Goal: Task Accomplishment & Management: Complete application form

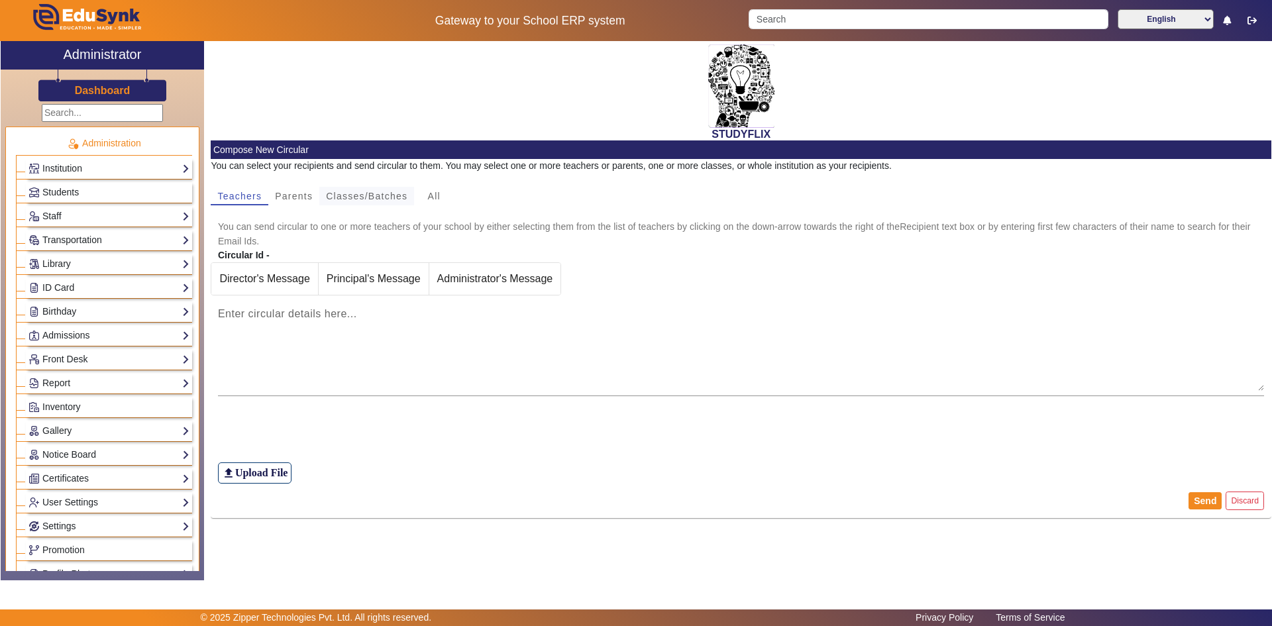
scroll to position [425, 0]
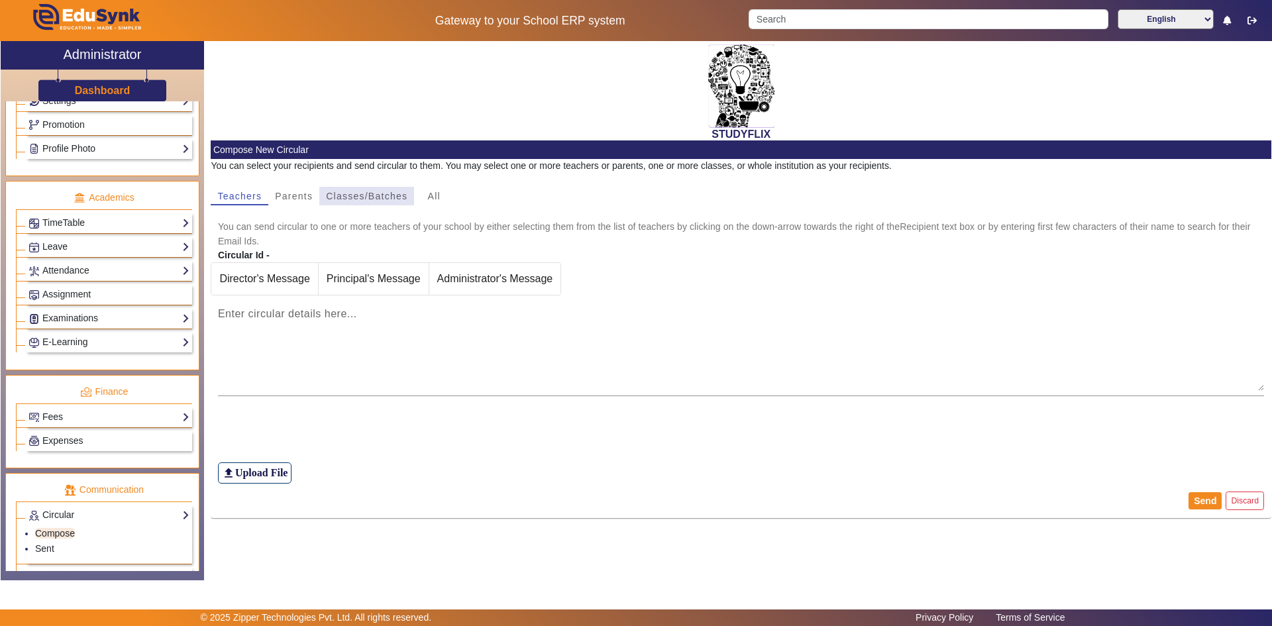
click at [351, 195] on span "Classes/Batches" at bounding box center [366, 195] width 81 height 9
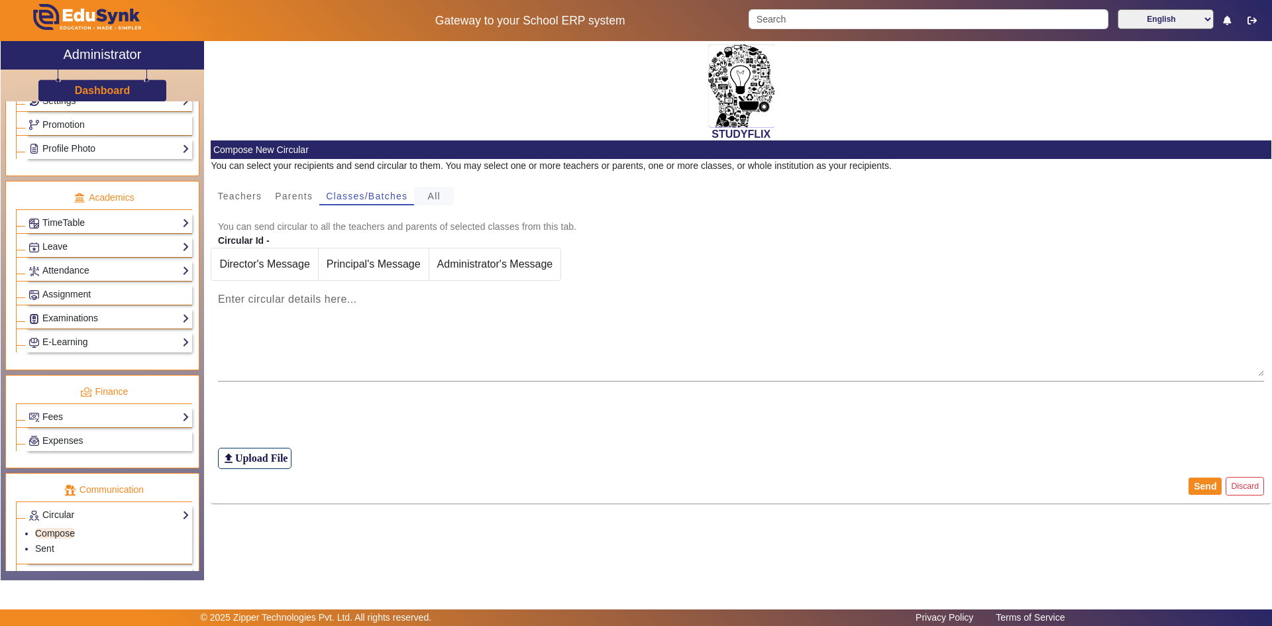
click at [439, 196] on span "All" at bounding box center [434, 195] width 13 height 9
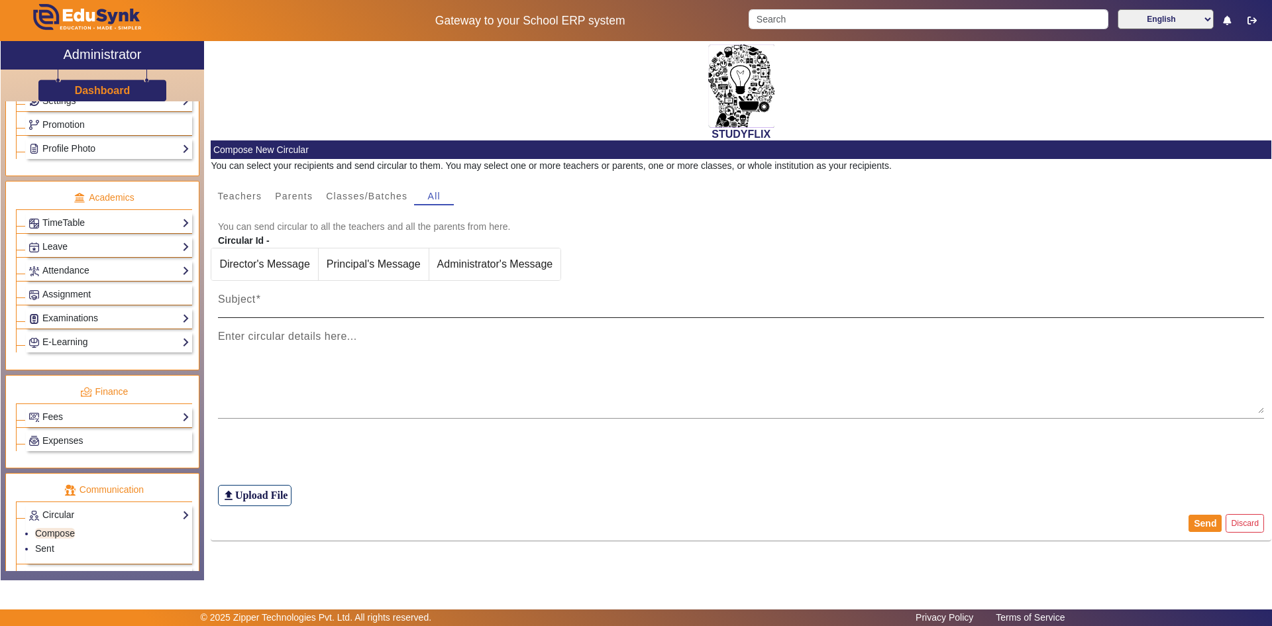
click at [299, 301] on input "Subject" at bounding box center [741, 305] width 1047 height 16
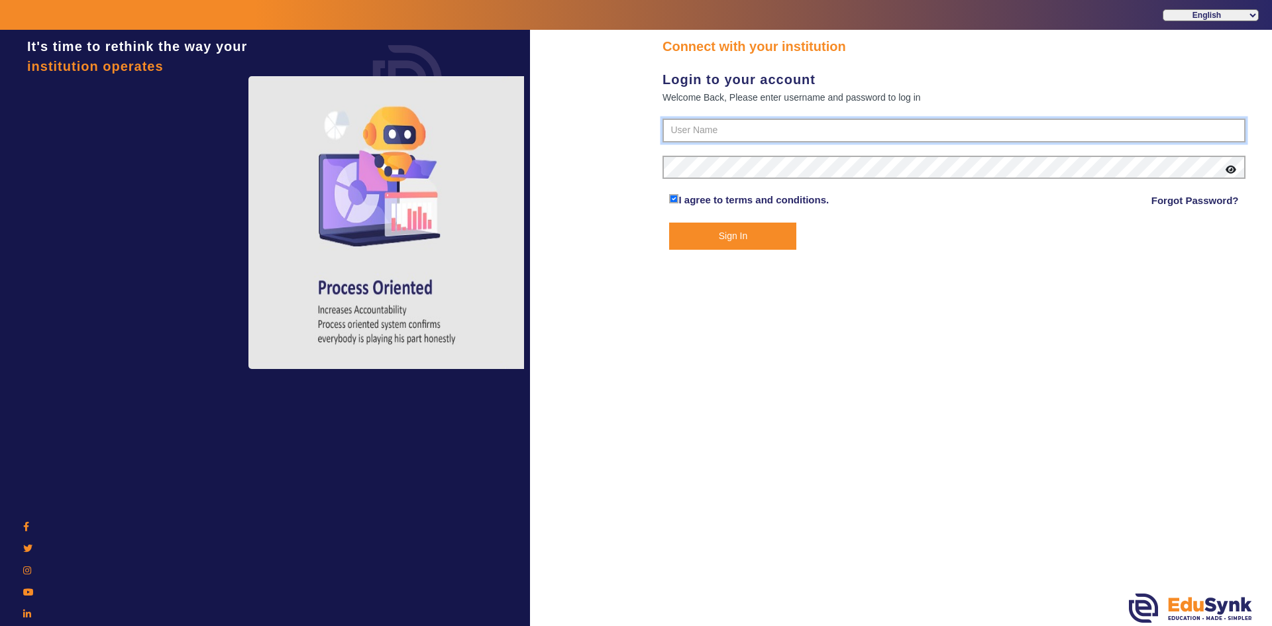
type input "6354922771"
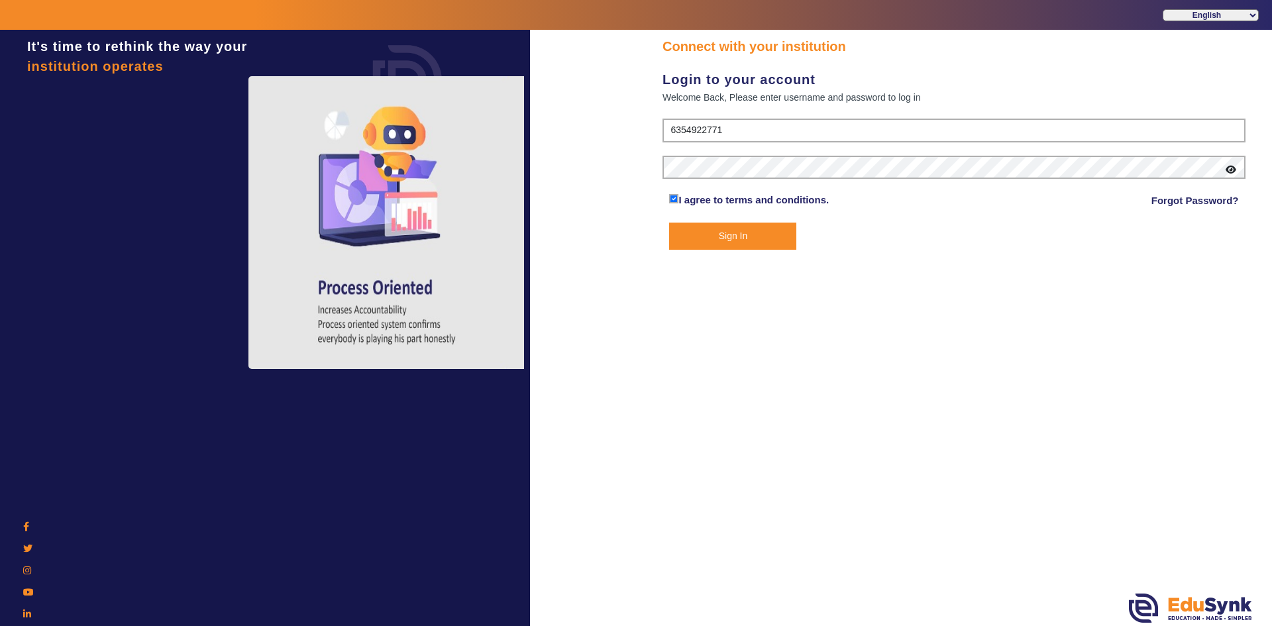
click at [694, 227] on button "Sign In" at bounding box center [732, 236] width 127 height 27
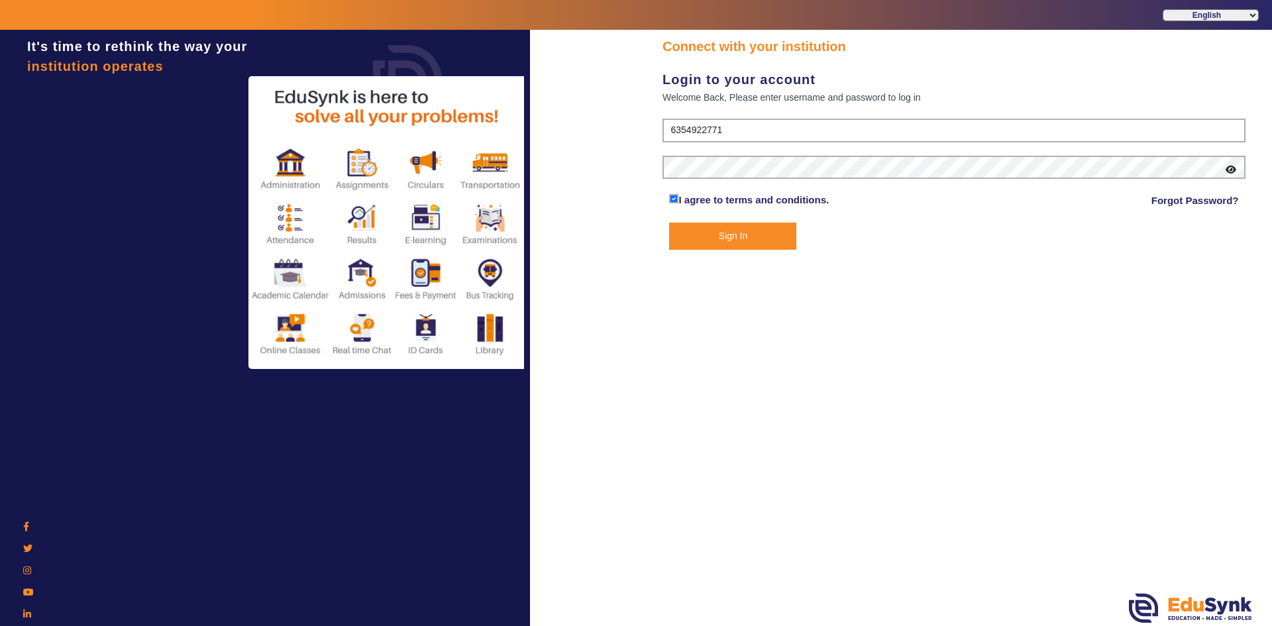
click at [694, 239] on button "Sign In" at bounding box center [732, 236] width 127 height 27
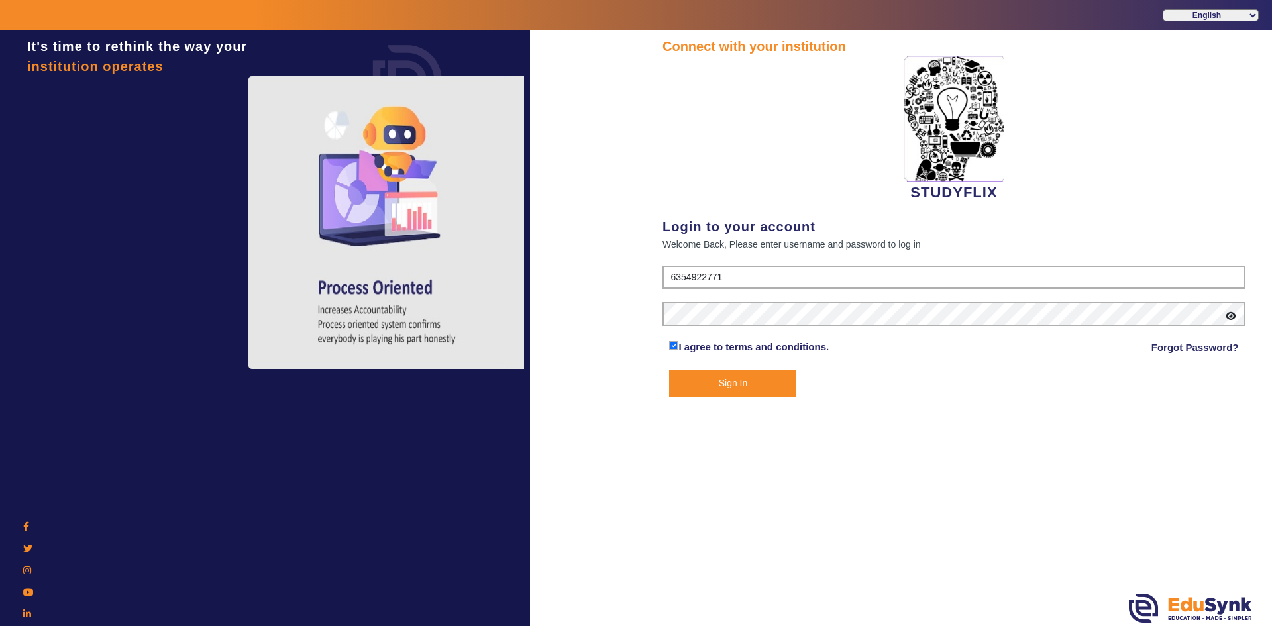
click at [744, 383] on button "Sign In" at bounding box center [732, 383] width 127 height 27
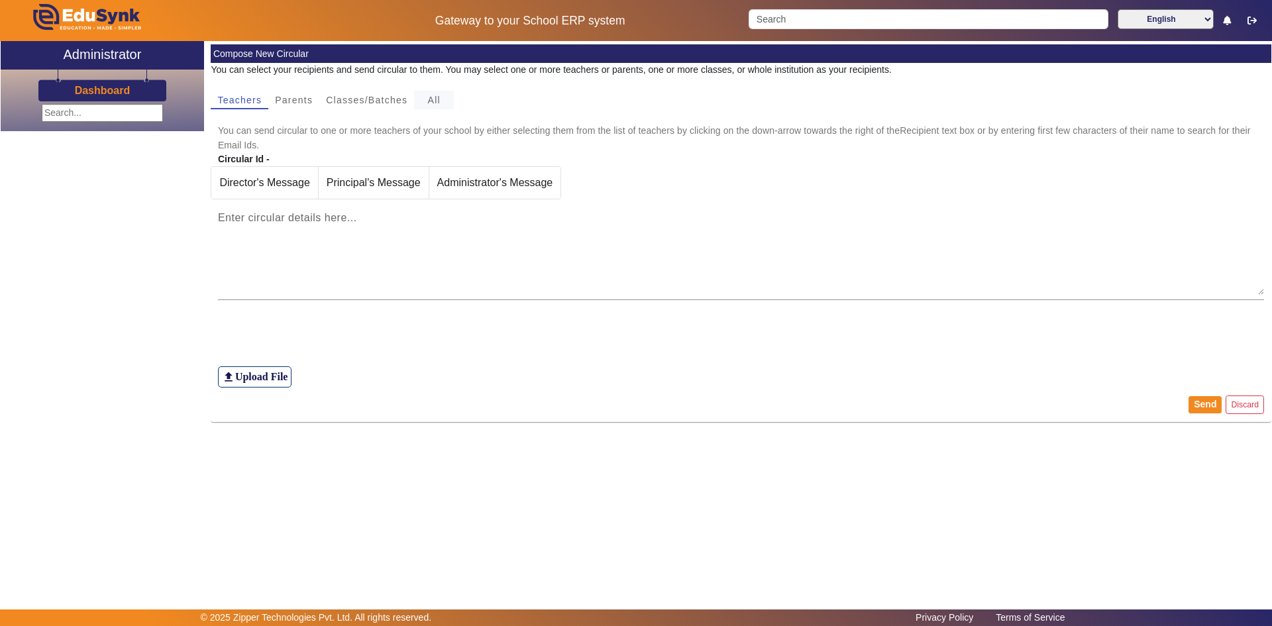
click at [431, 101] on span "All" at bounding box center [434, 99] width 13 height 9
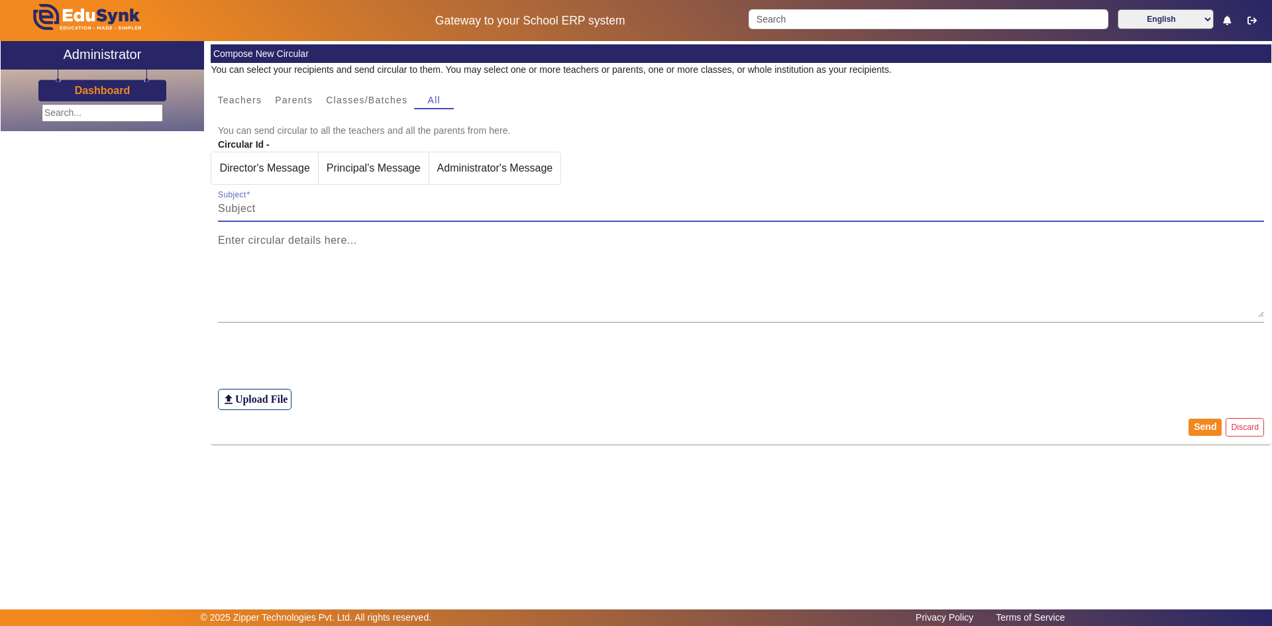
click at [276, 215] on input "Subject" at bounding box center [741, 209] width 1047 height 16
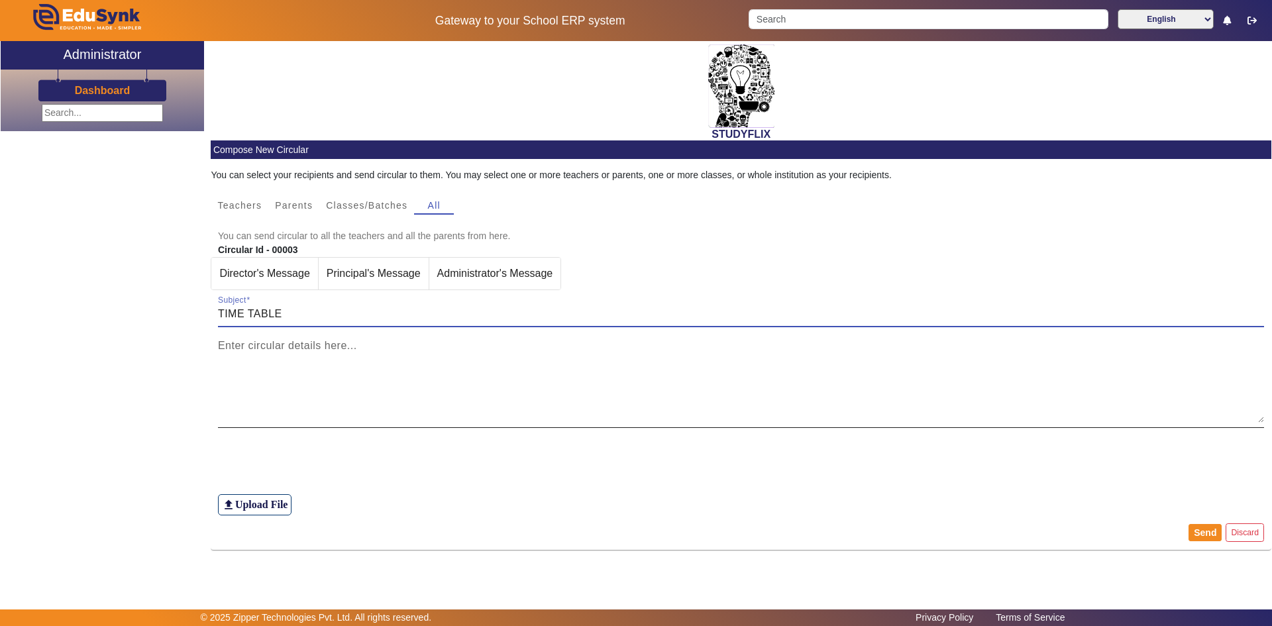
type input "TIME TABLE"
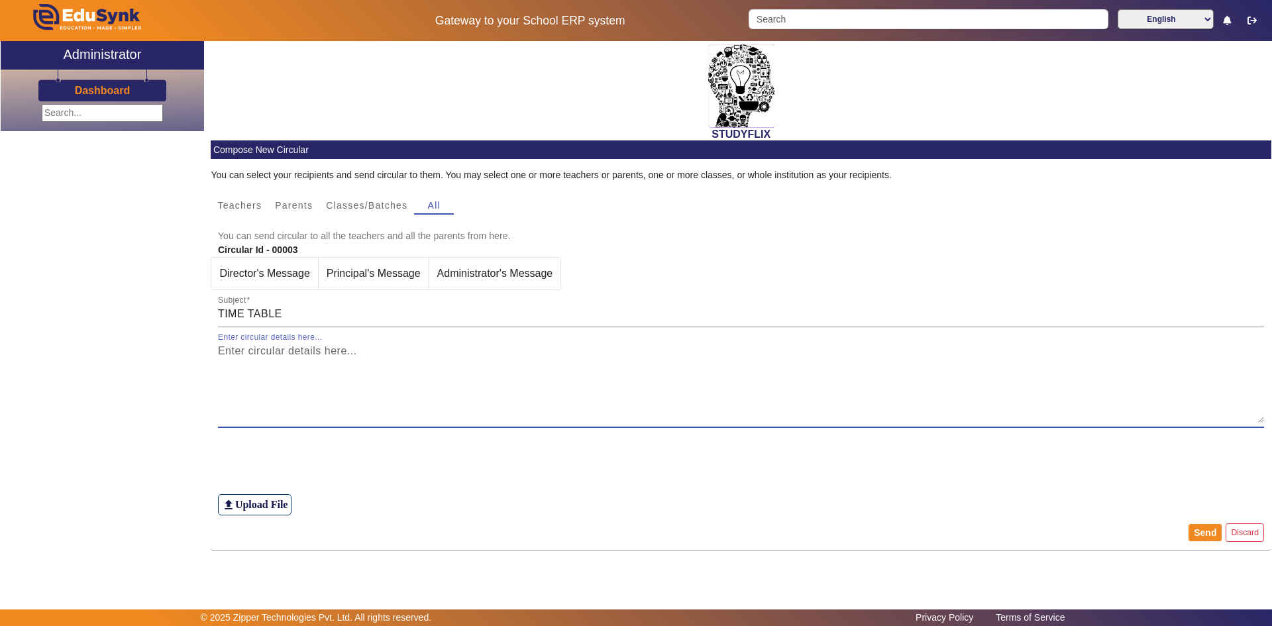
click at [295, 357] on textarea "Enter circular details here..." at bounding box center [741, 383] width 1047 height 80
click at [366, 209] on span "Classes/Batches" at bounding box center [366, 205] width 81 height 9
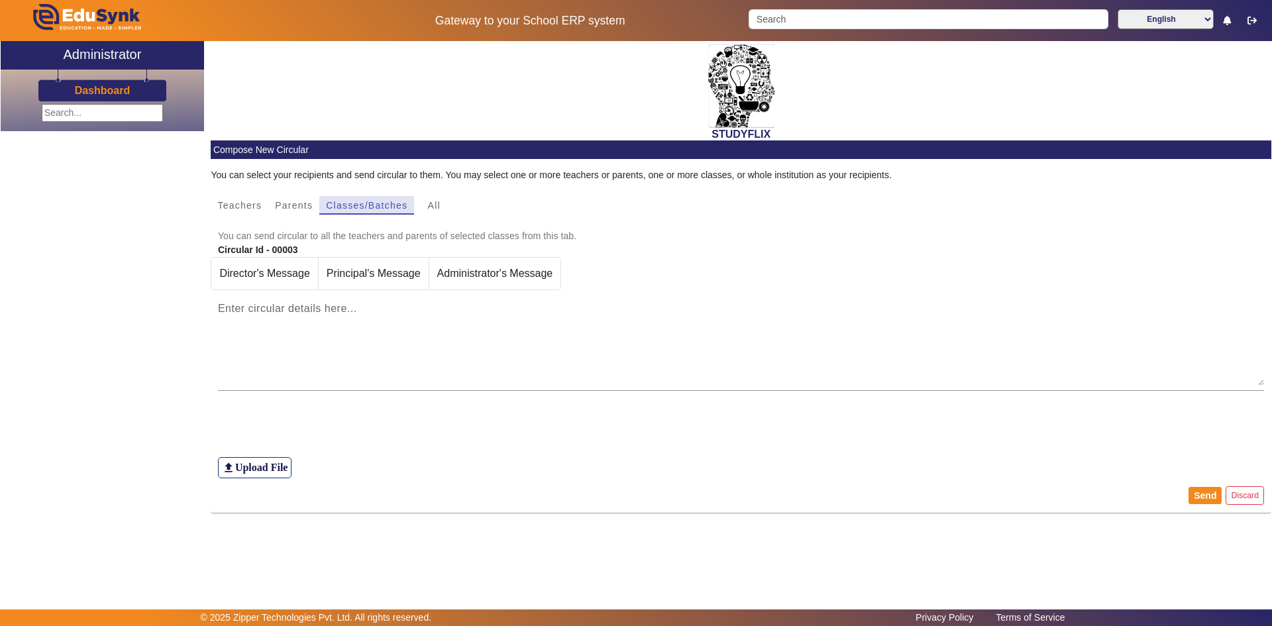
click at [393, 207] on span "Classes/Batches" at bounding box center [366, 205] width 81 height 9
click at [613, 270] on mat-card-content "You can select your recipients and send circular to them. You may select one or…" at bounding box center [741, 318] width 1061 height 319
click at [507, 330] on textarea "Enter circular details here..." at bounding box center [741, 346] width 1047 height 80
click at [371, 209] on span "Classes/Batches" at bounding box center [366, 205] width 81 height 9
click at [379, 206] on span "Classes/Batches" at bounding box center [366, 205] width 81 height 9
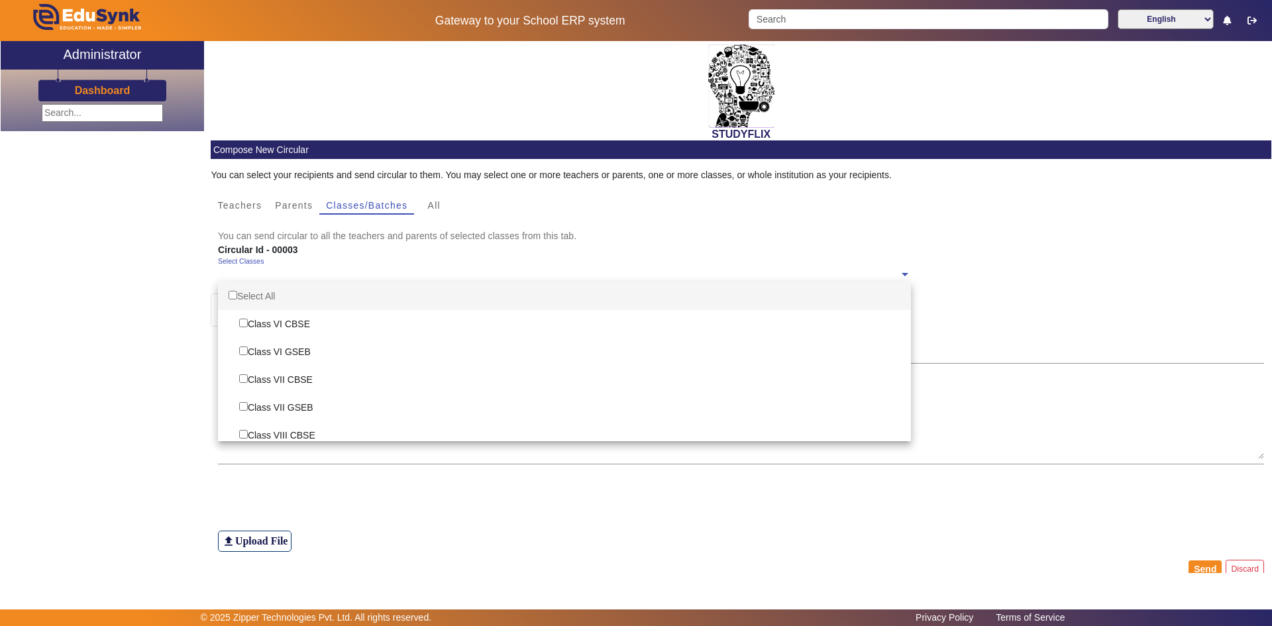
click at [284, 268] on div "Select Classes" at bounding box center [558, 271] width 681 height 28
click at [237, 296] on input "Options List" at bounding box center [233, 295] width 9 height 9
checkbox input "true"
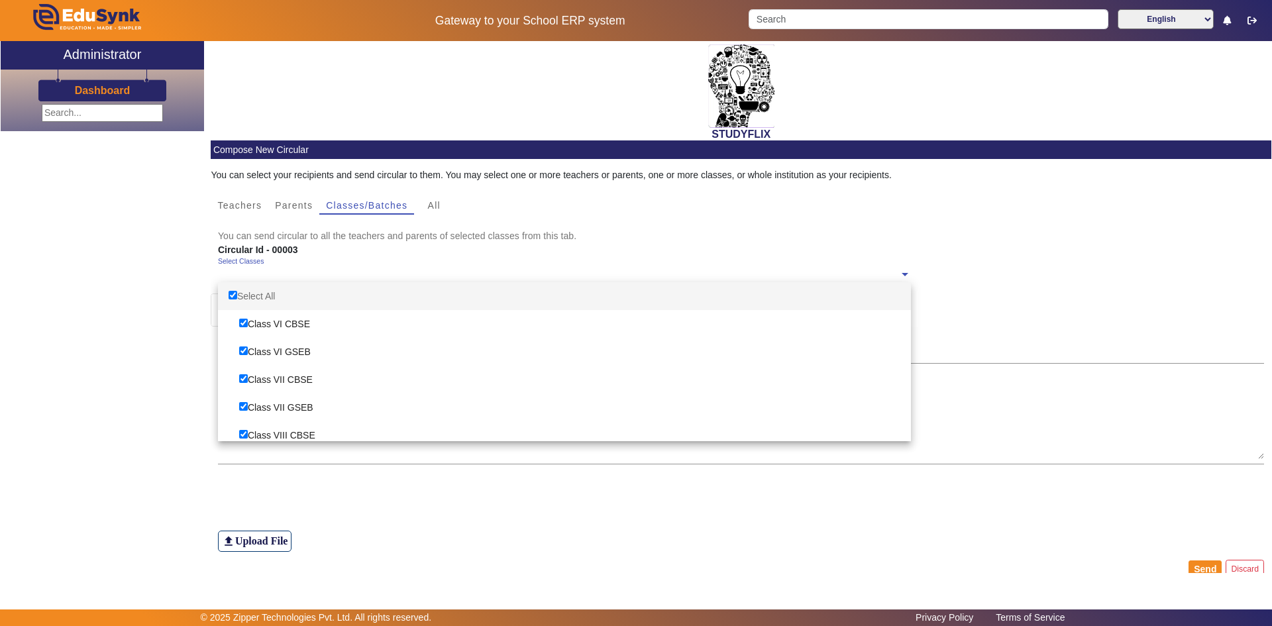
checkbox input "true"
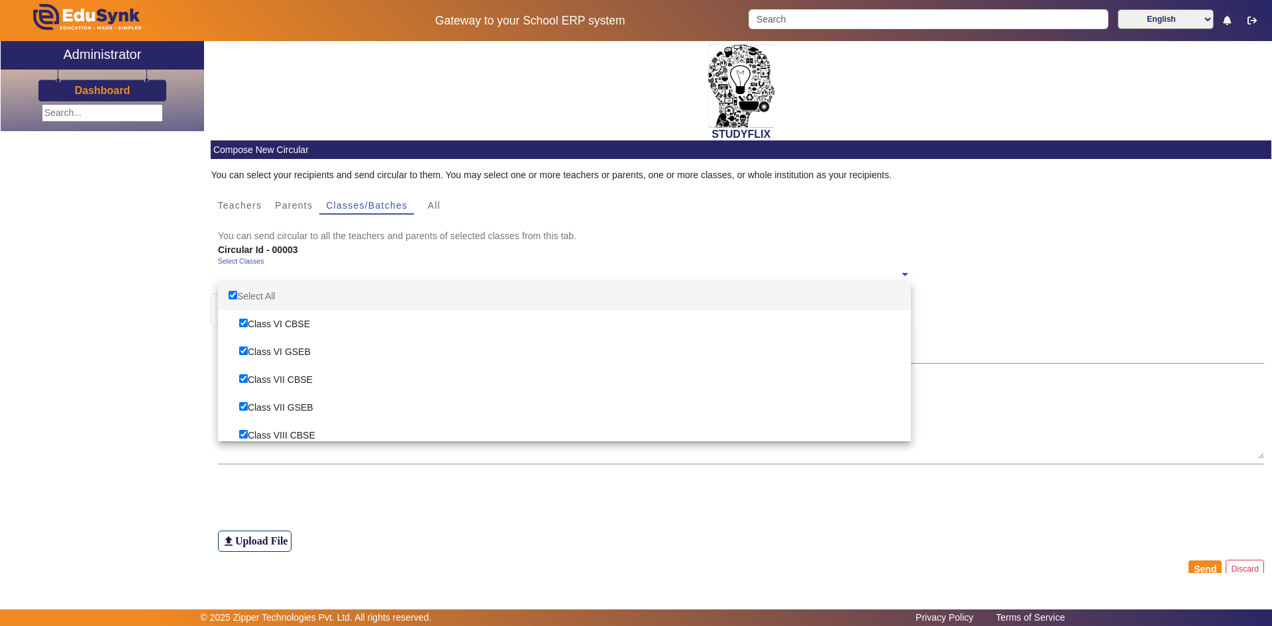
checkbox input "true"
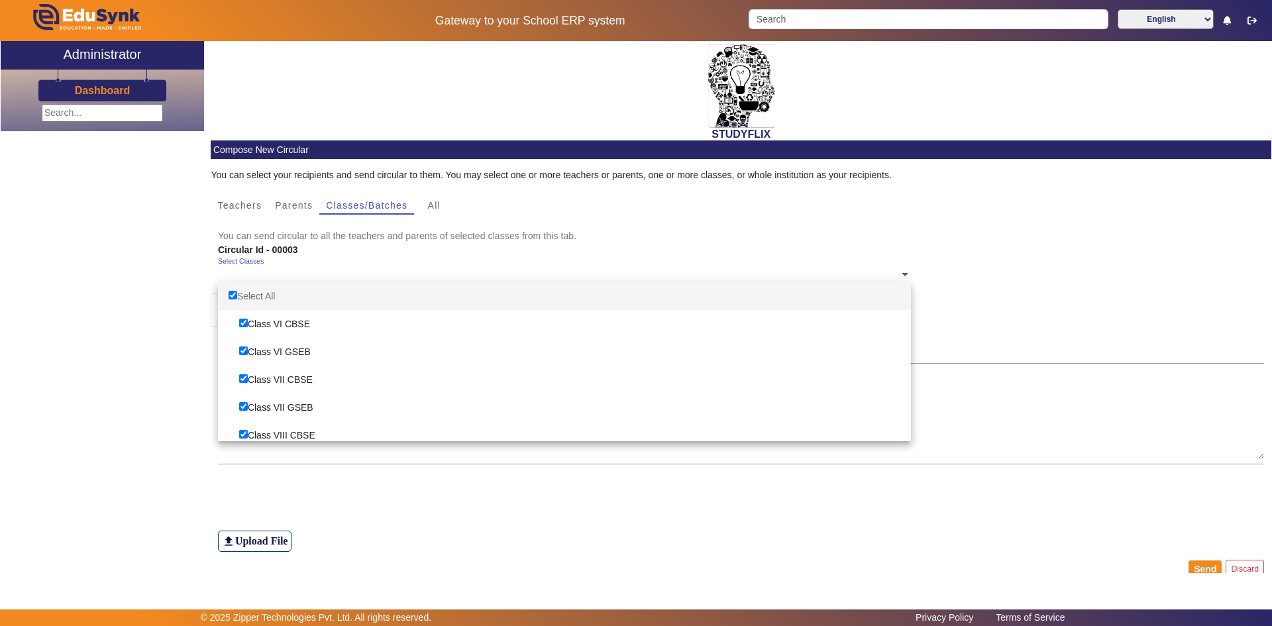
checkbox input "true"
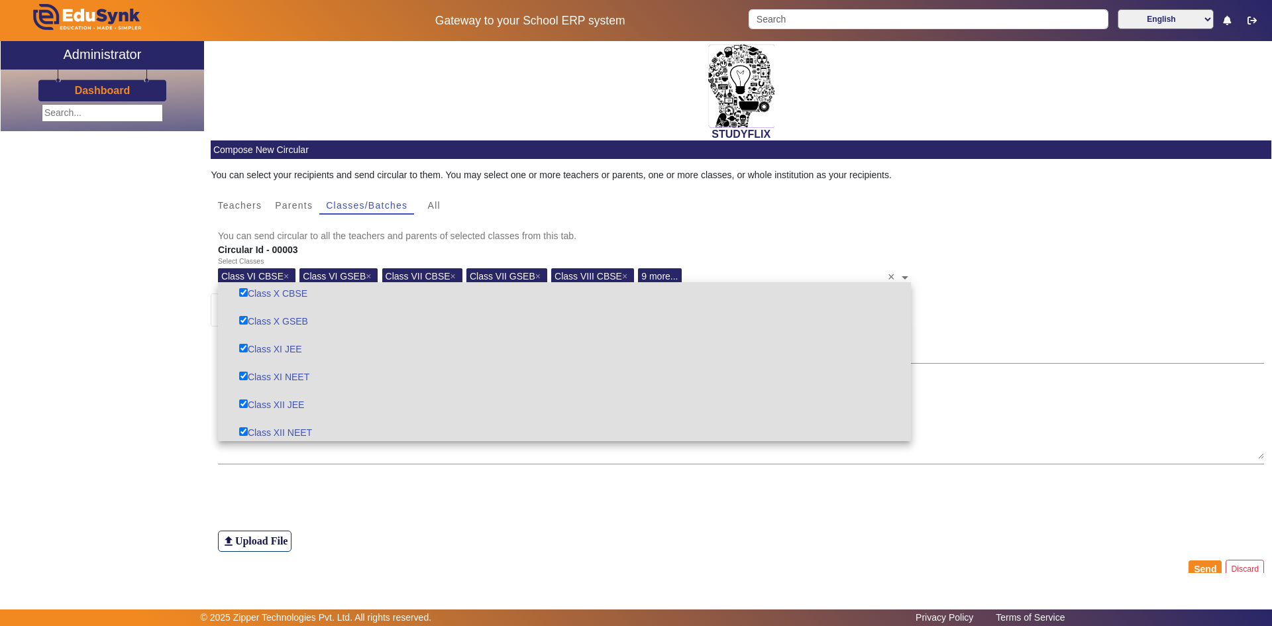
scroll to position [258, 0]
click at [702, 237] on mat-card-subtitle "You can send circular to all the teachers and parents of selected classes from …" at bounding box center [741, 236] width 1047 height 15
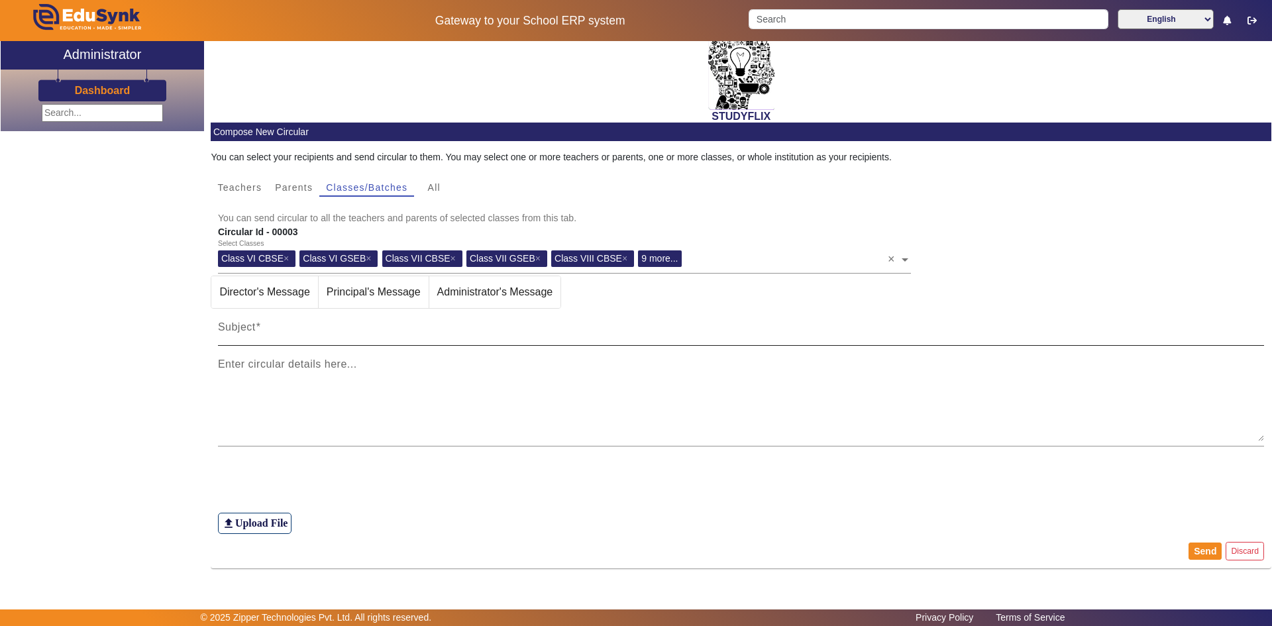
scroll to position [23, 0]
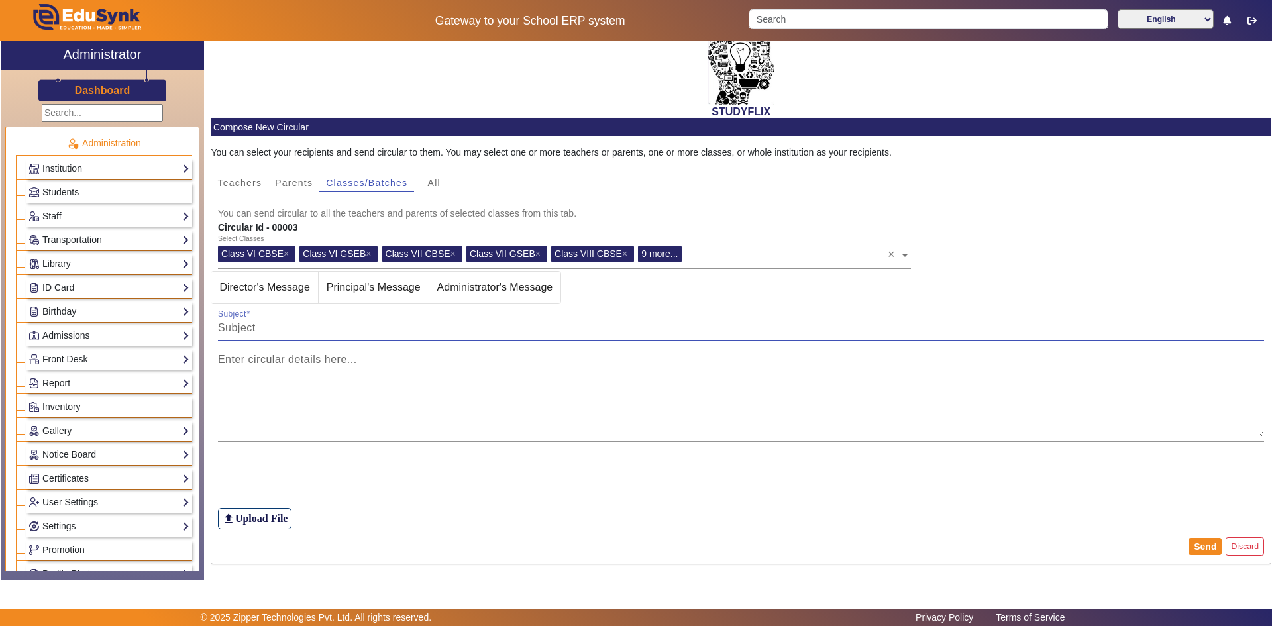
click at [299, 327] on input "Subject" at bounding box center [741, 328] width 1047 height 16
type input "TIME TABLE"
click at [250, 519] on h6 "Upload File" at bounding box center [261, 518] width 53 height 13
click at [0, 0] on input "file_upload Upload File" at bounding box center [0, 0] width 0 height 0
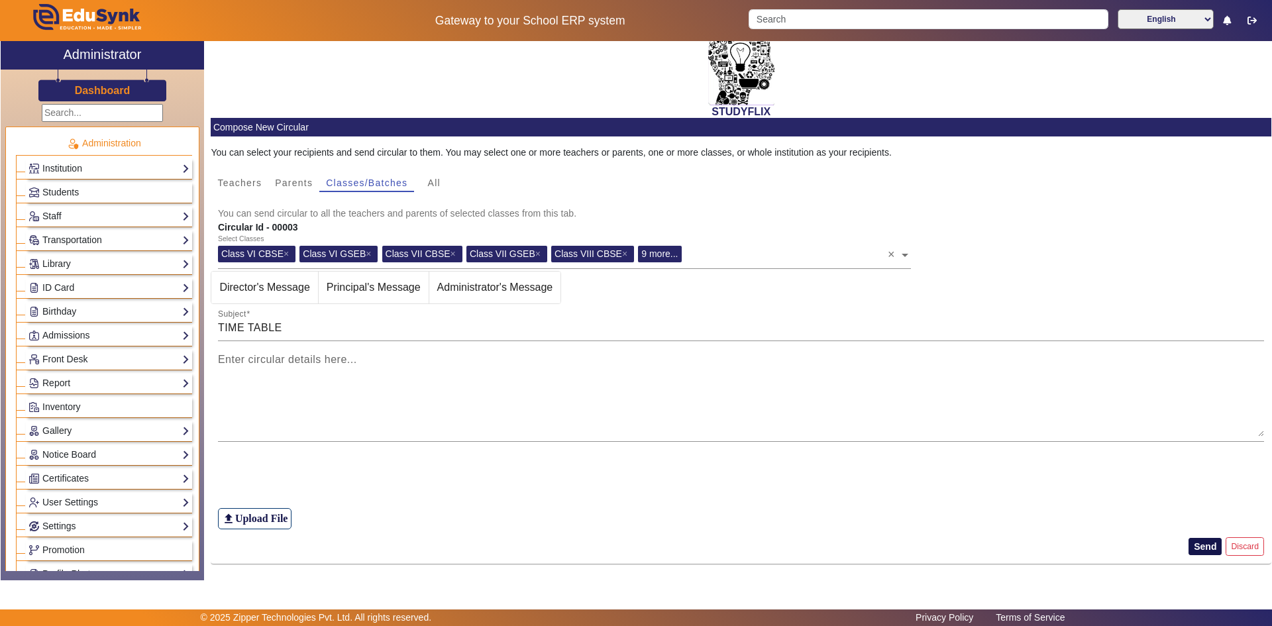
click at [1191, 545] on button "Send" at bounding box center [1205, 546] width 33 height 17
click at [1201, 548] on button "Send" at bounding box center [1205, 546] width 33 height 17
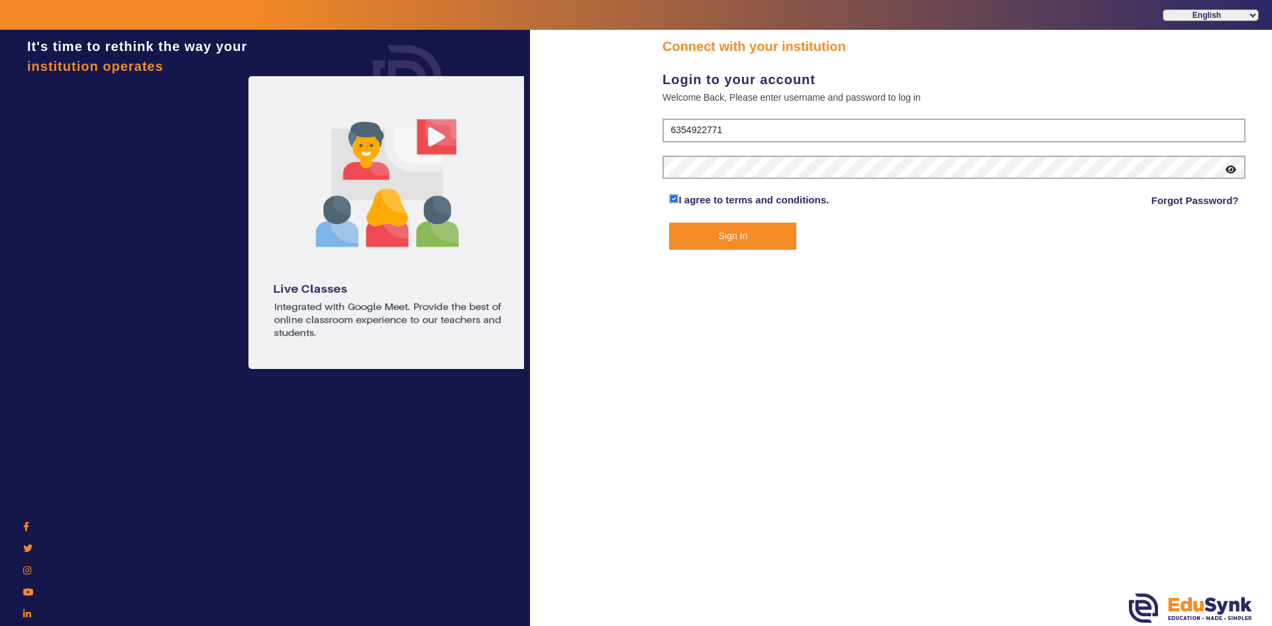
click at [737, 235] on button "Sign In" at bounding box center [732, 236] width 127 height 27
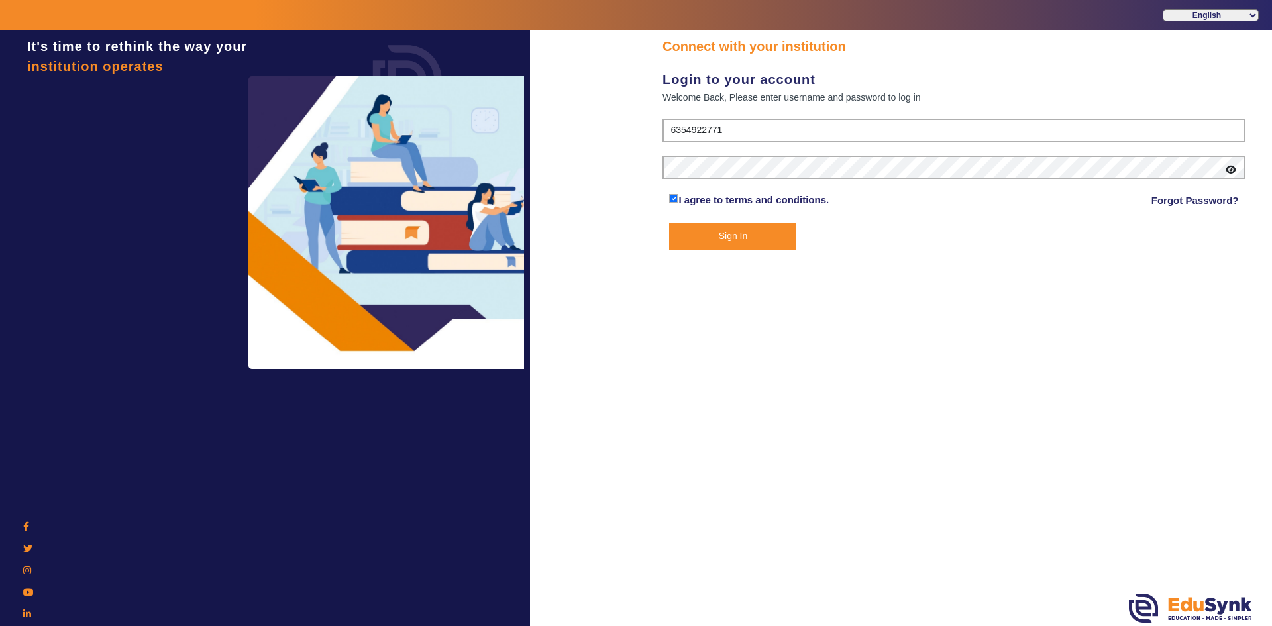
click at [737, 235] on button "Sign In" at bounding box center [732, 236] width 127 height 27
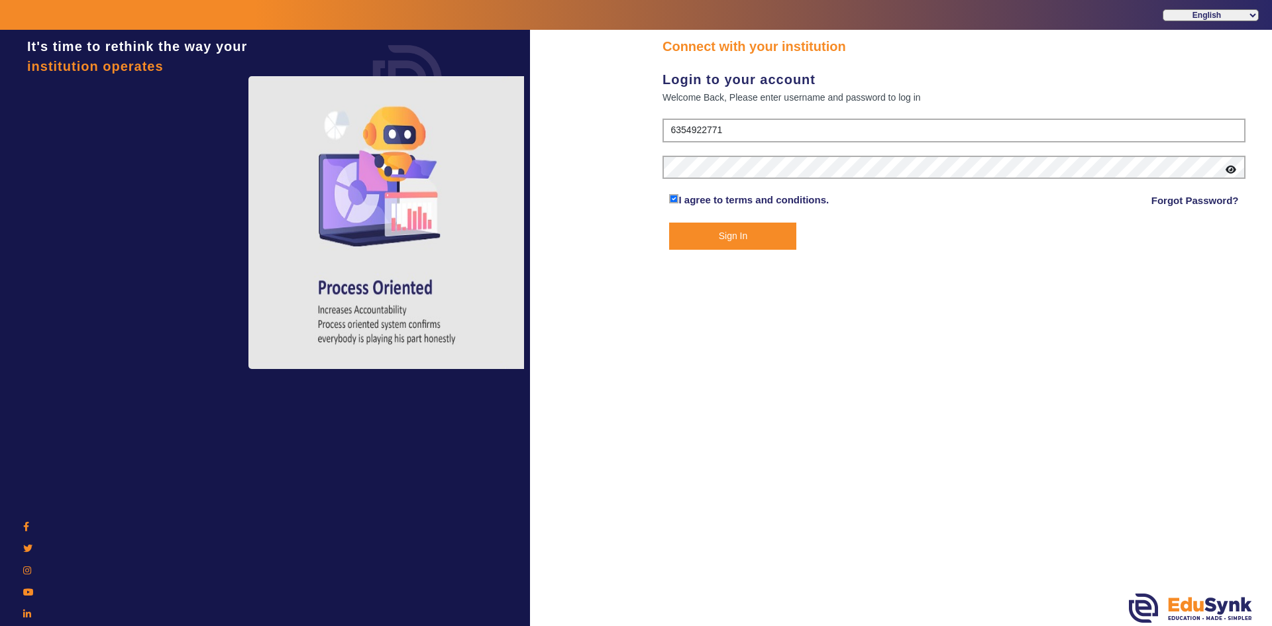
click at [691, 238] on button "Sign In" at bounding box center [732, 236] width 127 height 27
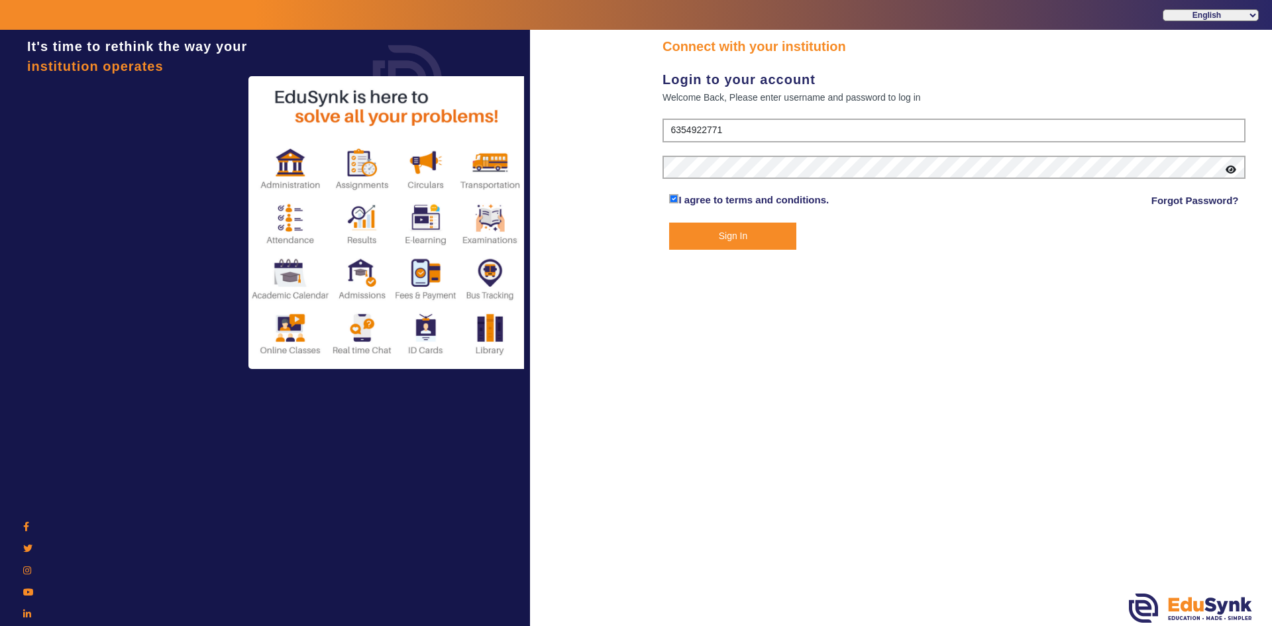
click at [691, 238] on button "Sign In" at bounding box center [732, 236] width 127 height 27
click at [754, 239] on button "Sign In" at bounding box center [732, 236] width 127 height 27
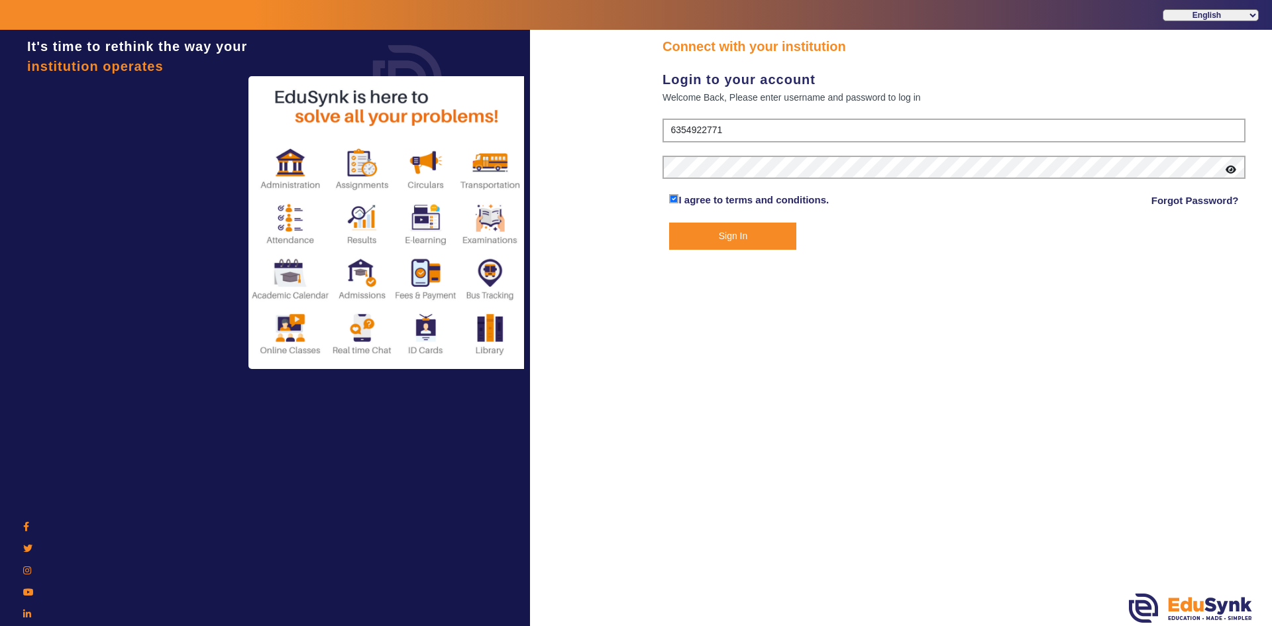
click at [754, 239] on button "Sign In" at bounding box center [732, 236] width 127 height 27
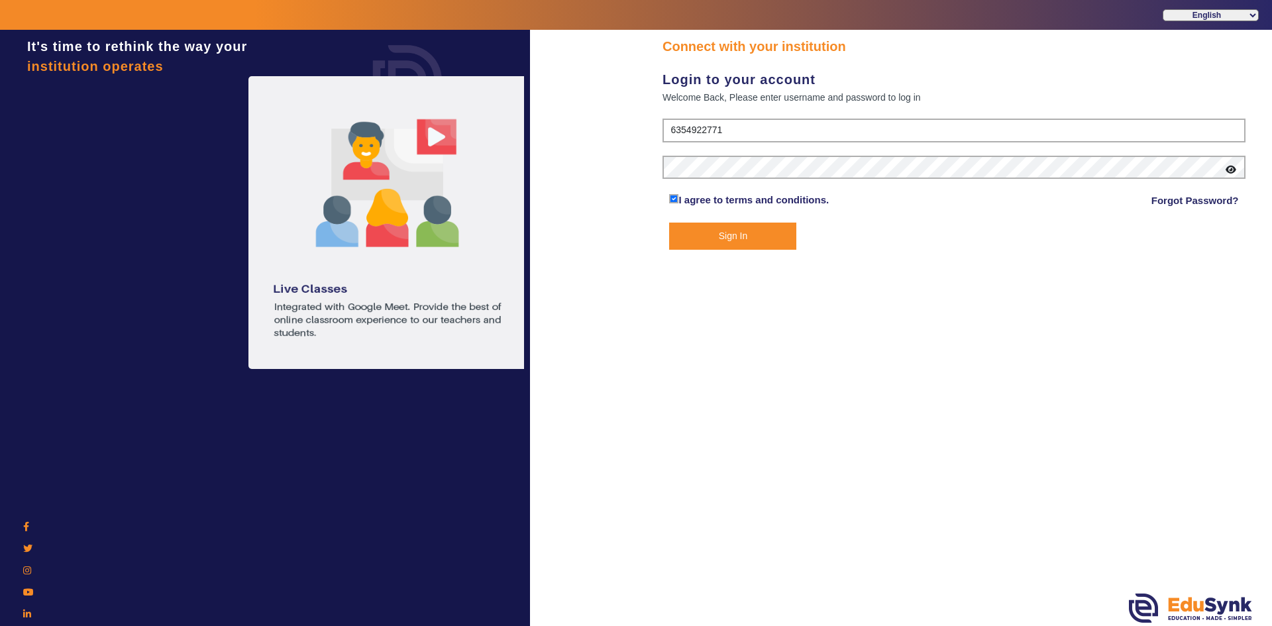
click at [737, 241] on button "Sign In" at bounding box center [732, 236] width 127 height 27
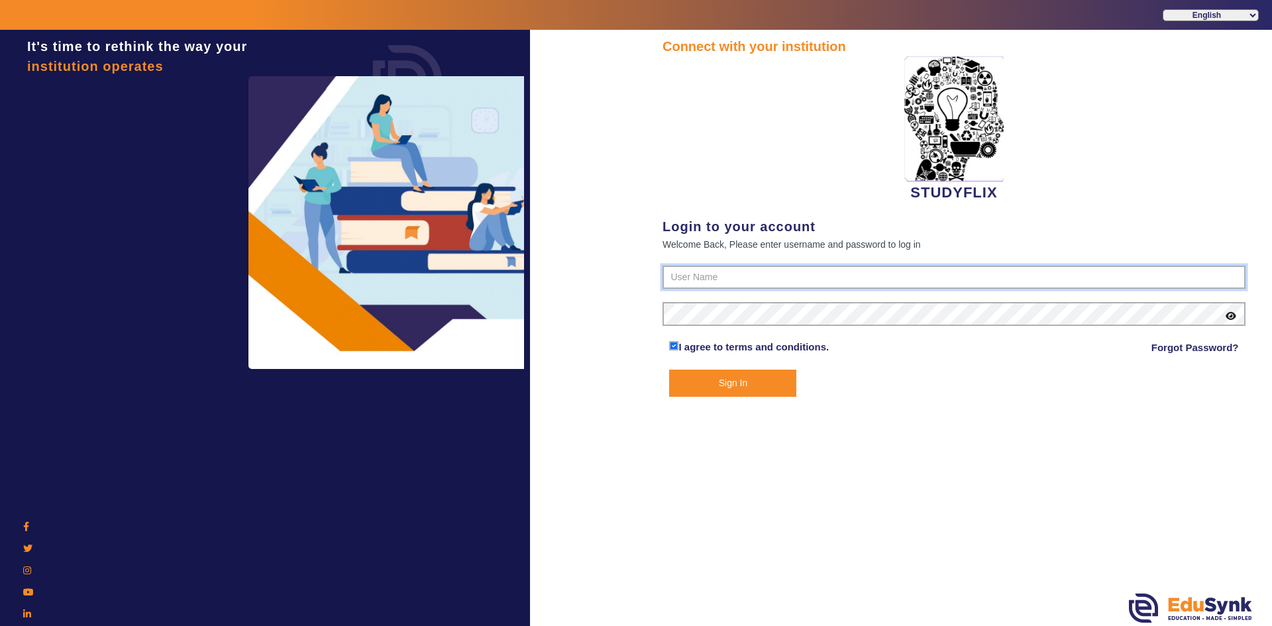
type input "6354922771"
click at [725, 386] on button "Sign In" at bounding box center [732, 383] width 127 height 27
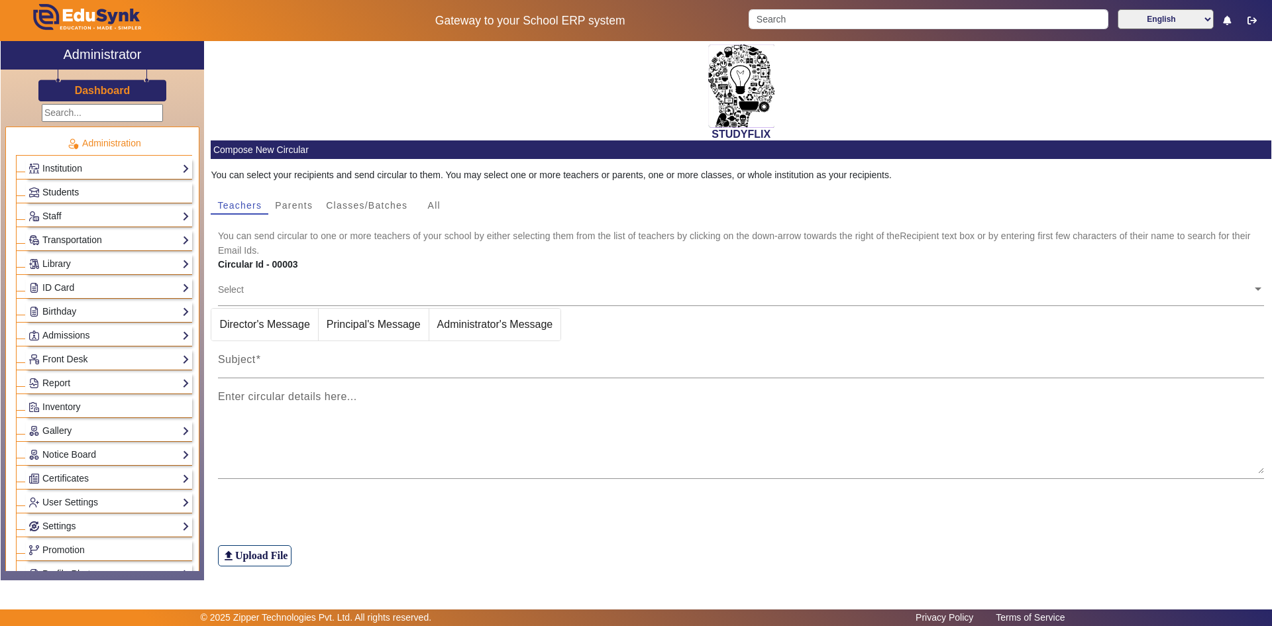
click at [92, 193] on link "Students" at bounding box center [108, 192] width 161 height 15
click at [62, 187] on span "Students" at bounding box center [60, 192] width 36 height 11
click at [62, 189] on span "Students" at bounding box center [60, 192] width 36 height 11
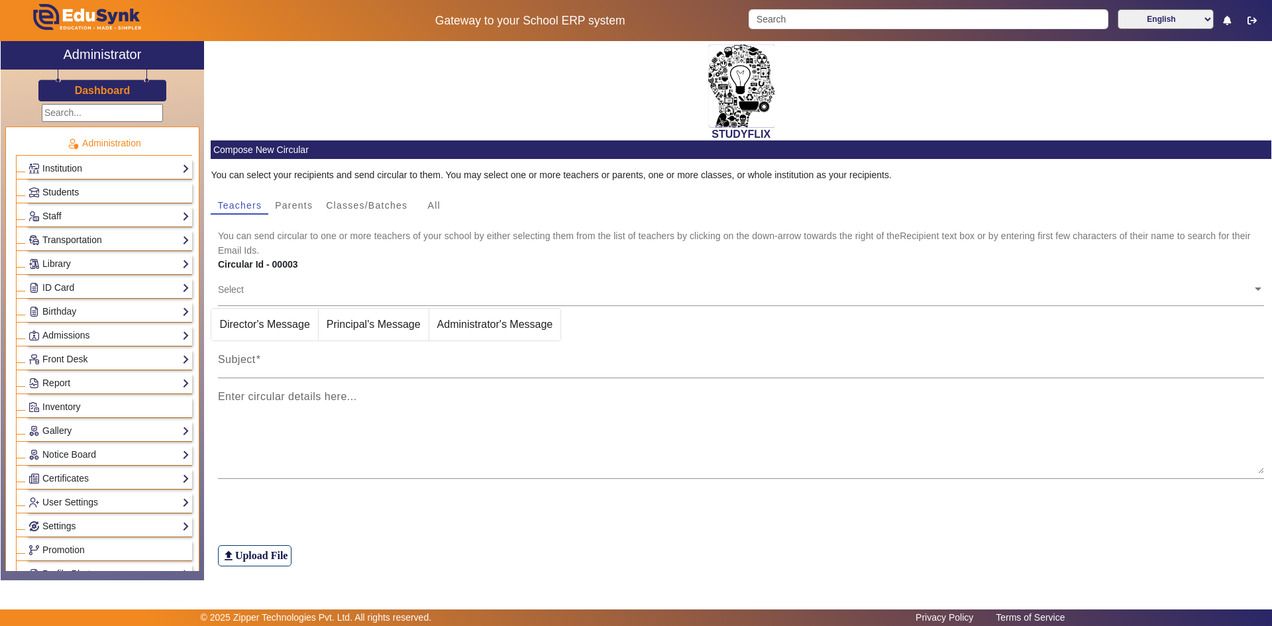
click at [88, 192] on link "Students" at bounding box center [108, 192] width 161 height 15
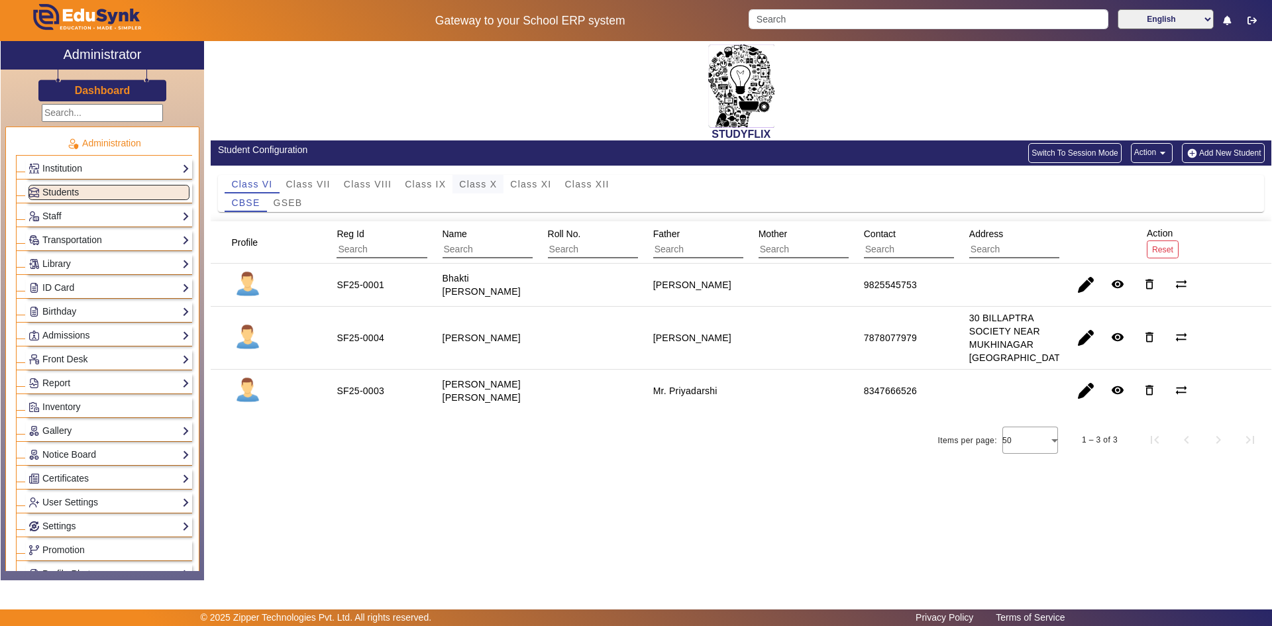
click at [462, 183] on span "Class X" at bounding box center [478, 184] width 38 height 9
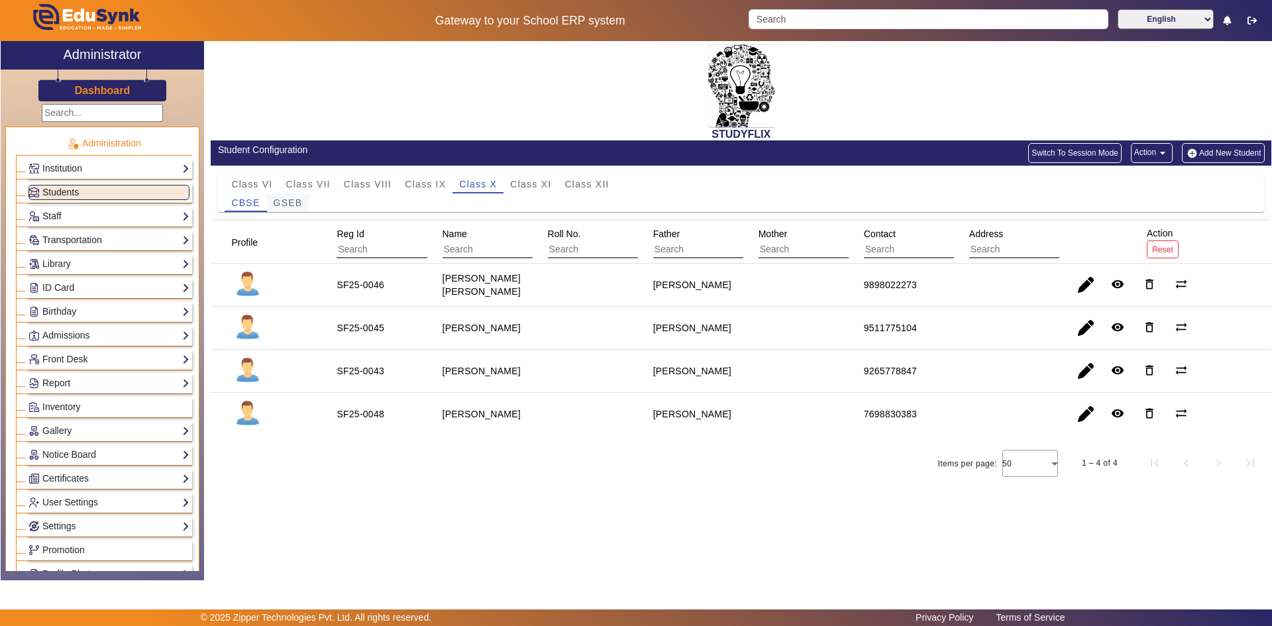
click at [296, 199] on span "GSEB" at bounding box center [288, 202] width 29 height 9
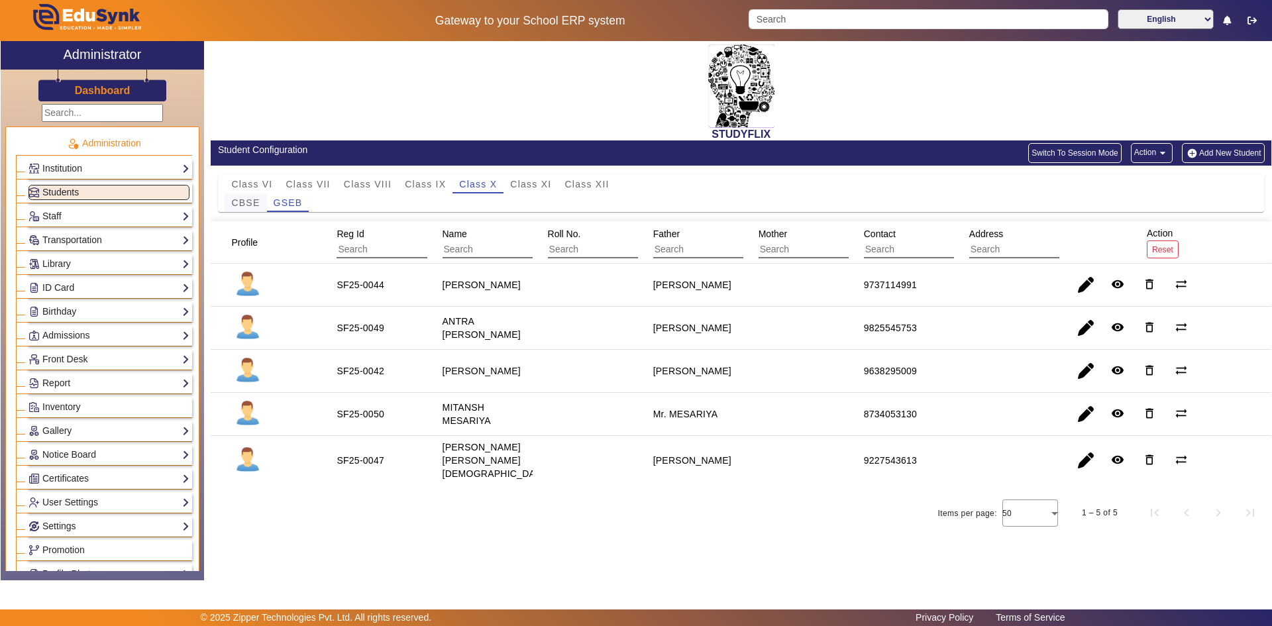
click at [257, 204] on span "CBSE" at bounding box center [245, 202] width 28 height 9
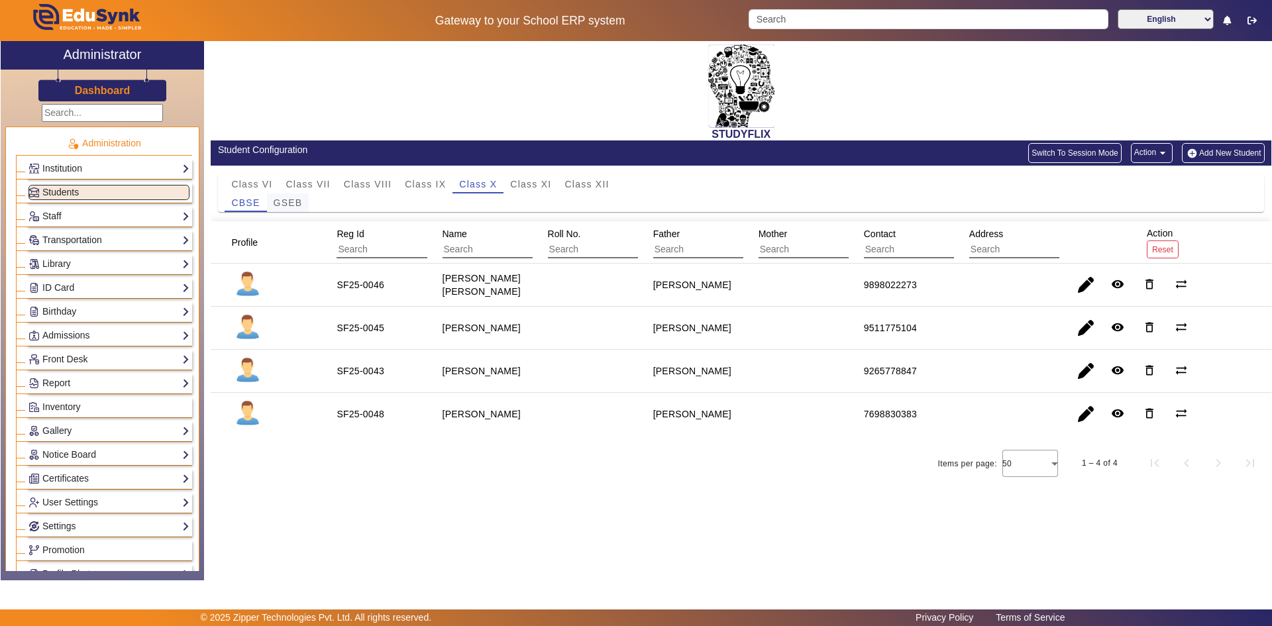
click at [297, 201] on span "GSEB" at bounding box center [288, 202] width 29 height 9
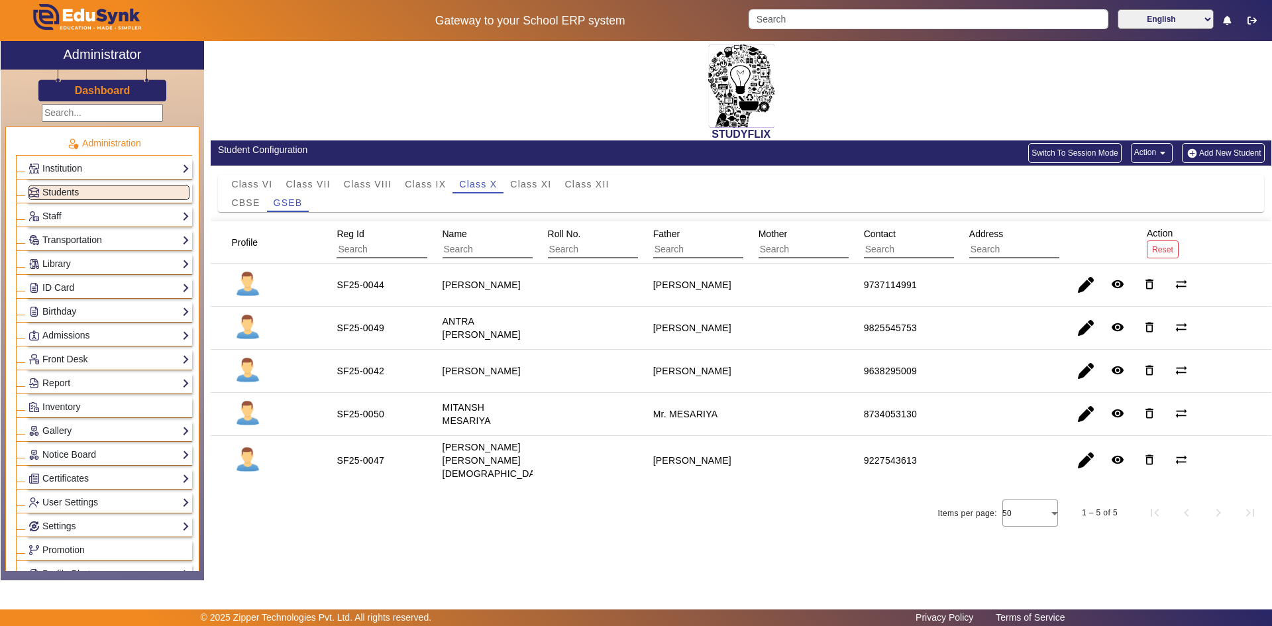
click at [439, 150] on div "Student Configuration" at bounding box center [476, 150] width 516 height 14
click at [580, 510] on div "Items per page: 50 1 – 5 of 5" at bounding box center [741, 512] width 1061 height 37
click at [364, 180] on span "Class VIII" at bounding box center [368, 184] width 48 height 9
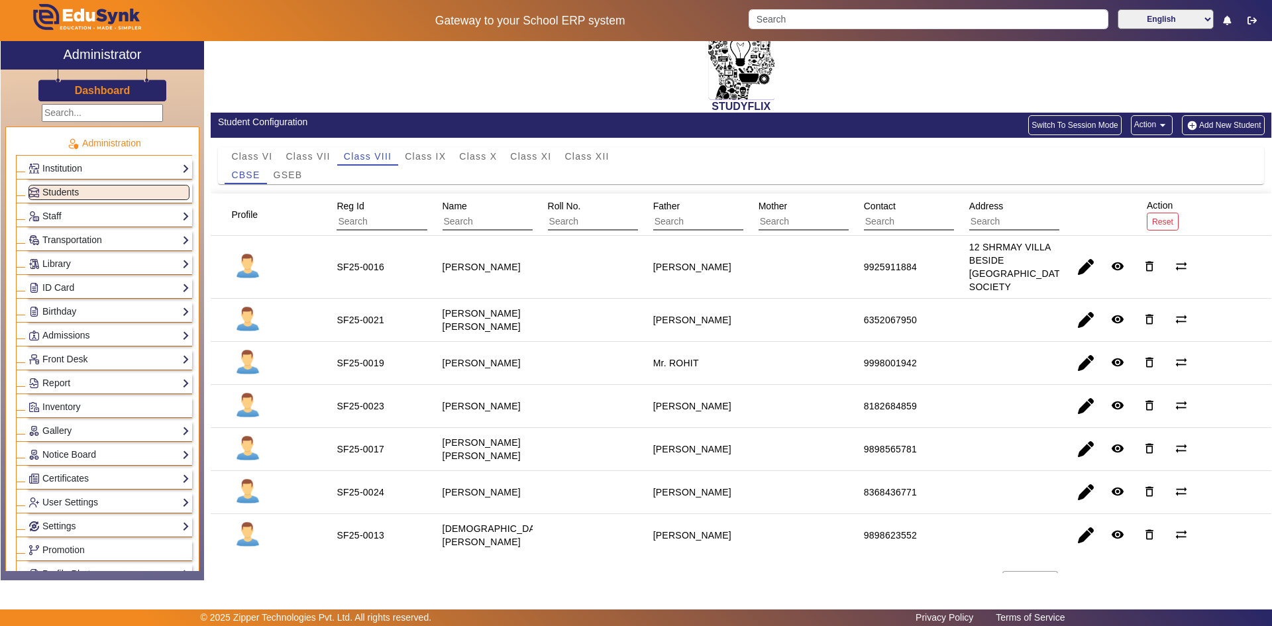
scroll to position [5, 0]
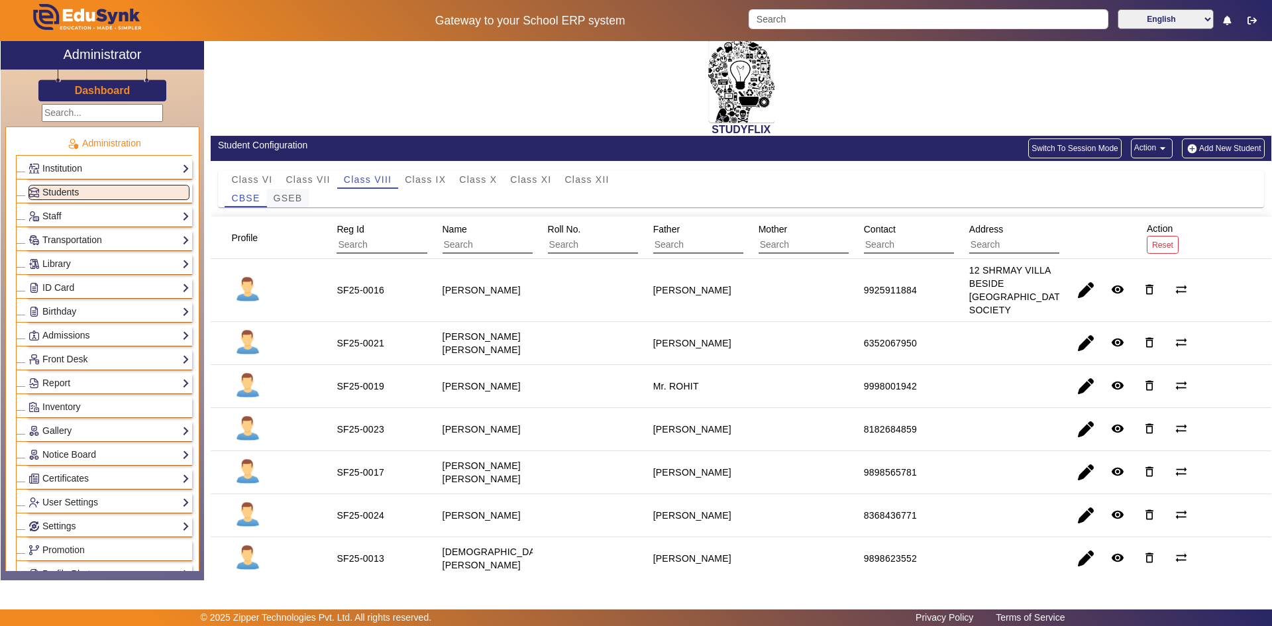
click at [299, 199] on span "GSEB" at bounding box center [288, 197] width 29 height 9
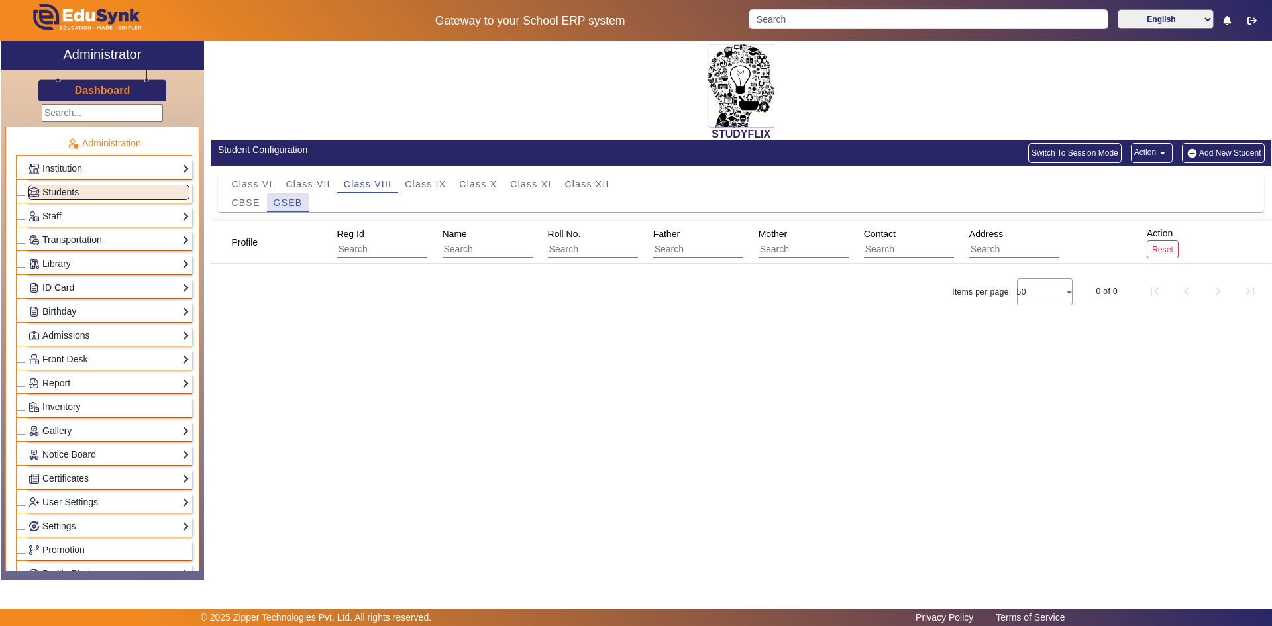
scroll to position [0, 0]
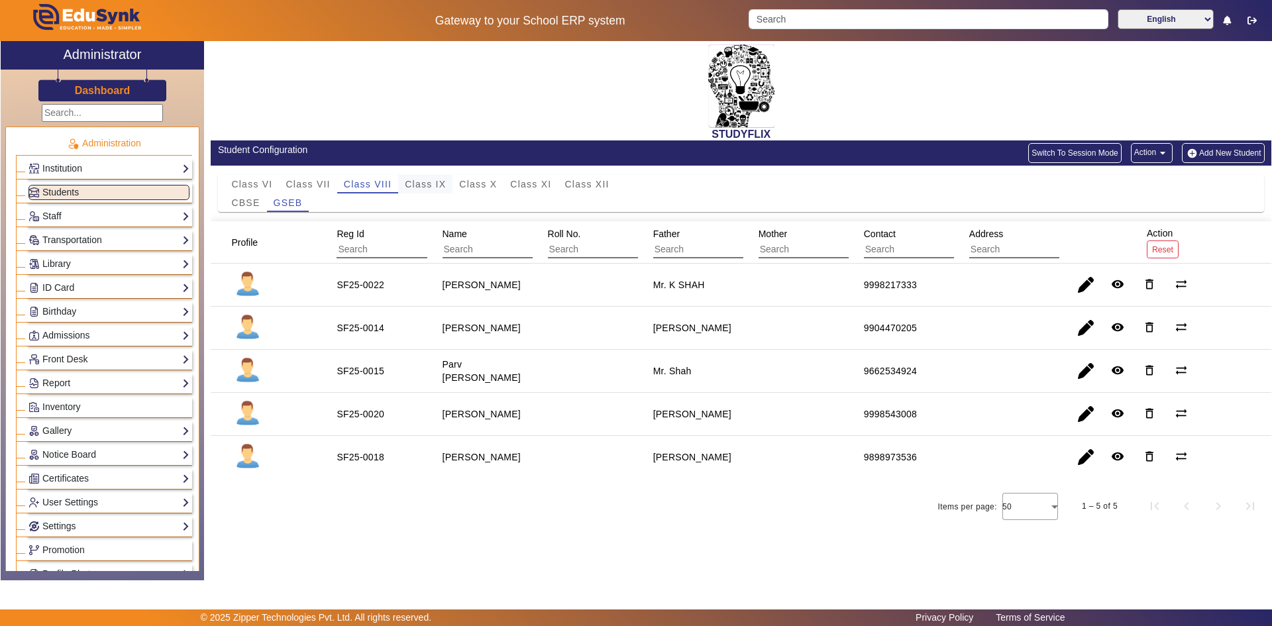
click at [439, 182] on span "Class IX" at bounding box center [425, 184] width 41 height 9
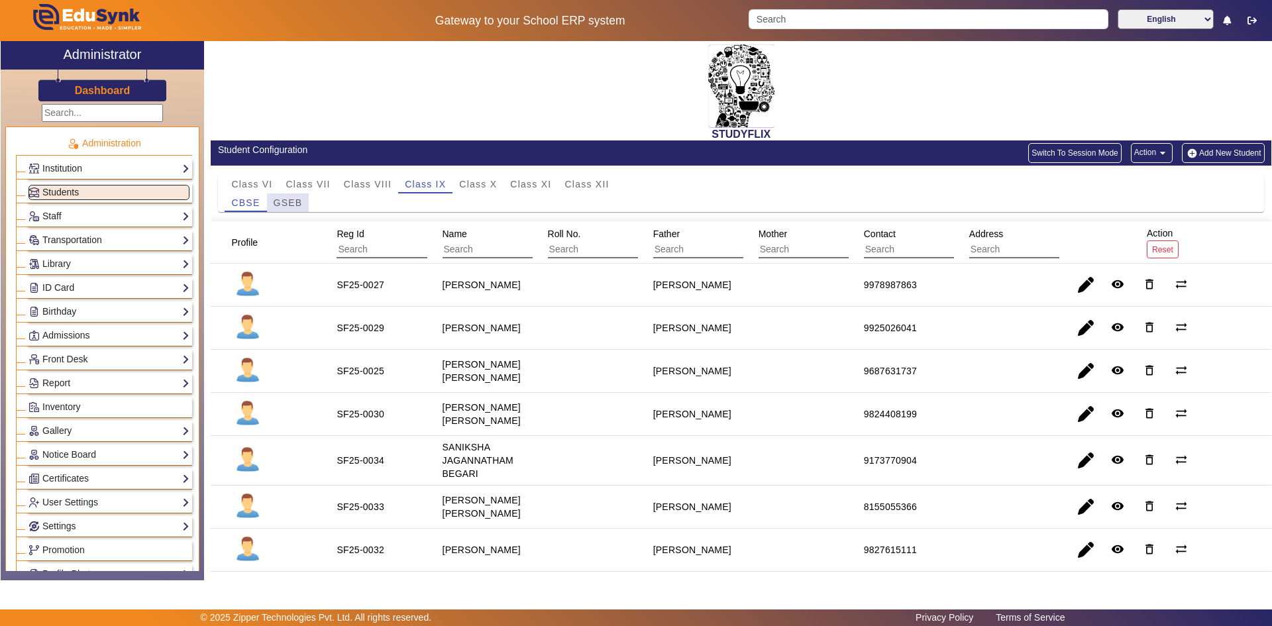
click at [296, 201] on span "GSEB" at bounding box center [288, 202] width 29 height 9
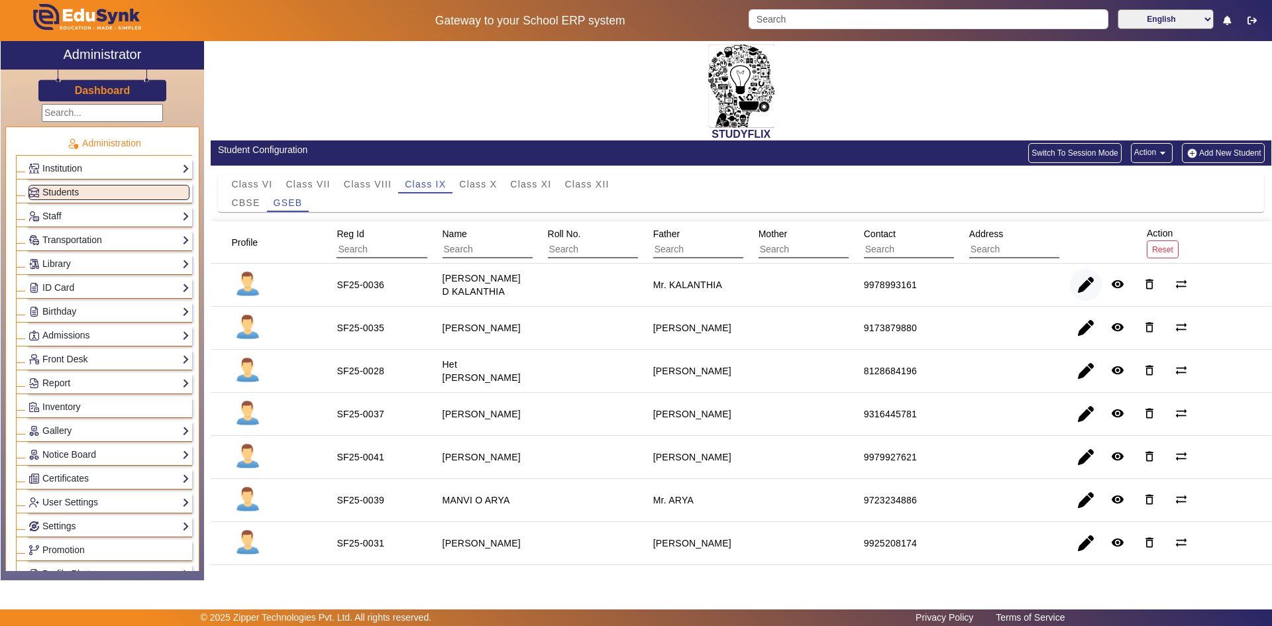
click at [1077, 286] on span "button" at bounding box center [1086, 285] width 32 height 32
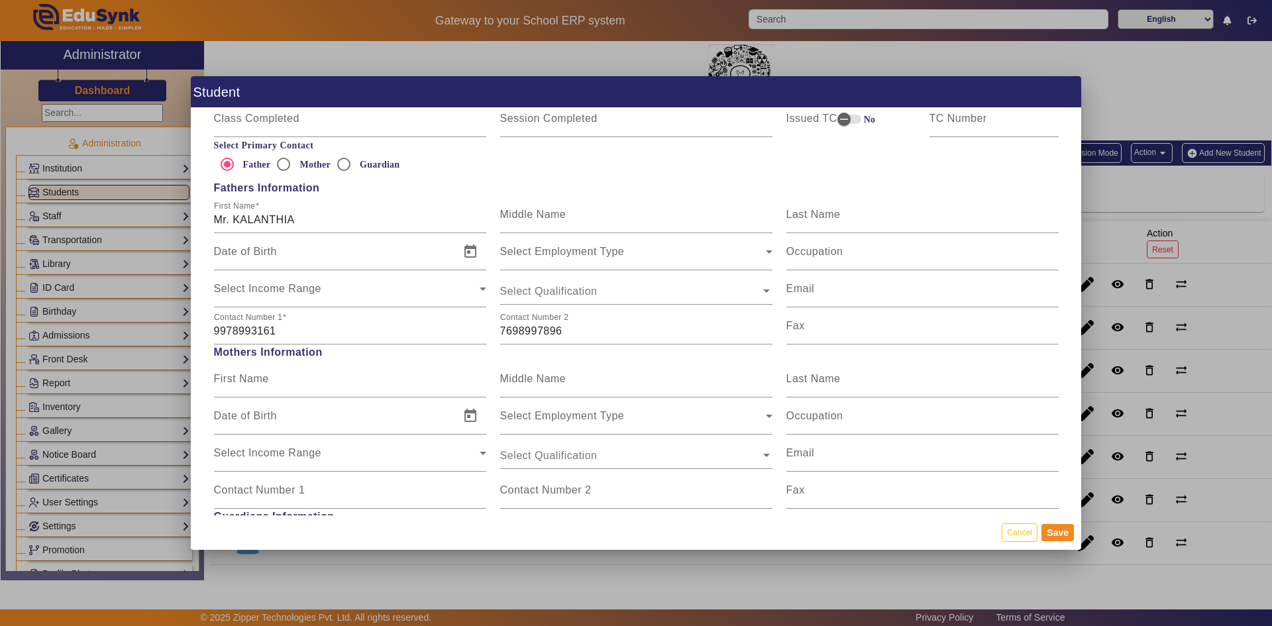
scroll to position [994, 0]
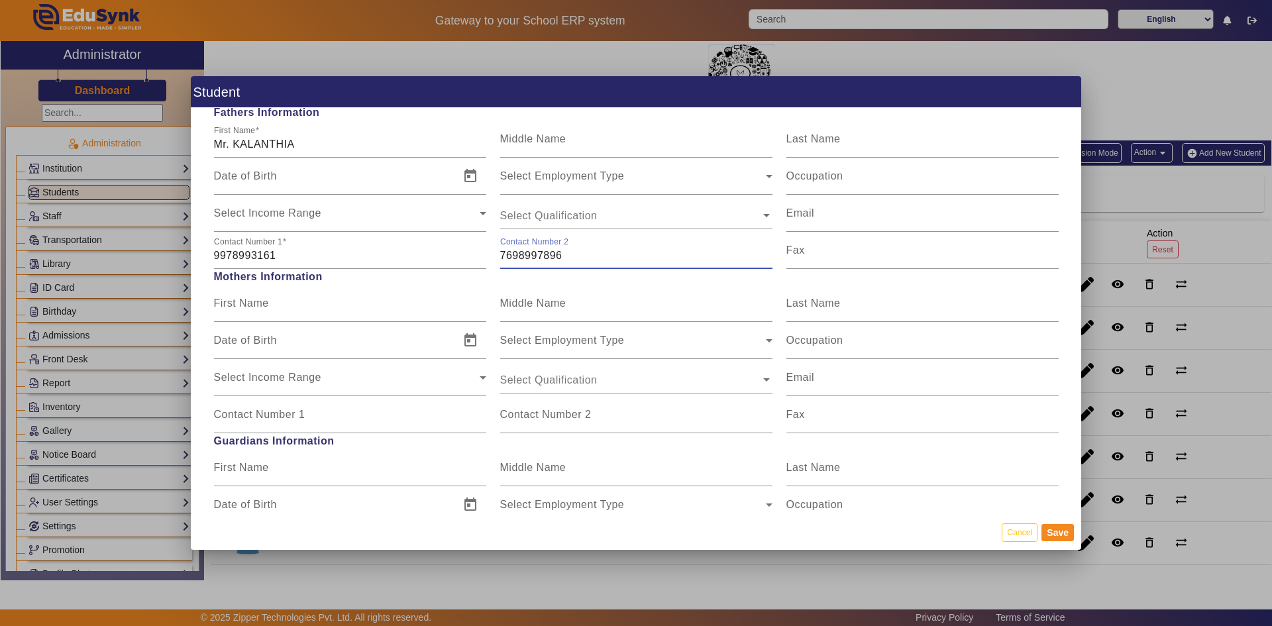
drag, startPoint x: 500, startPoint y: 254, endPoint x: 597, endPoint y: 262, distance: 97.7
click at [597, 262] on input "7698997896" at bounding box center [636, 256] width 272 height 16
click at [278, 254] on input "9978993161" at bounding box center [350, 256] width 272 height 16
paste input "7698997896"
drag, startPoint x: 278, startPoint y: 254, endPoint x: 200, endPoint y: 264, distance: 78.8
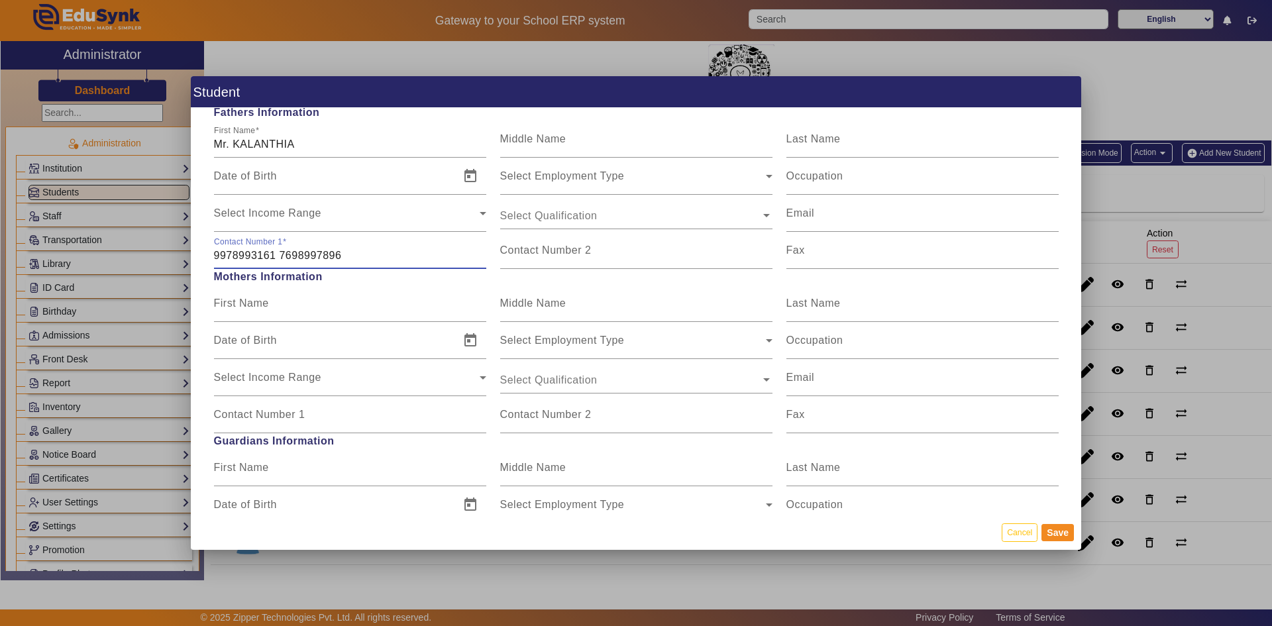
click at [200, 264] on div "Personal Information First Name AADITYA D KALANTHIA Middle Name Last Name Date …" at bounding box center [636, 311] width 890 height 407
type input "7698997896"
click at [527, 253] on mat-label "Contact Number 2" at bounding box center [545, 249] width 91 height 11
click at [527, 253] on input "Contact Number 2" at bounding box center [636, 256] width 272 height 16
paste input "9978993161"
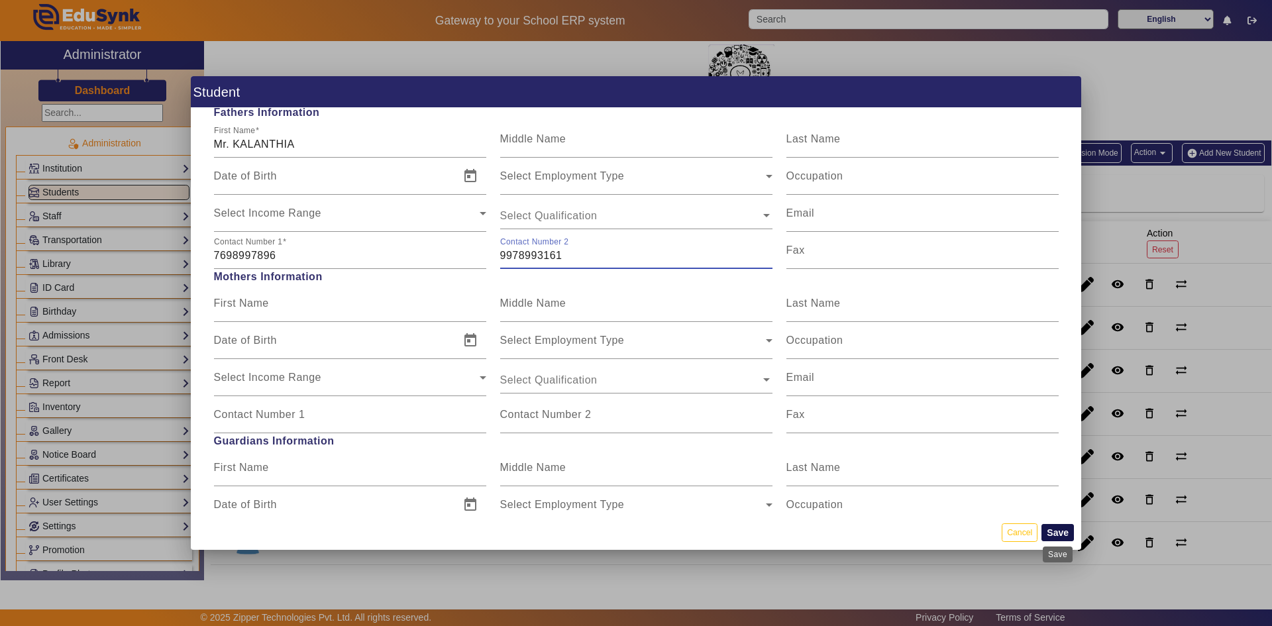
type input "9978993161"
click at [1057, 533] on button "Save" at bounding box center [1058, 532] width 32 height 17
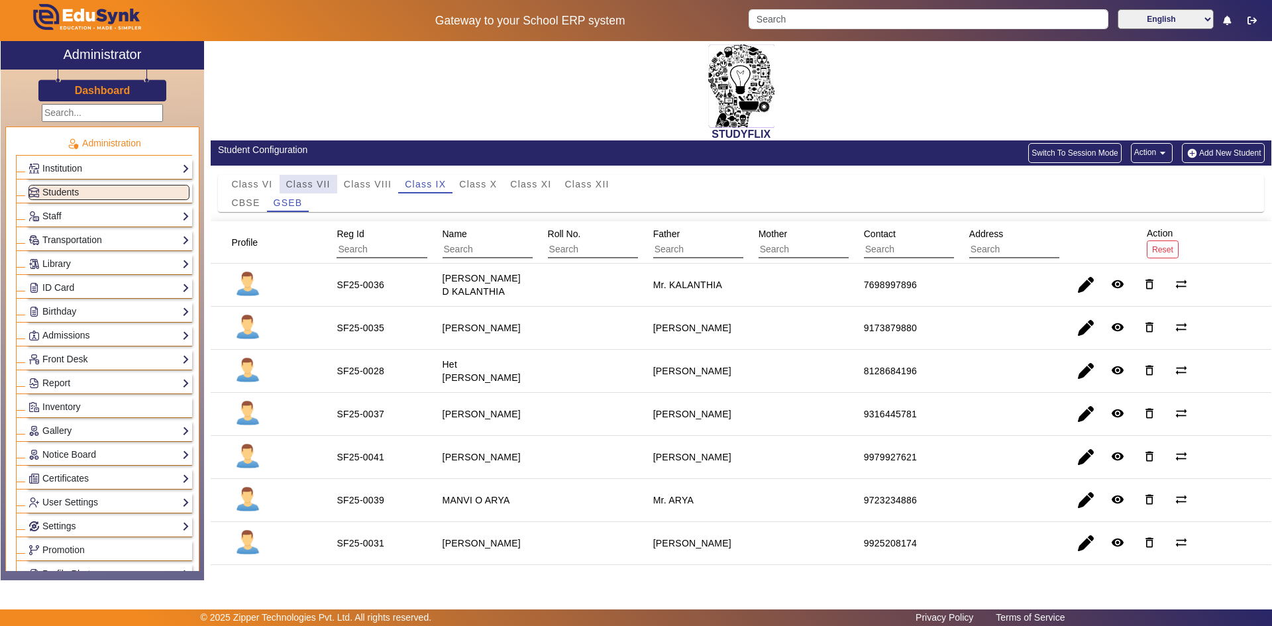
click at [294, 182] on span "Class VII" at bounding box center [308, 184] width 44 height 9
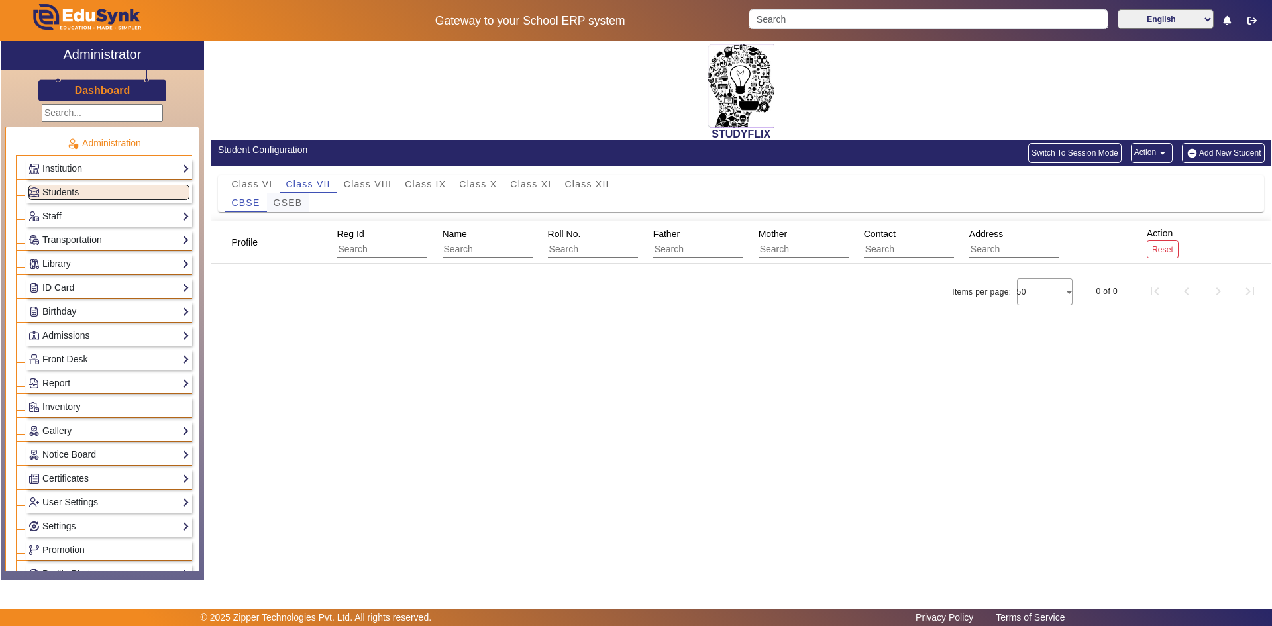
click at [284, 199] on span "GSEB" at bounding box center [288, 202] width 29 height 9
click at [261, 185] on span "Class VI" at bounding box center [251, 184] width 41 height 9
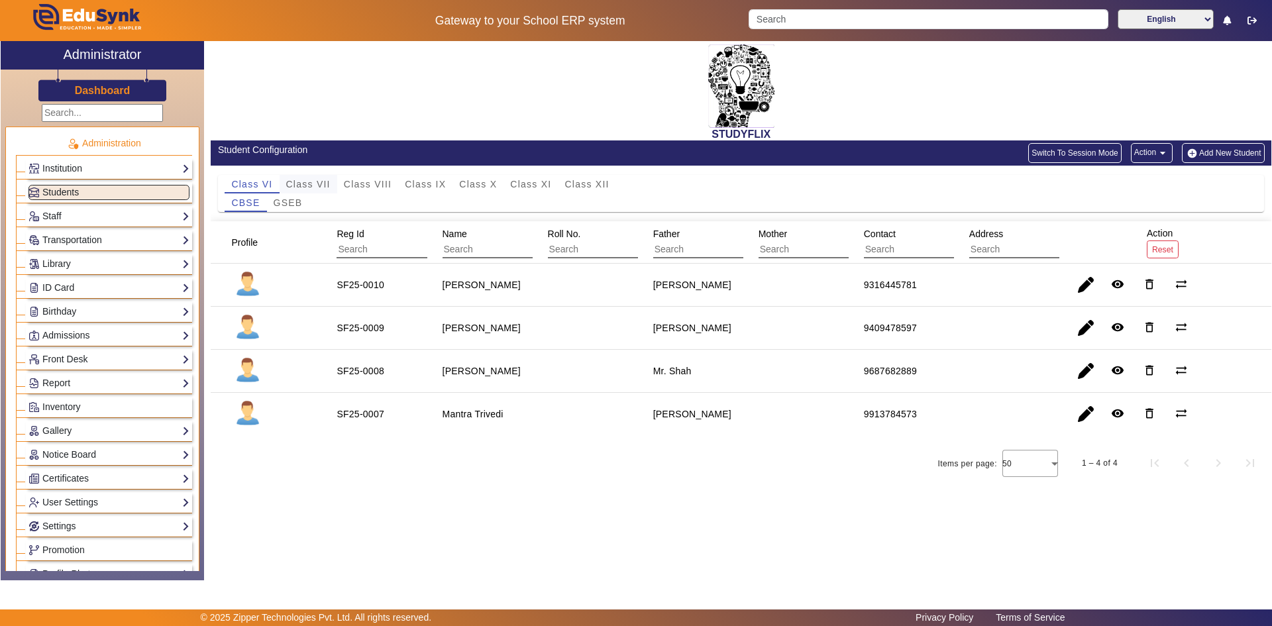
click at [294, 186] on span "Class VII" at bounding box center [308, 184] width 44 height 9
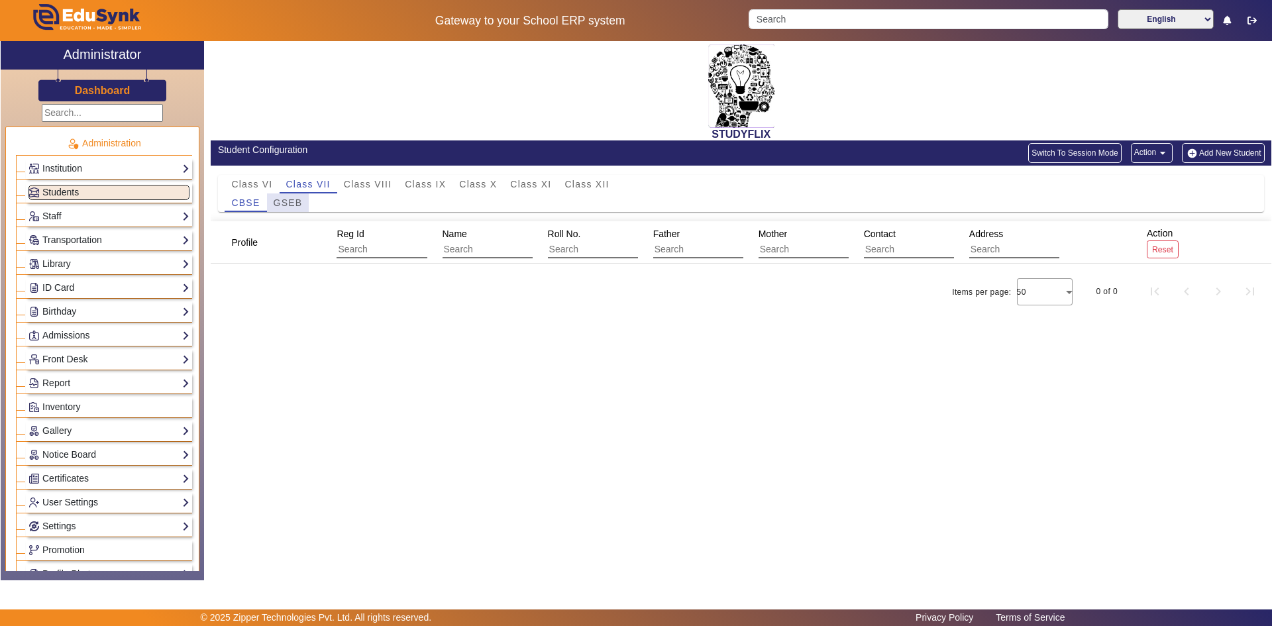
click at [298, 199] on span "GSEB" at bounding box center [288, 202] width 29 height 9
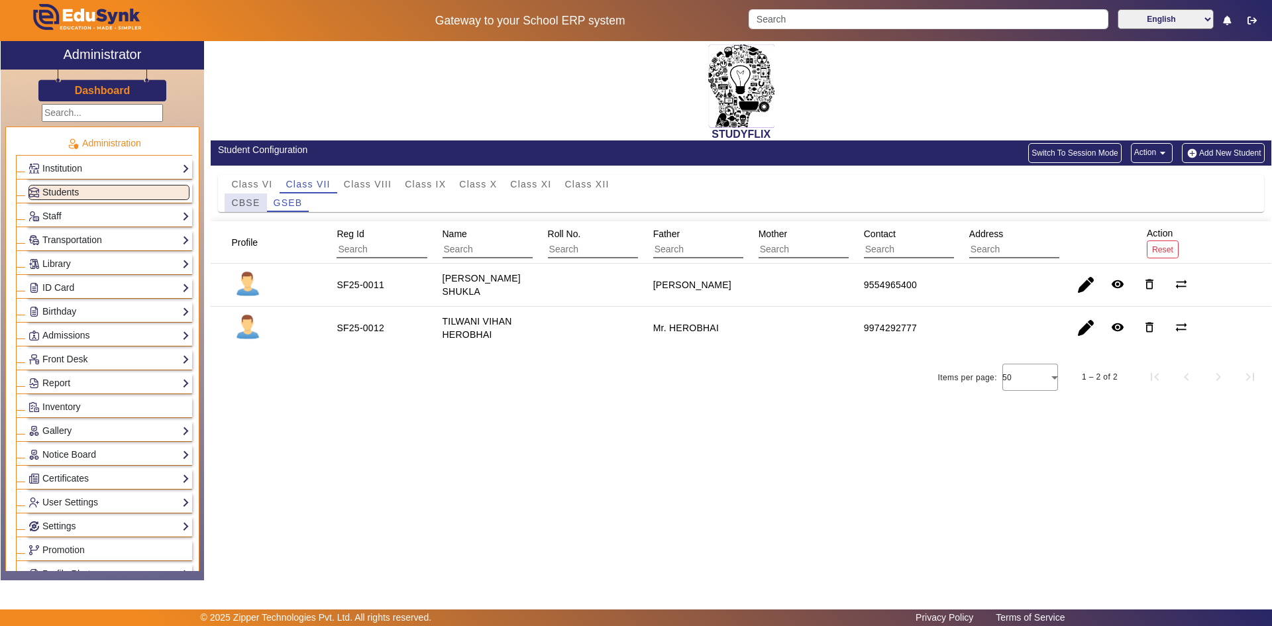
click at [253, 205] on span "CBSE" at bounding box center [245, 202] width 28 height 9
click at [301, 198] on span "GSEB" at bounding box center [288, 202] width 29 height 9
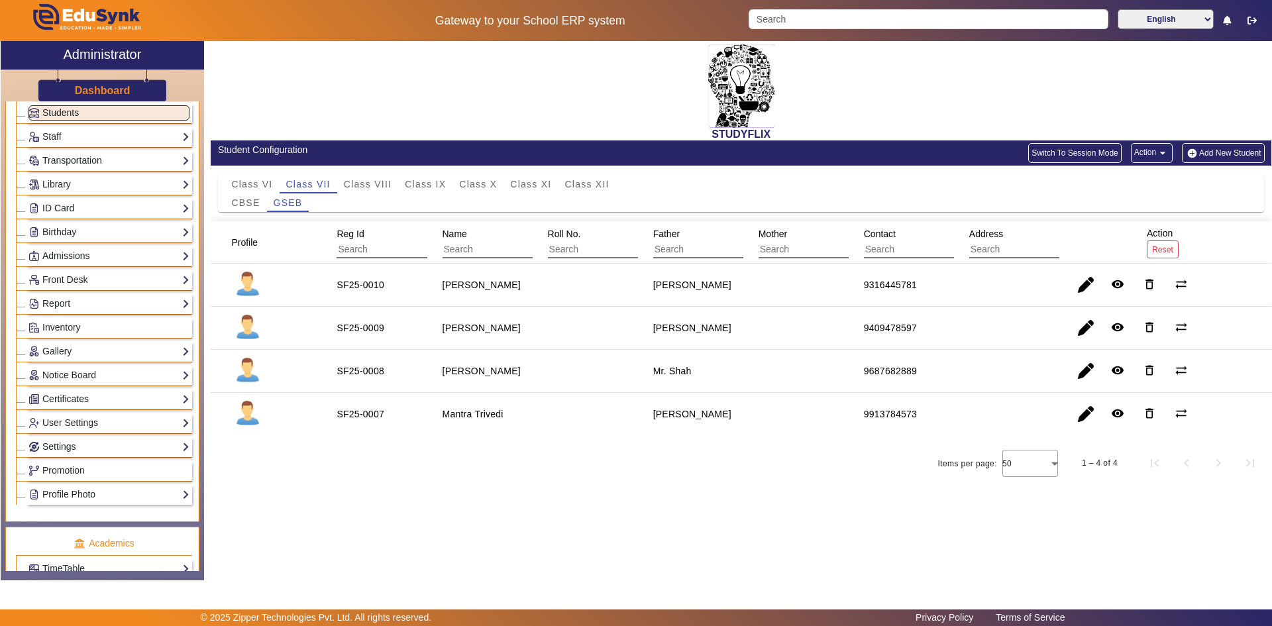
scroll to position [66, 0]
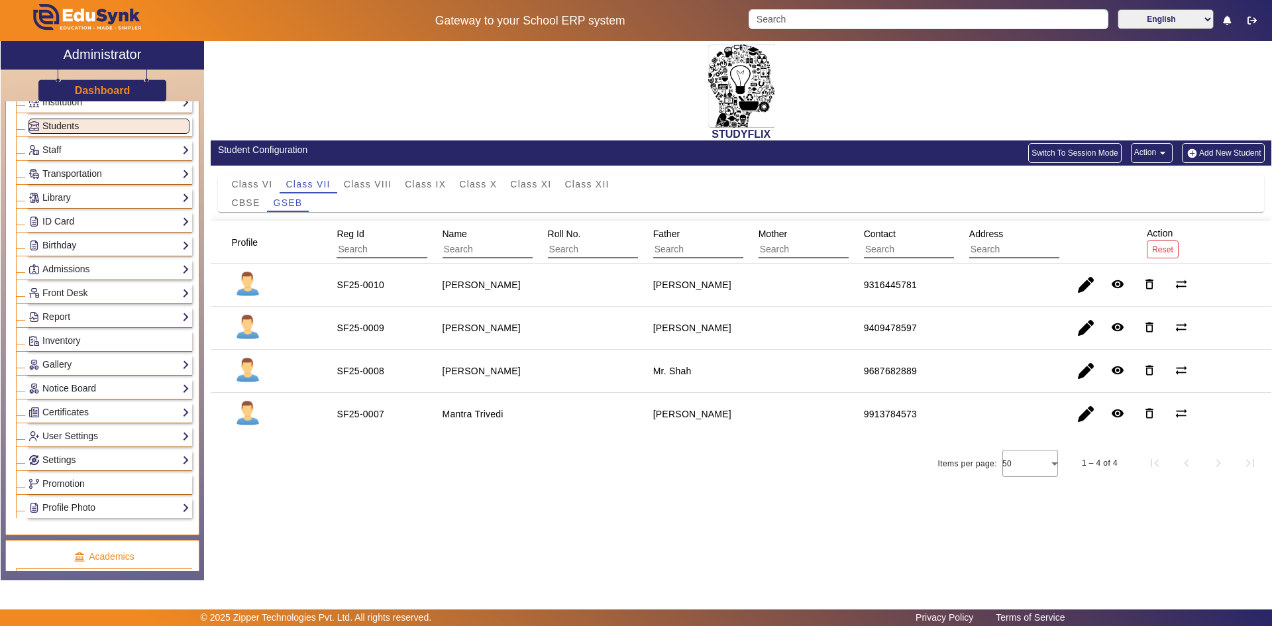
click at [74, 124] on span "Students" at bounding box center [60, 126] width 36 height 11
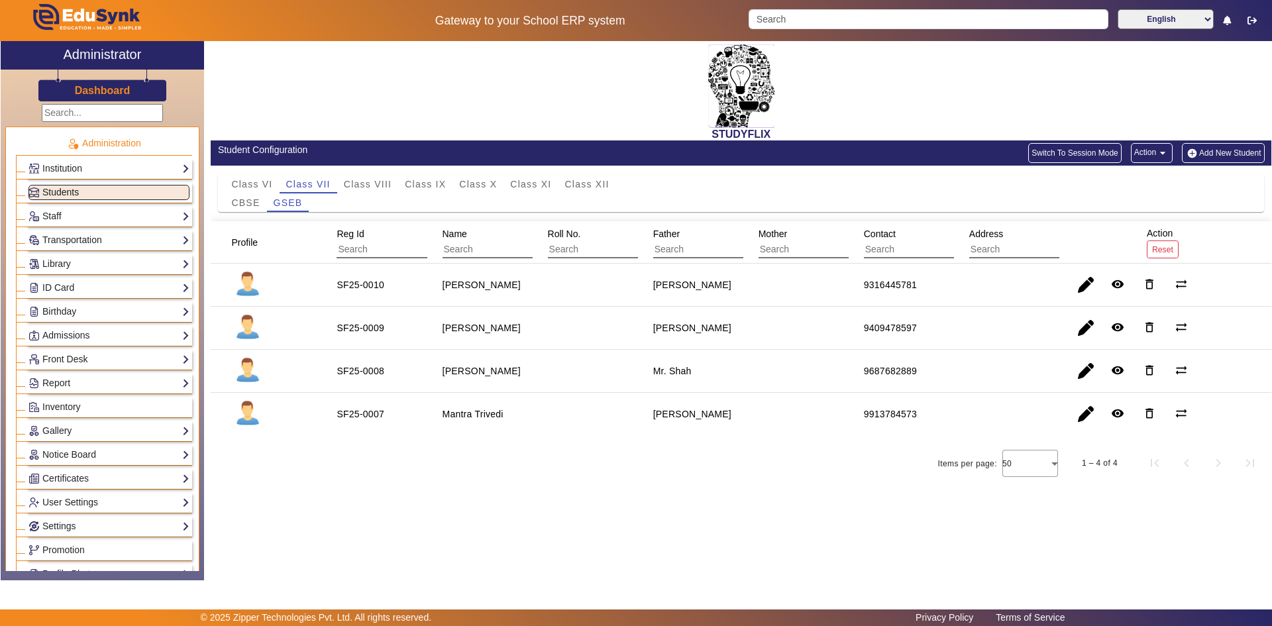
click at [62, 189] on span "Students" at bounding box center [60, 192] width 36 height 11
click at [68, 221] on link "Staff" at bounding box center [108, 216] width 161 height 15
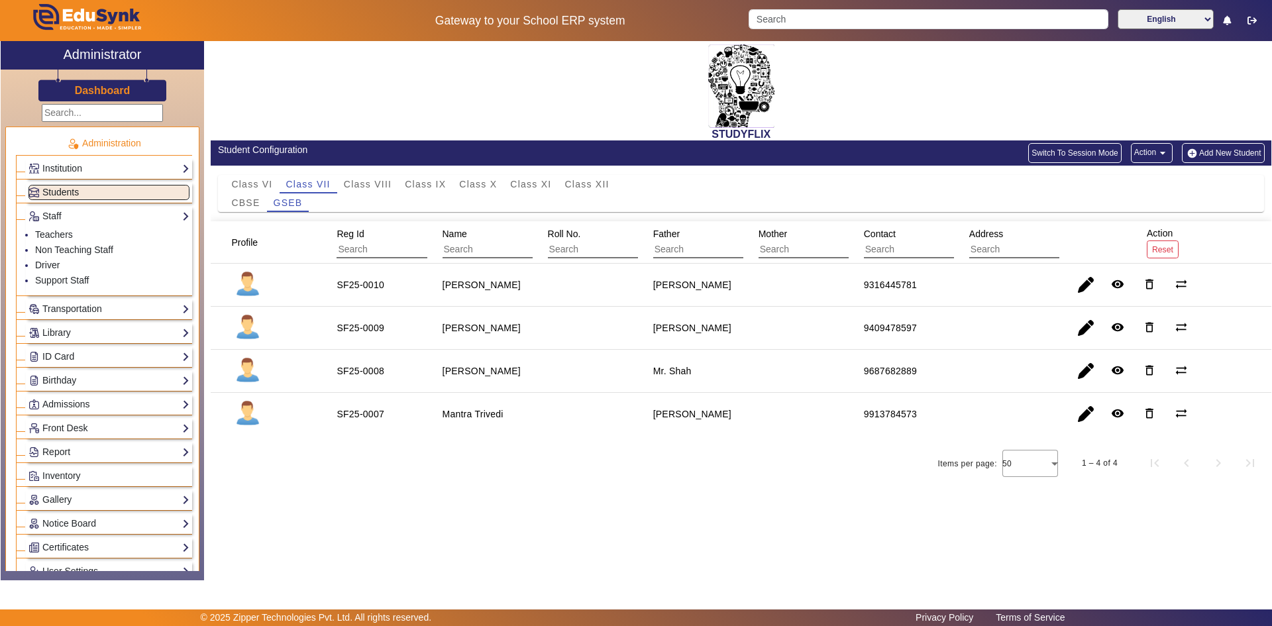
click at [58, 193] on span "Students" at bounding box center [60, 192] width 36 height 11
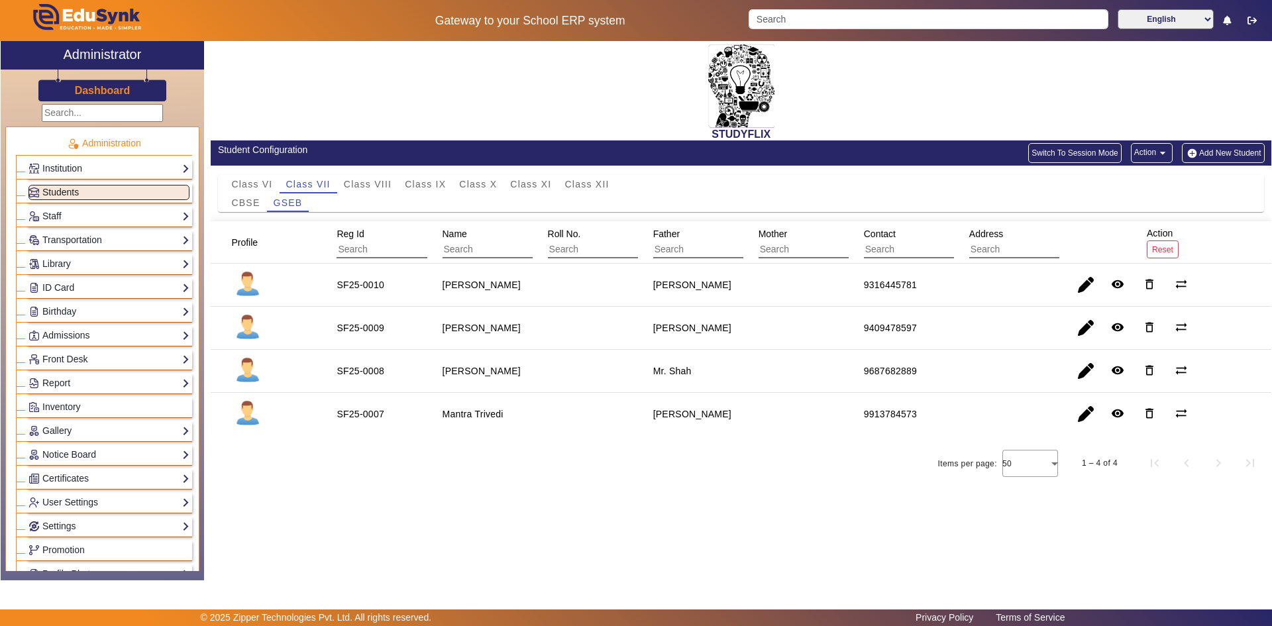
click at [58, 193] on span "Students" at bounding box center [60, 192] width 36 height 11
click at [480, 186] on span "Class X" at bounding box center [478, 184] width 38 height 9
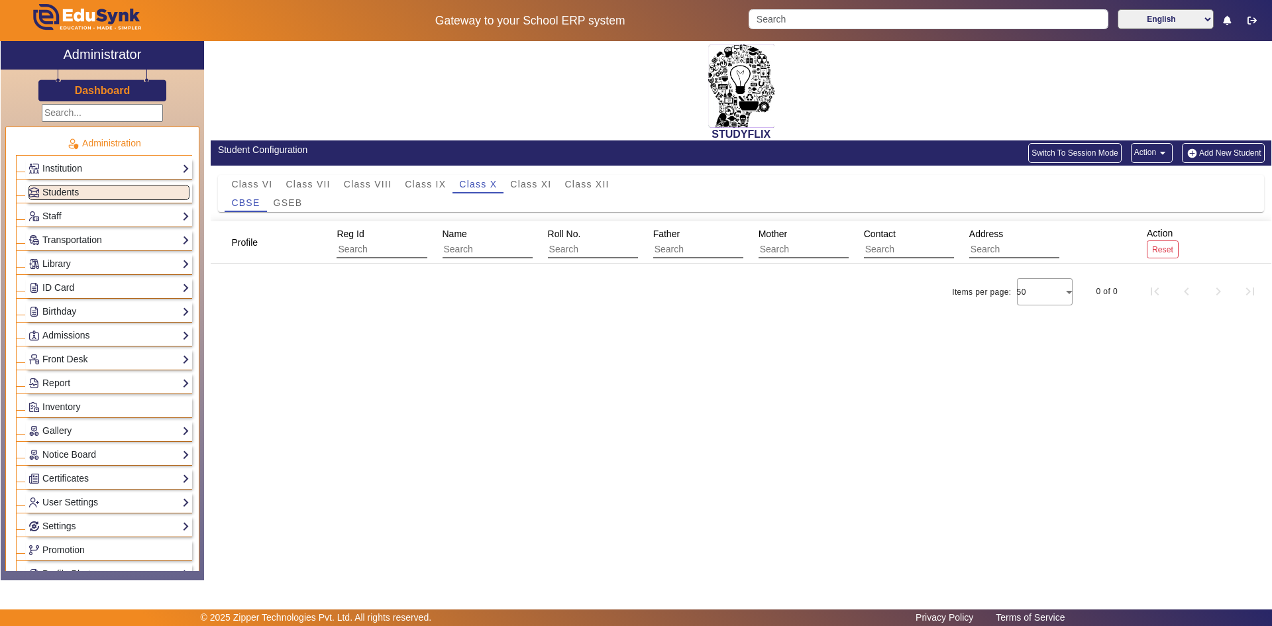
click at [1209, 152] on button "Add New Student" at bounding box center [1223, 153] width 82 height 20
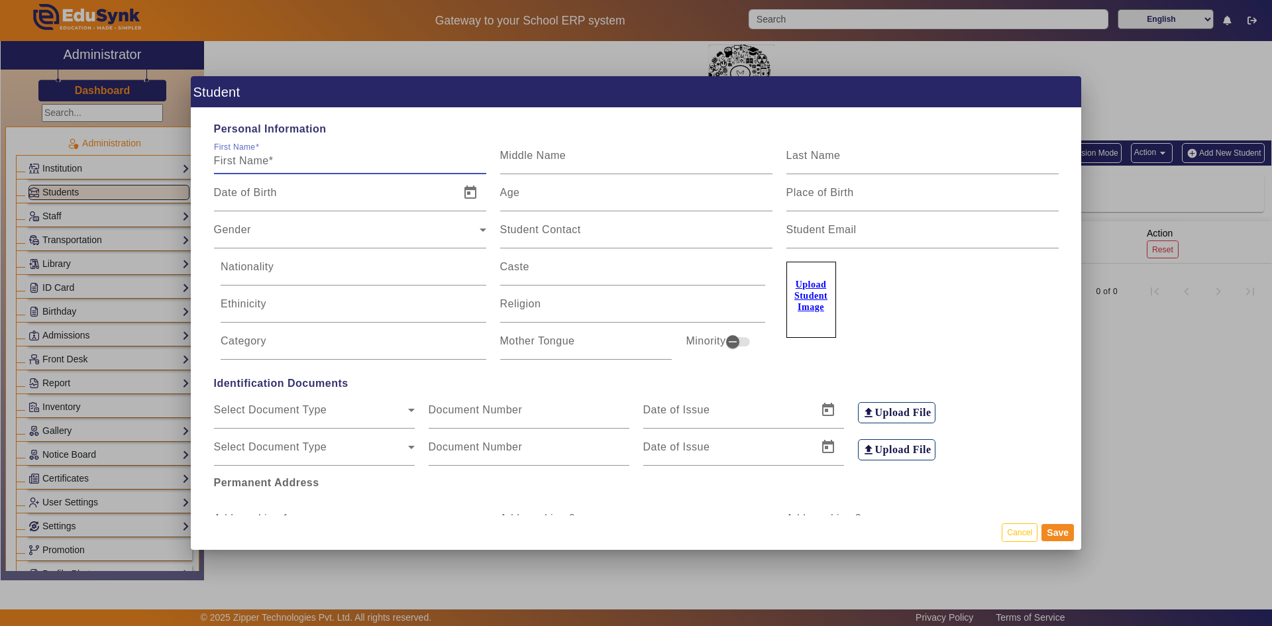
click at [242, 164] on input "First Name" at bounding box center [350, 161] width 272 height 16
type input "Hetavi"
click at [637, 162] on input "Middle Name" at bounding box center [636, 161] width 272 height 16
click at [795, 164] on input "Last Name" at bounding box center [922, 161] width 272 height 16
type input "Suthar"
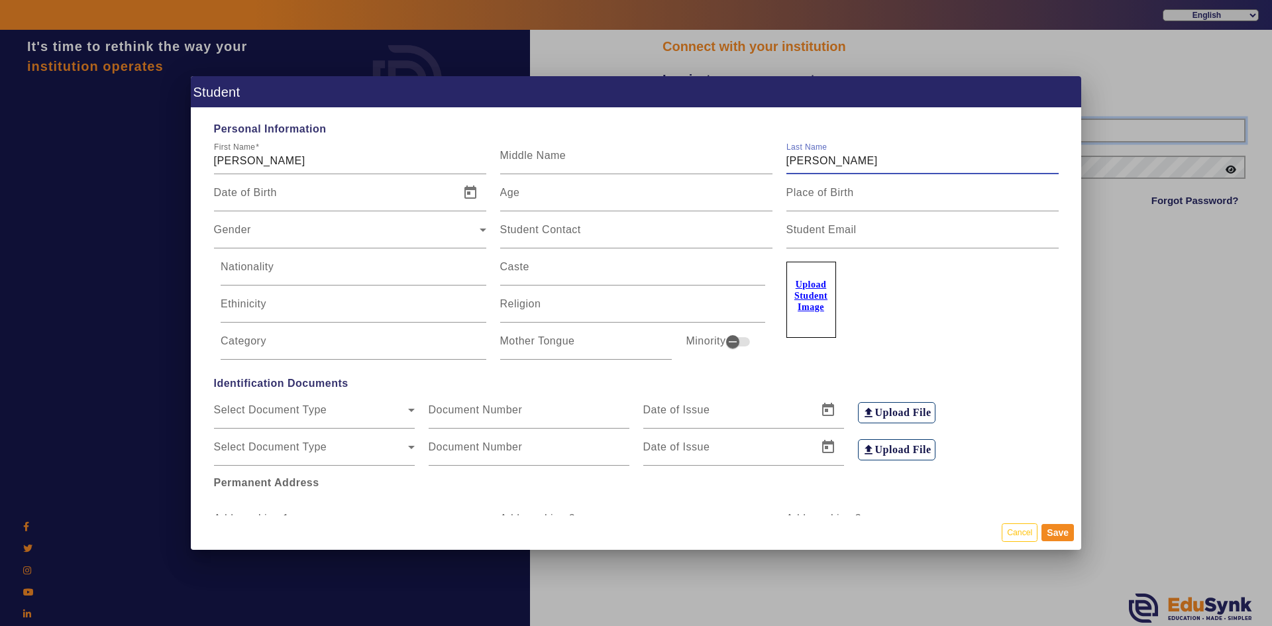
type input "6354922771"
type input "Suthar"
click at [1020, 528] on button "Cancel" at bounding box center [1020, 532] width 36 height 18
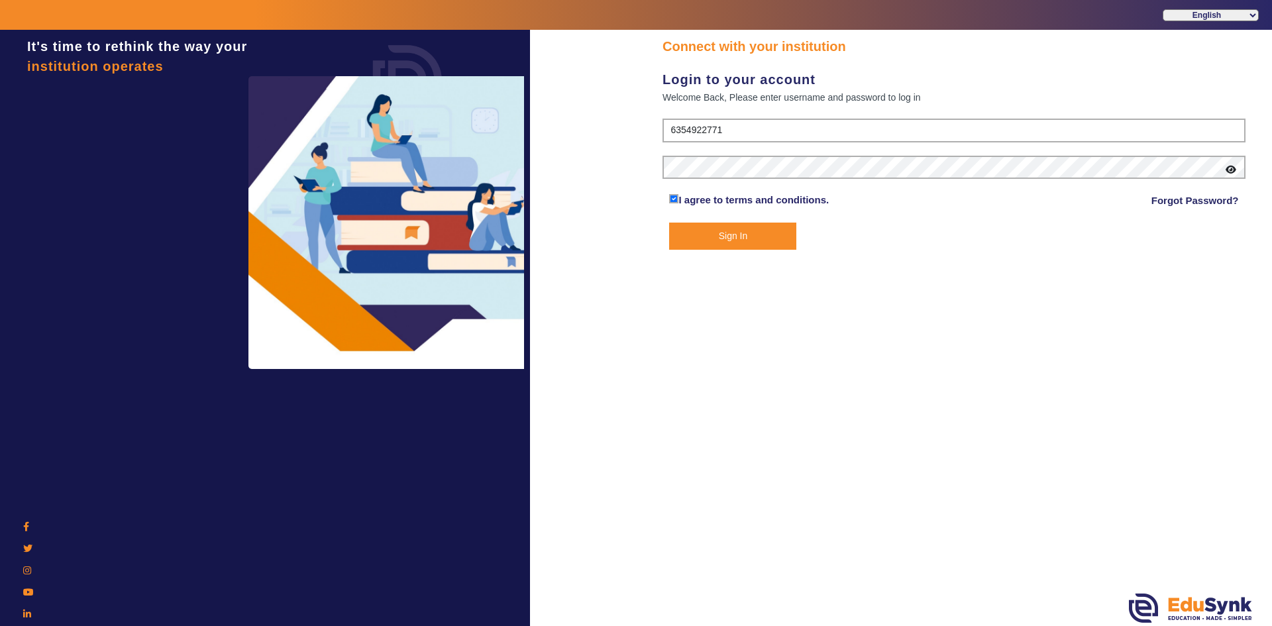
click at [767, 235] on button "Sign In" at bounding box center [732, 236] width 127 height 27
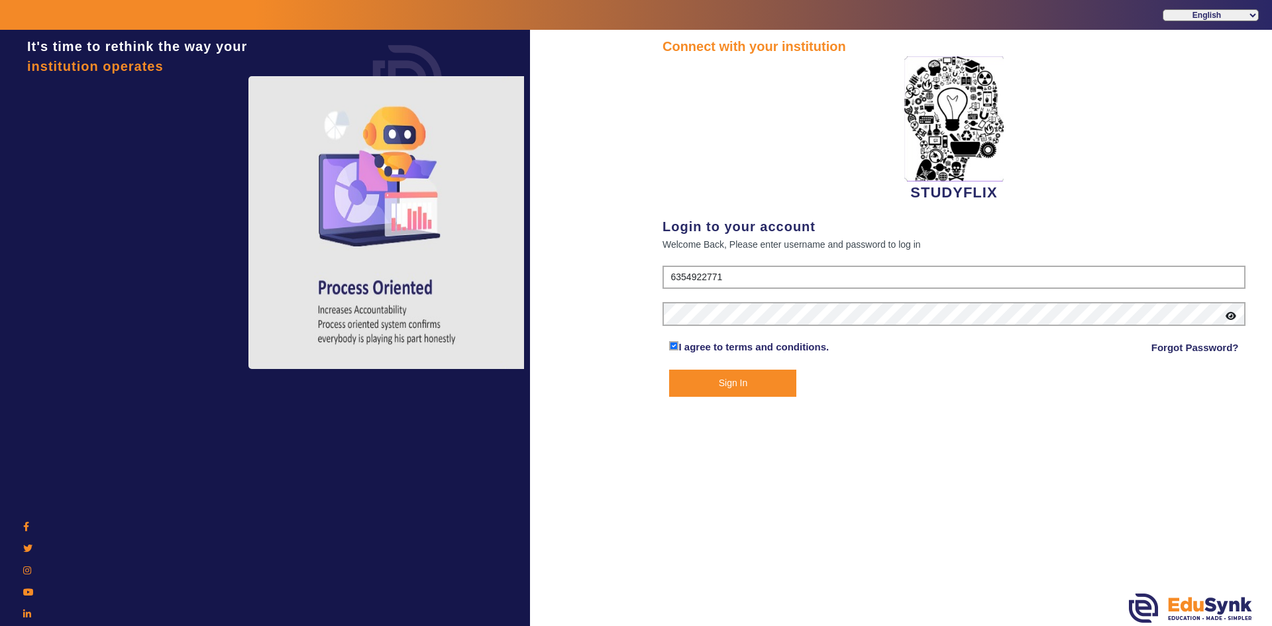
click at [727, 384] on button "Sign In" at bounding box center [732, 383] width 127 height 27
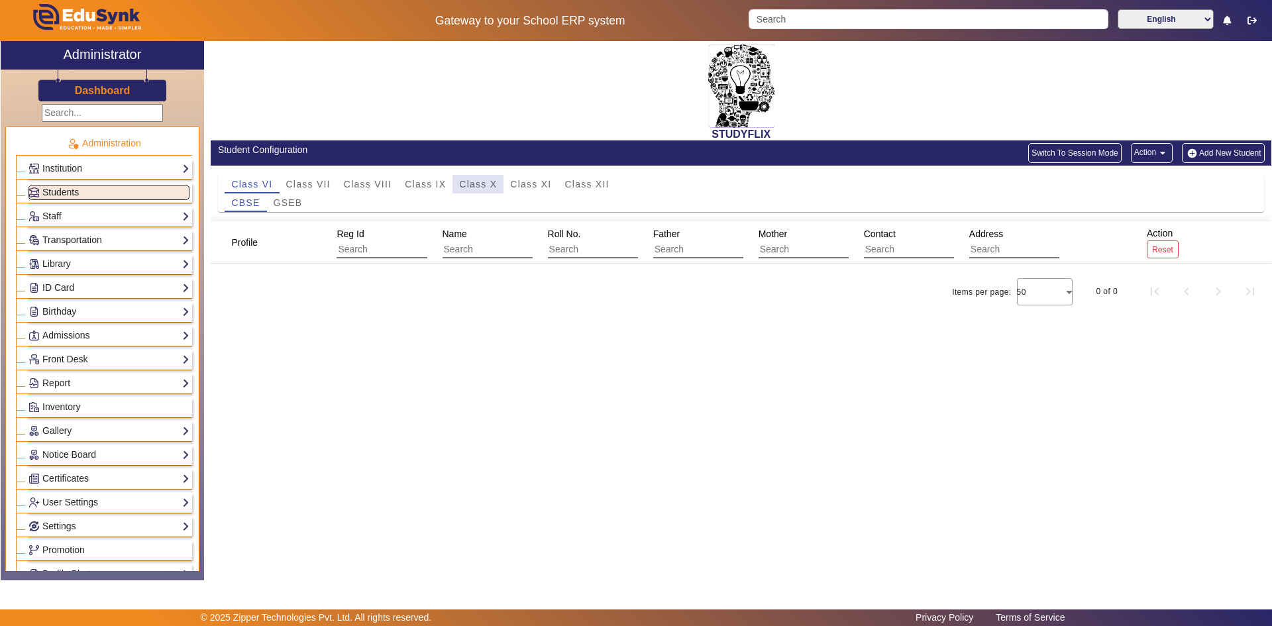
click at [482, 185] on span "Class X" at bounding box center [478, 184] width 38 height 9
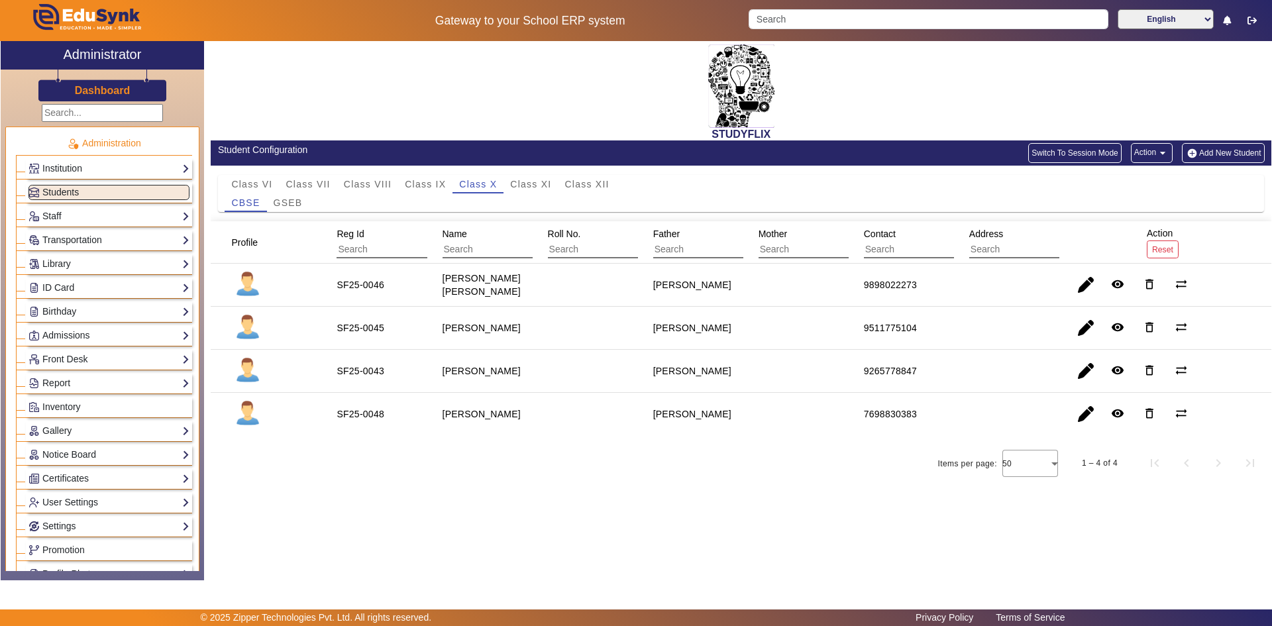
click at [1220, 156] on button "Add New Student" at bounding box center [1223, 153] width 82 height 20
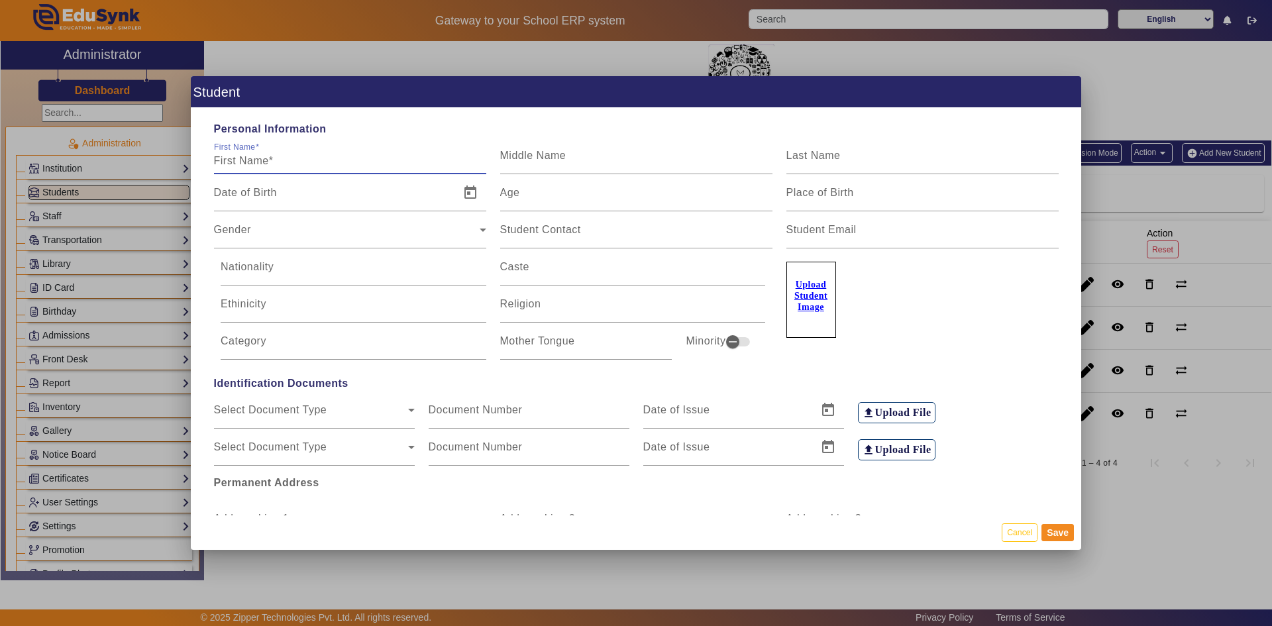
click at [340, 160] on input "First Name" at bounding box center [350, 161] width 272 height 16
type input "Hetavi"
click at [800, 158] on mat-label "Last Name" at bounding box center [813, 155] width 54 height 11
click at [800, 158] on input "Last Name" at bounding box center [922, 161] width 272 height 16
type input "Suthar"
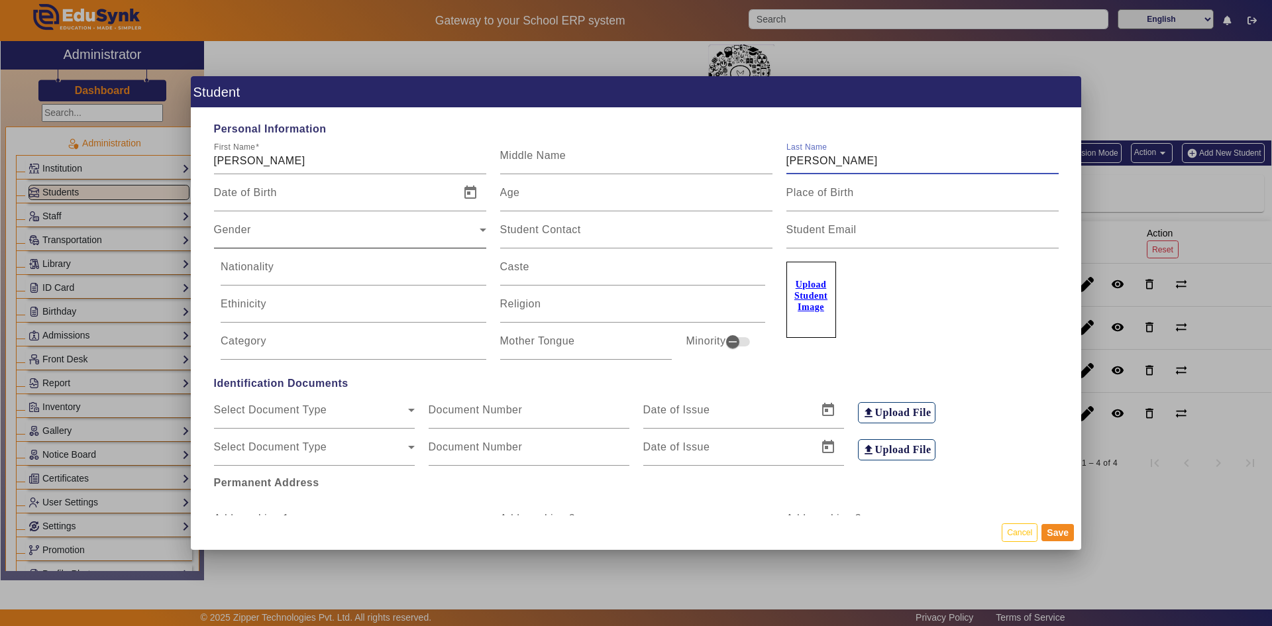
click at [336, 220] on div "Gender Gender" at bounding box center [350, 229] width 272 height 37
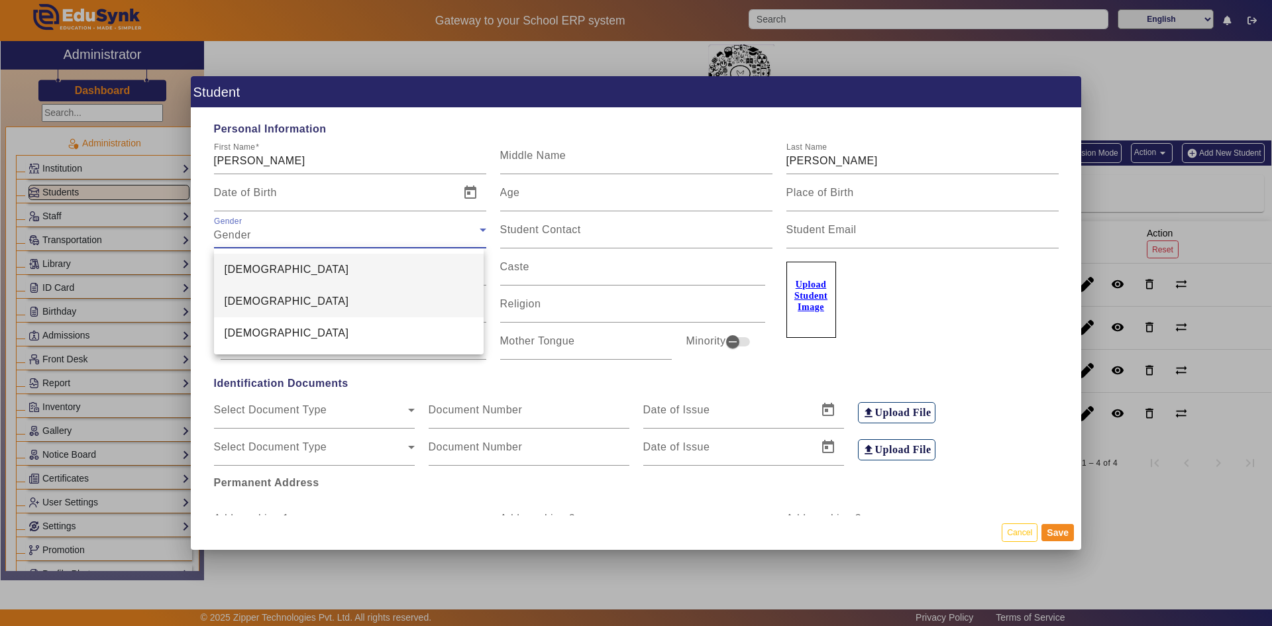
click at [309, 292] on mat-option "Female" at bounding box center [349, 302] width 270 height 32
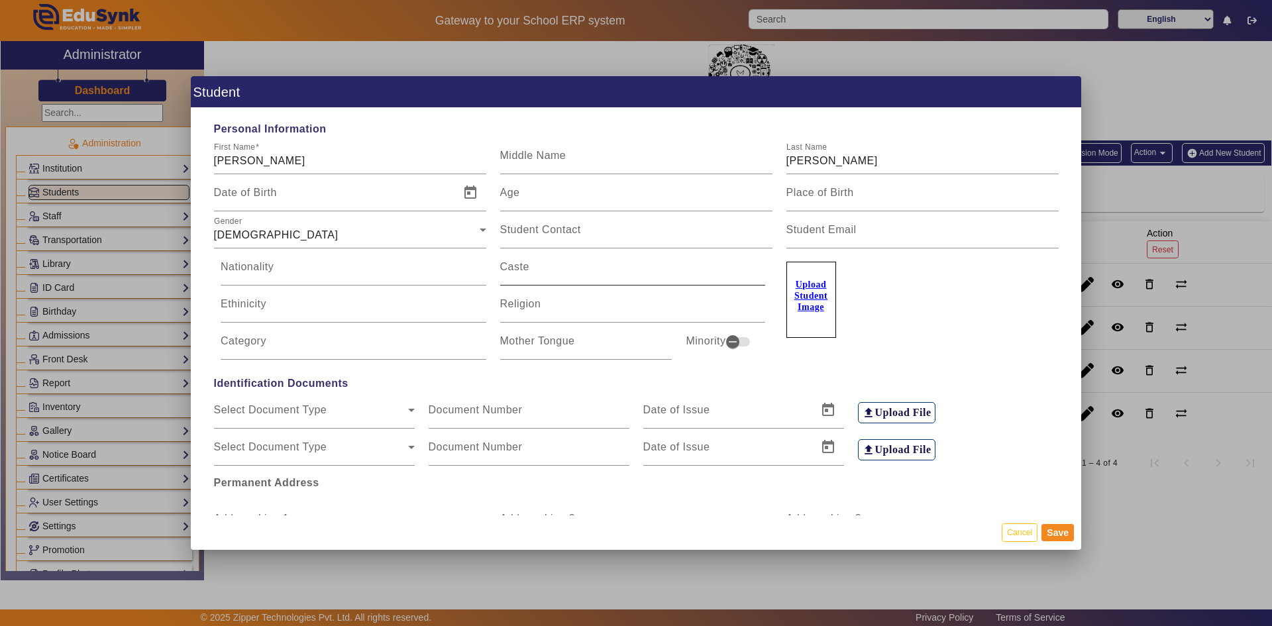
click at [519, 272] on mat-label "Caste" at bounding box center [514, 266] width 29 height 11
click at [519, 272] on input "Caste" at bounding box center [633, 272] width 266 height 16
click at [508, 297] on div "Religion" at bounding box center [633, 304] width 266 height 37
click at [521, 237] on input "Student Contact" at bounding box center [636, 235] width 272 height 16
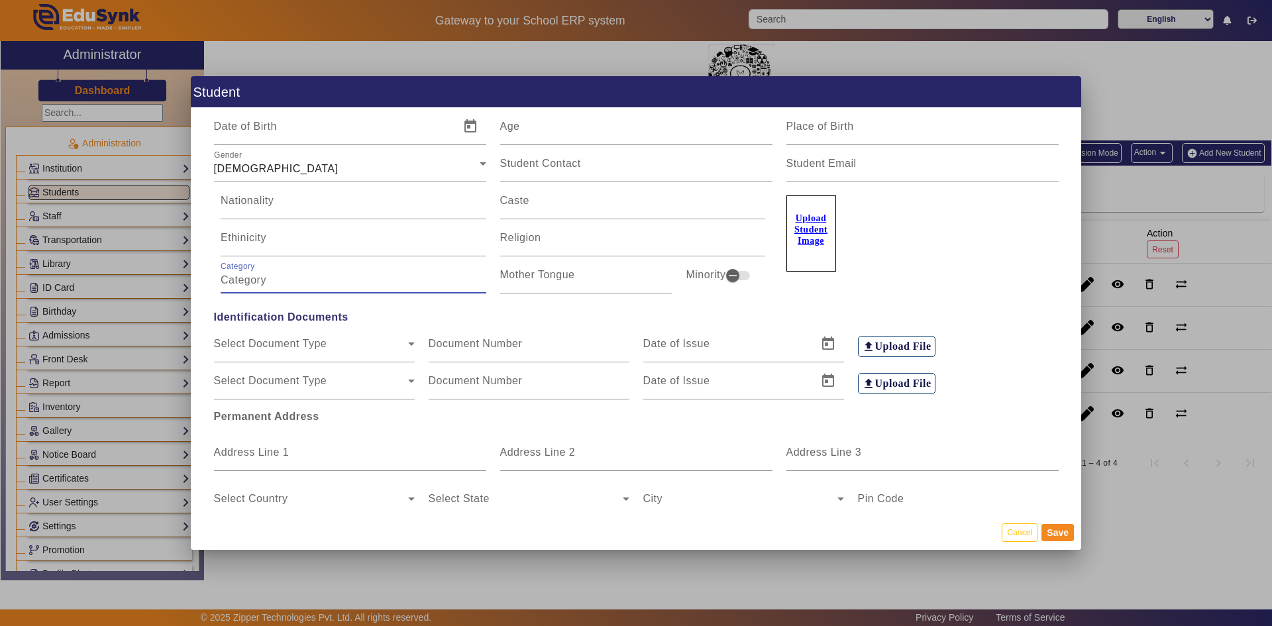
click at [291, 275] on input "Category" at bounding box center [354, 280] width 266 height 16
click at [273, 337] on div "Select Document Type Select Document Type" at bounding box center [314, 343] width 201 height 37
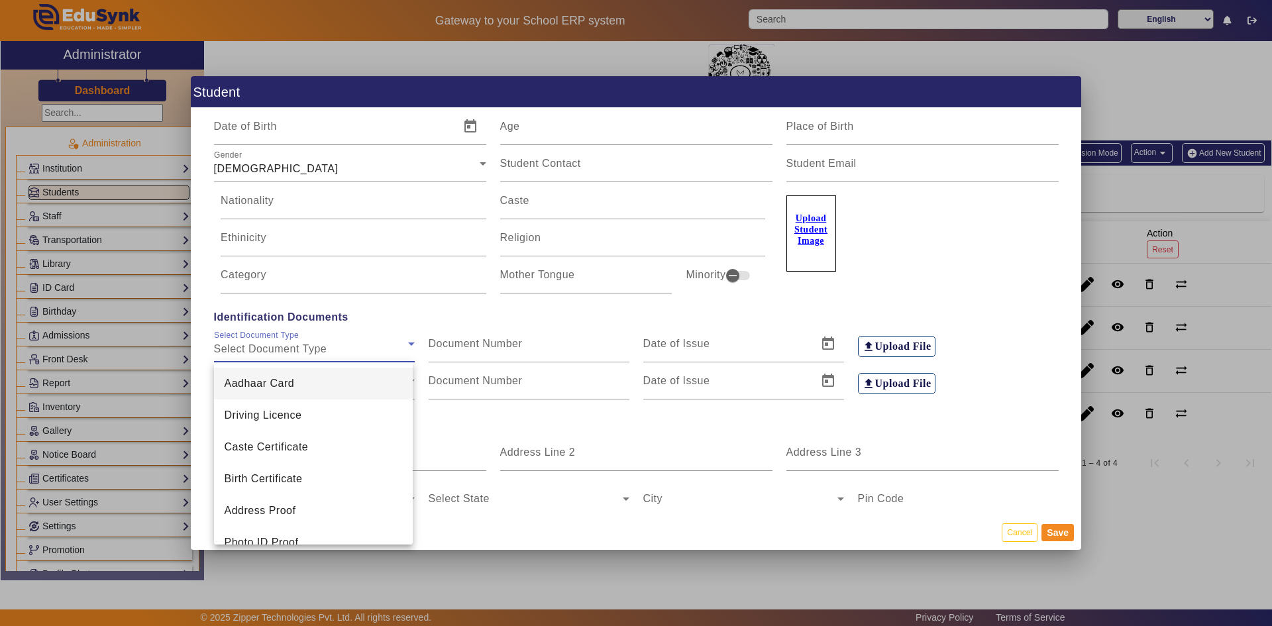
click at [380, 320] on div at bounding box center [636, 313] width 1272 height 626
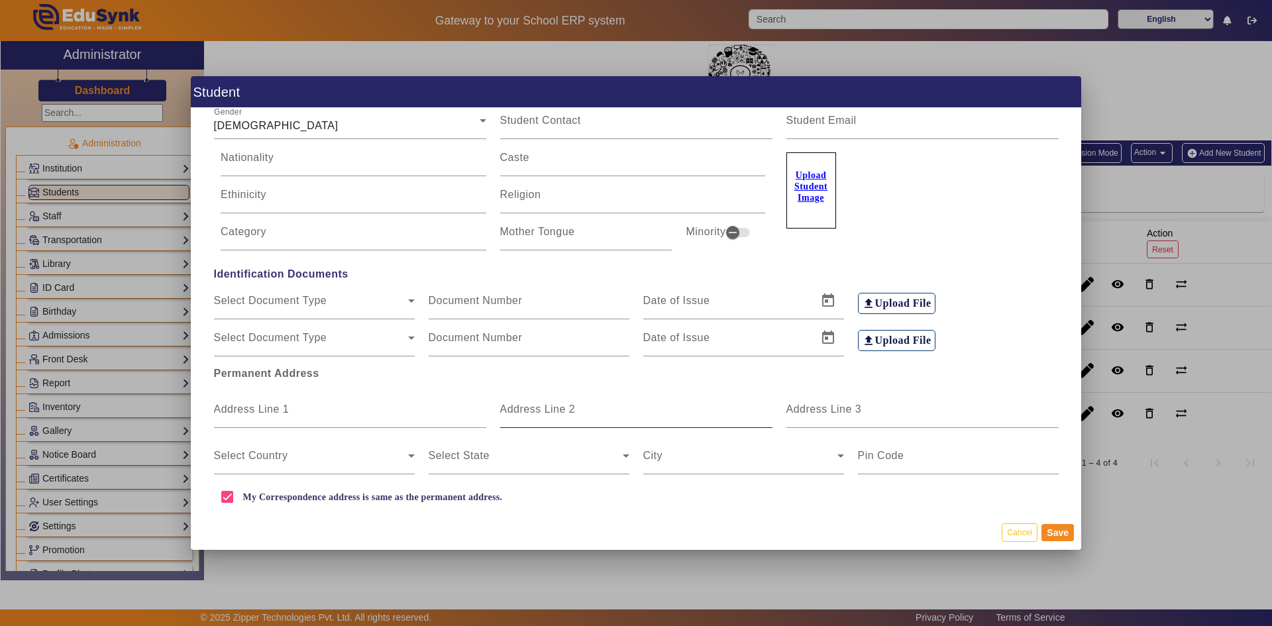
scroll to position [133, 0]
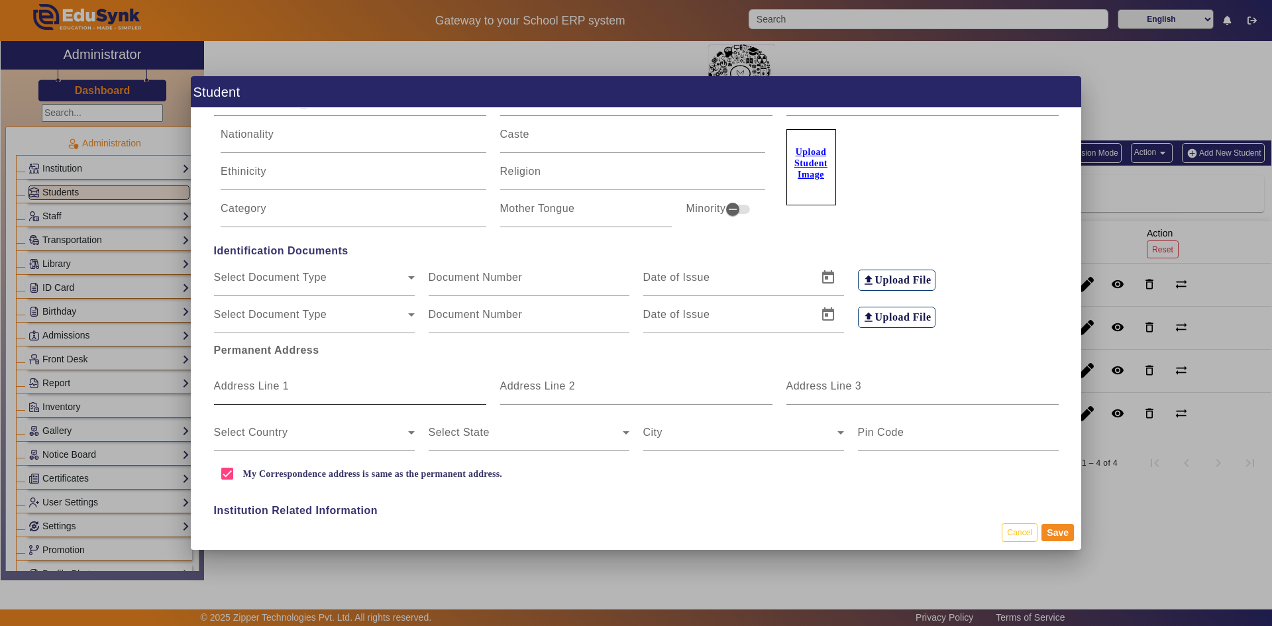
click at [350, 376] on div "Address Line 1" at bounding box center [350, 386] width 272 height 37
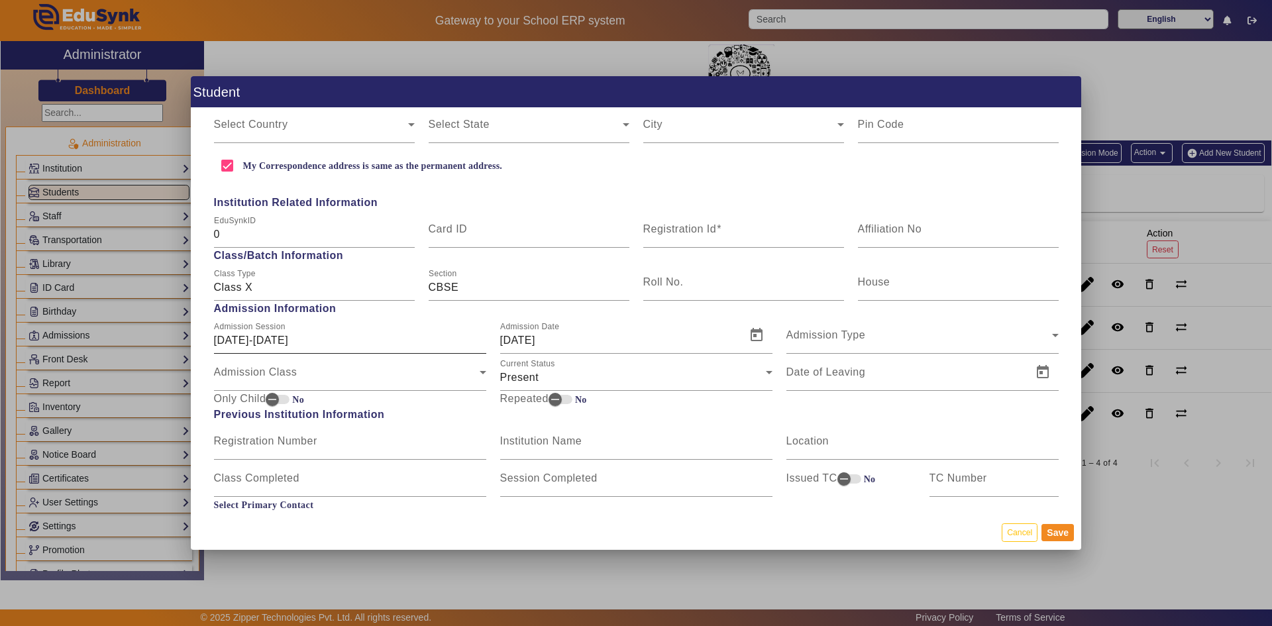
scroll to position [464, 0]
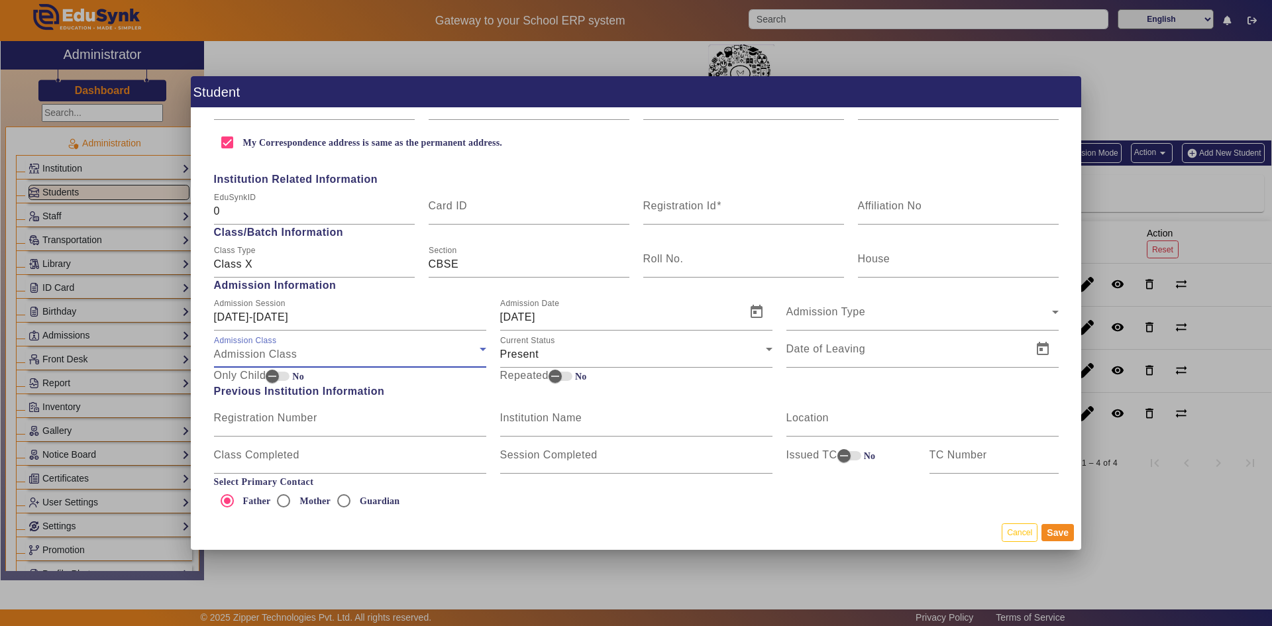
click at [307, 353] on div "Admission Class" at bounding box center [347, 355] width 266 height 16
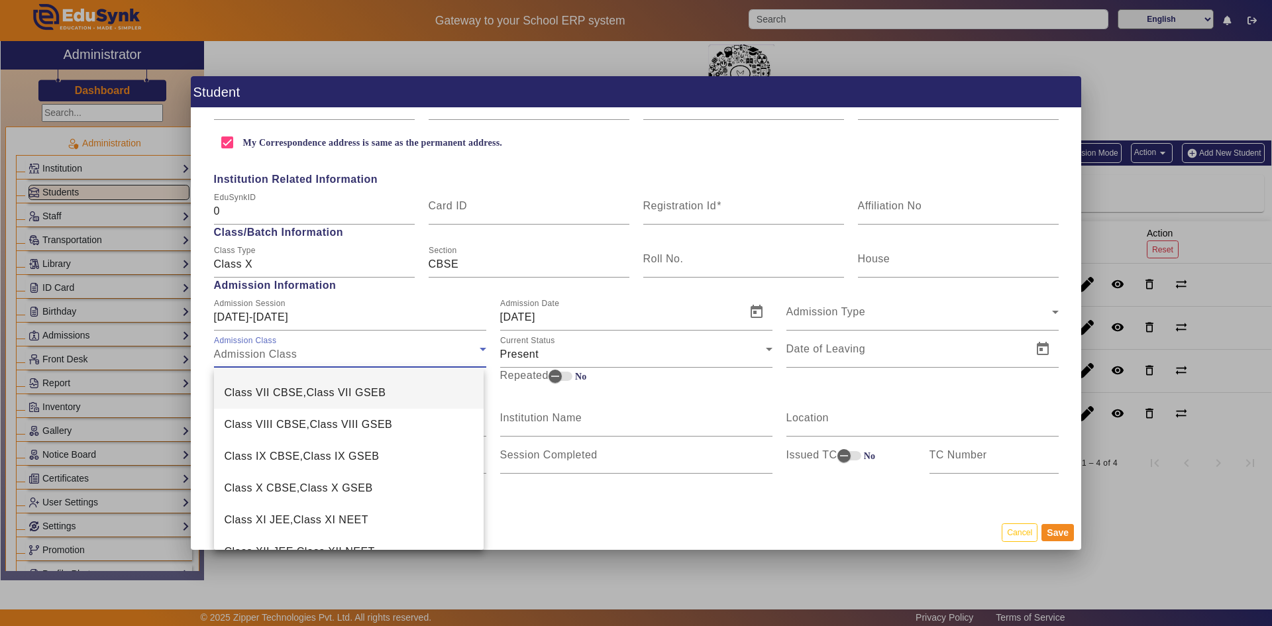
scroll to position [51, 0]
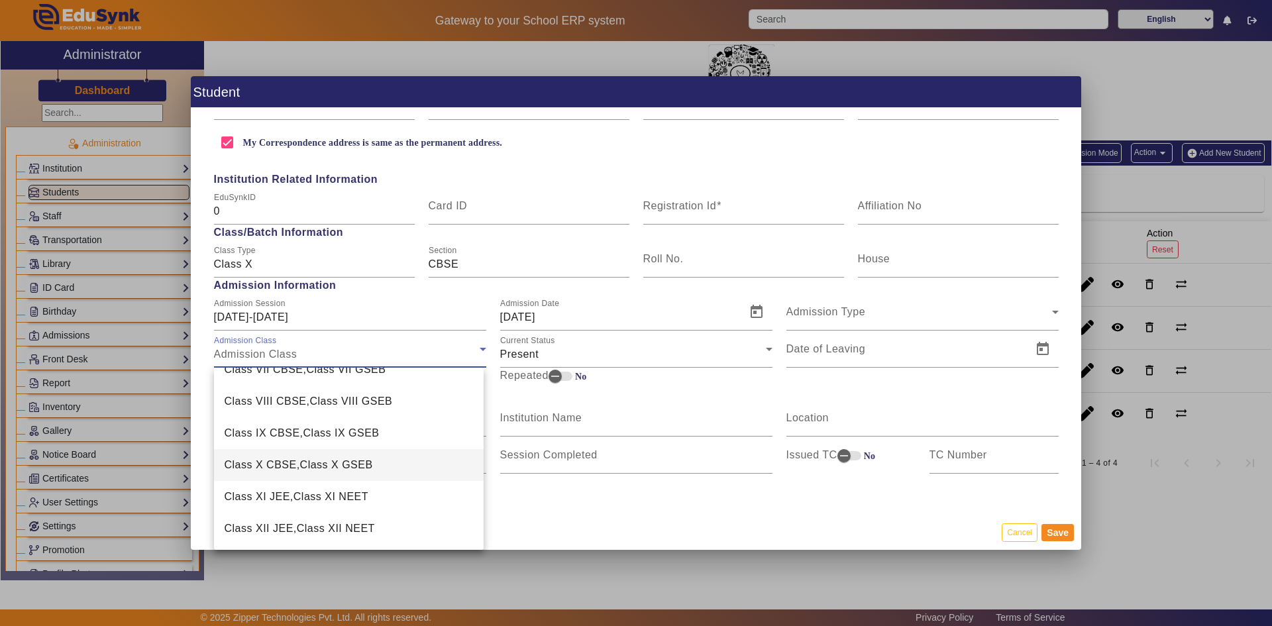
click at [286, 460] on span "Class X CBSE,Class X GSEB" at bounding box center [299, 465] width 148 height 16
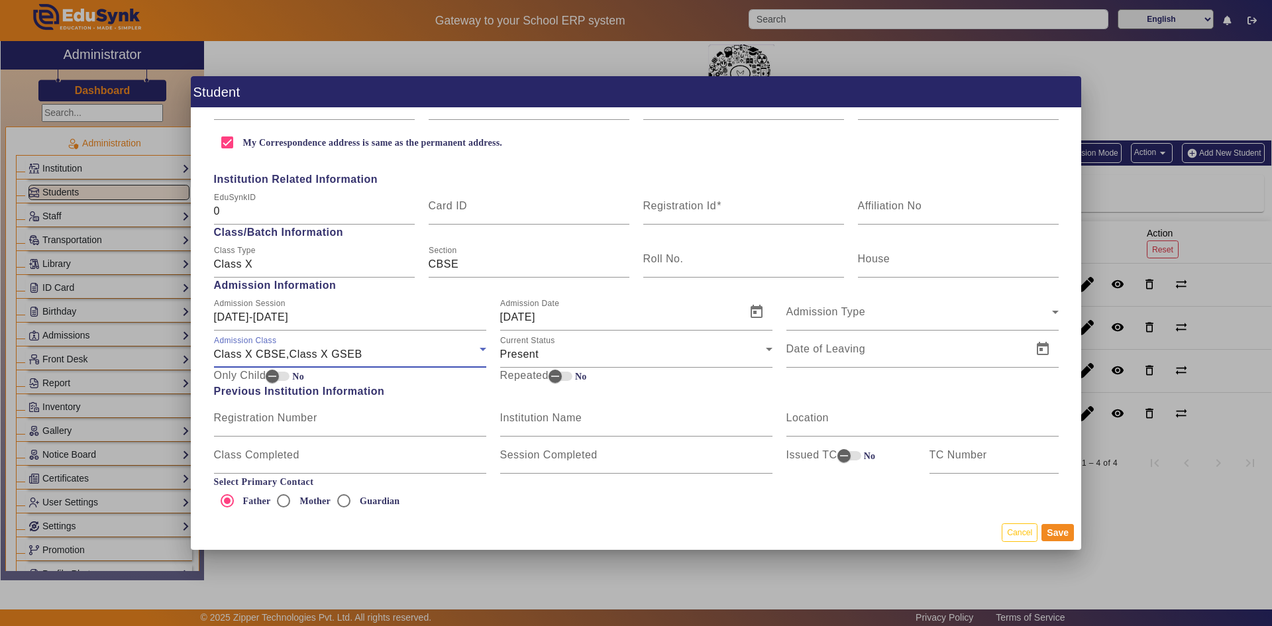
click at [319, 352] on span "Class X CBSE,Class X GSEB" at bounding box center [288, 354] width 148 height 11
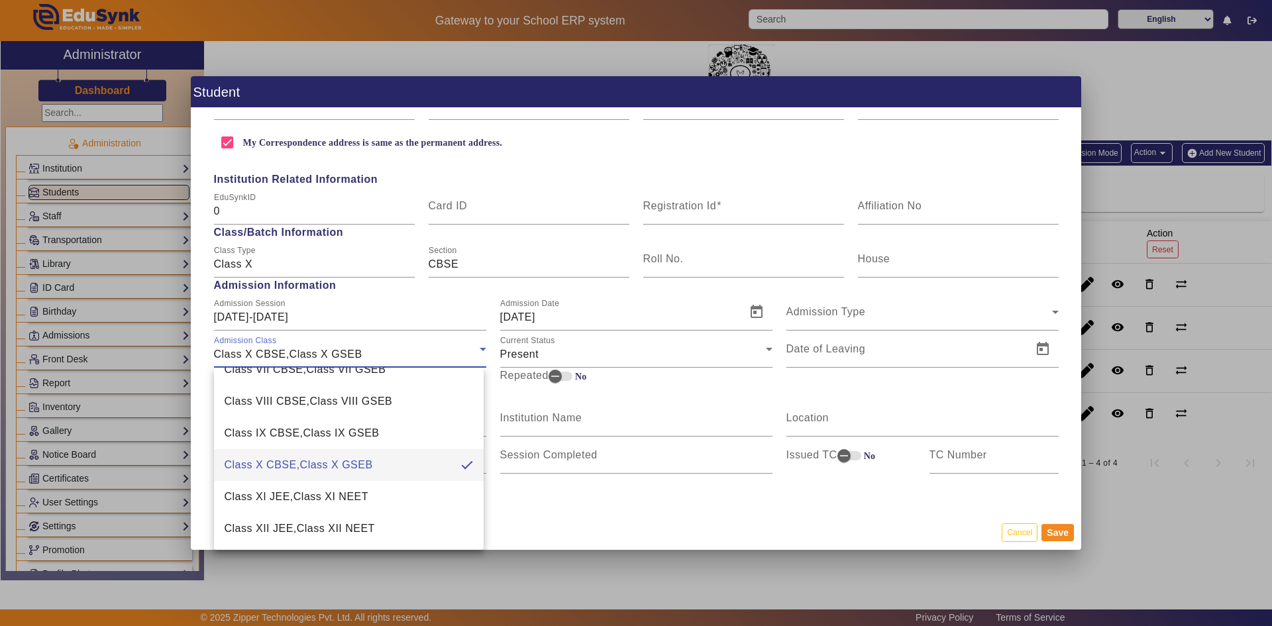
click at [558, 496] on div at bounding box center [636, 313] width 1272 height 626
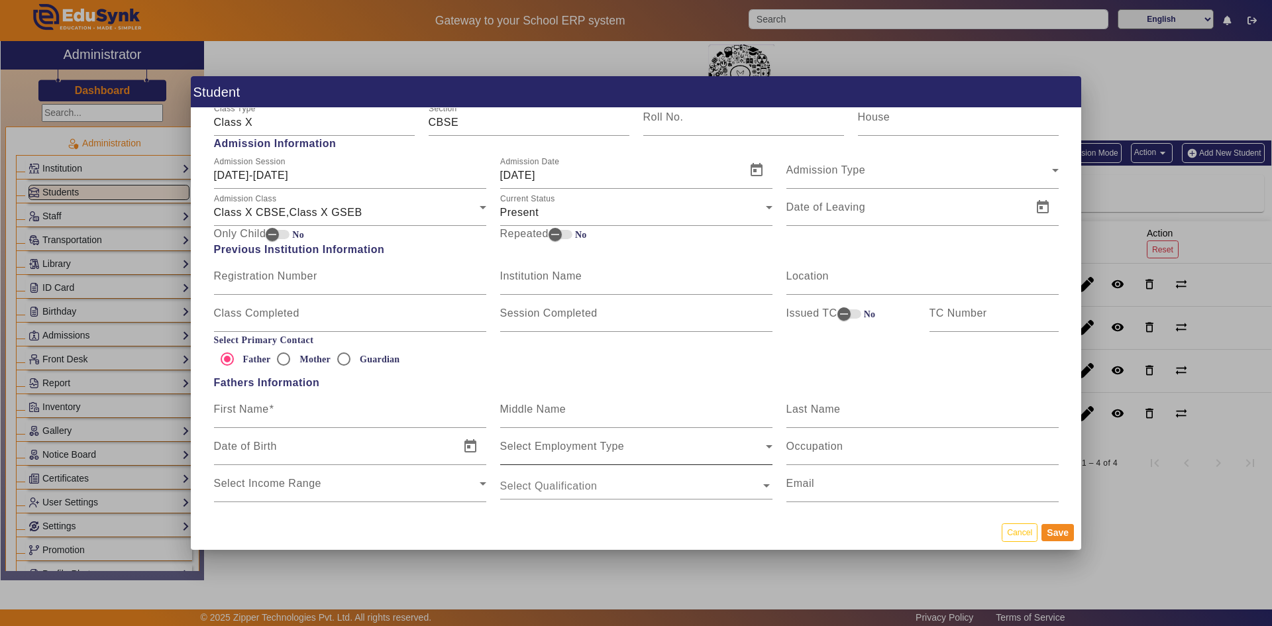
scroll to position [672, 0]
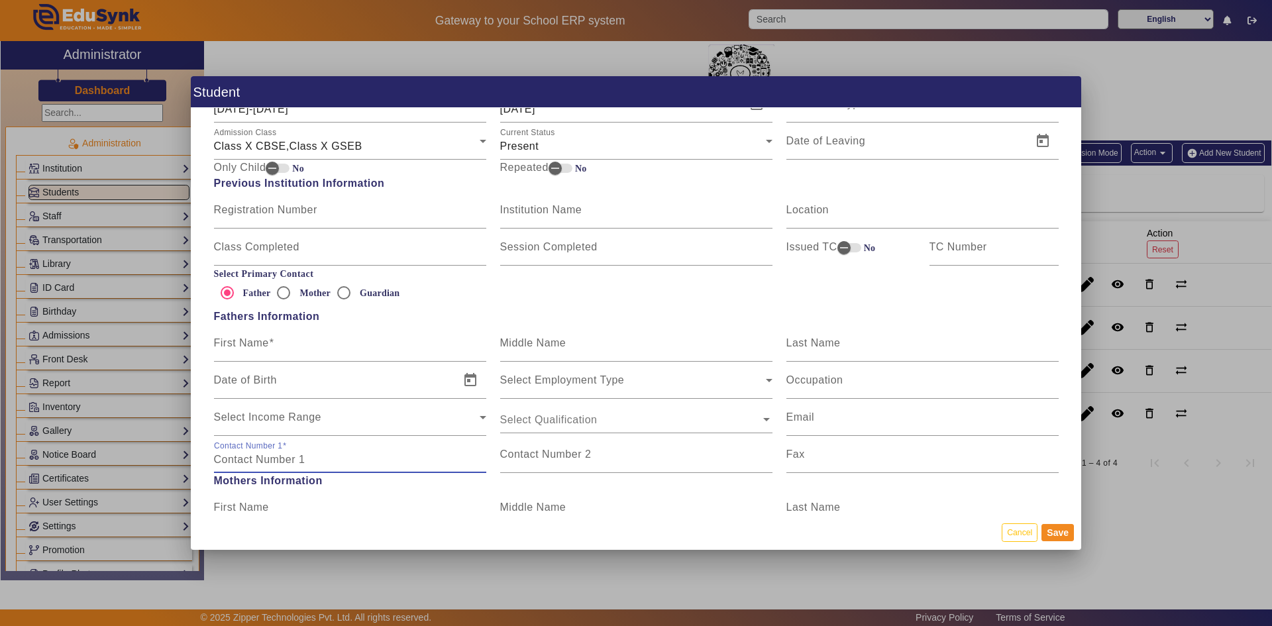
click at [350, 454] on input "Contact Number 1" at bounding box center [350, 460] width 272 height 16
type input "8000005056"
click at [1051, 533] on button "Save" at bounding box center [1058, 532] width 32 height 17
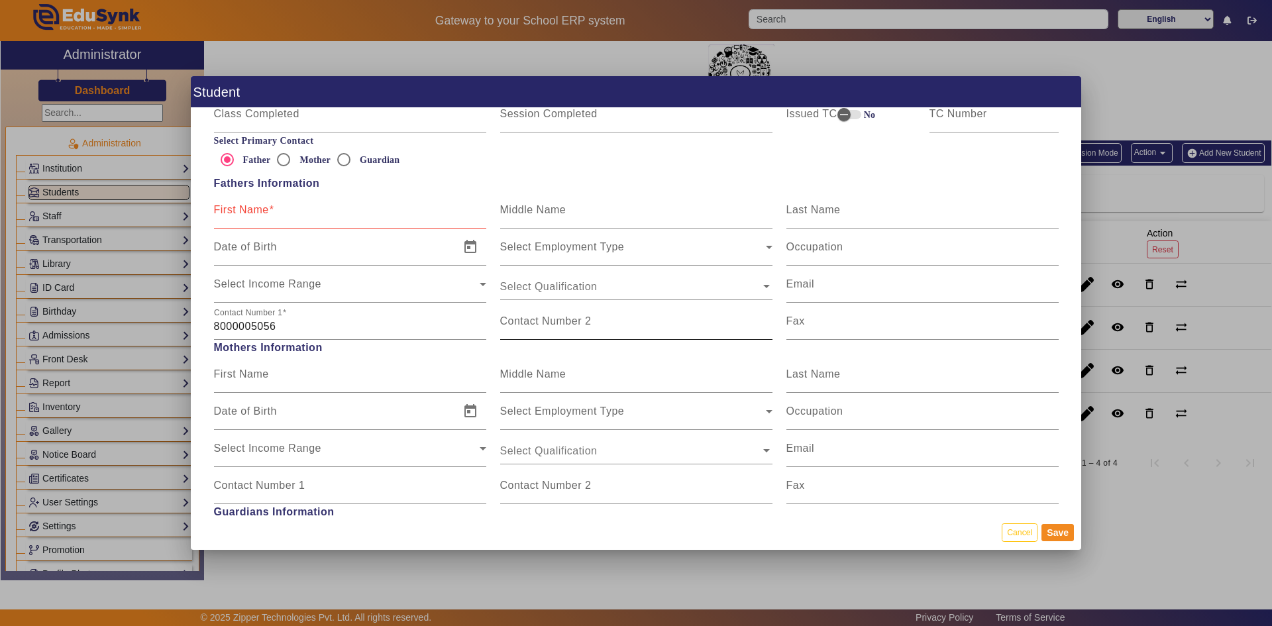
scroll to position [804, 0]
click at [288, 214] on input "First Name" at bounding box center [350, 216] width 272 height 16
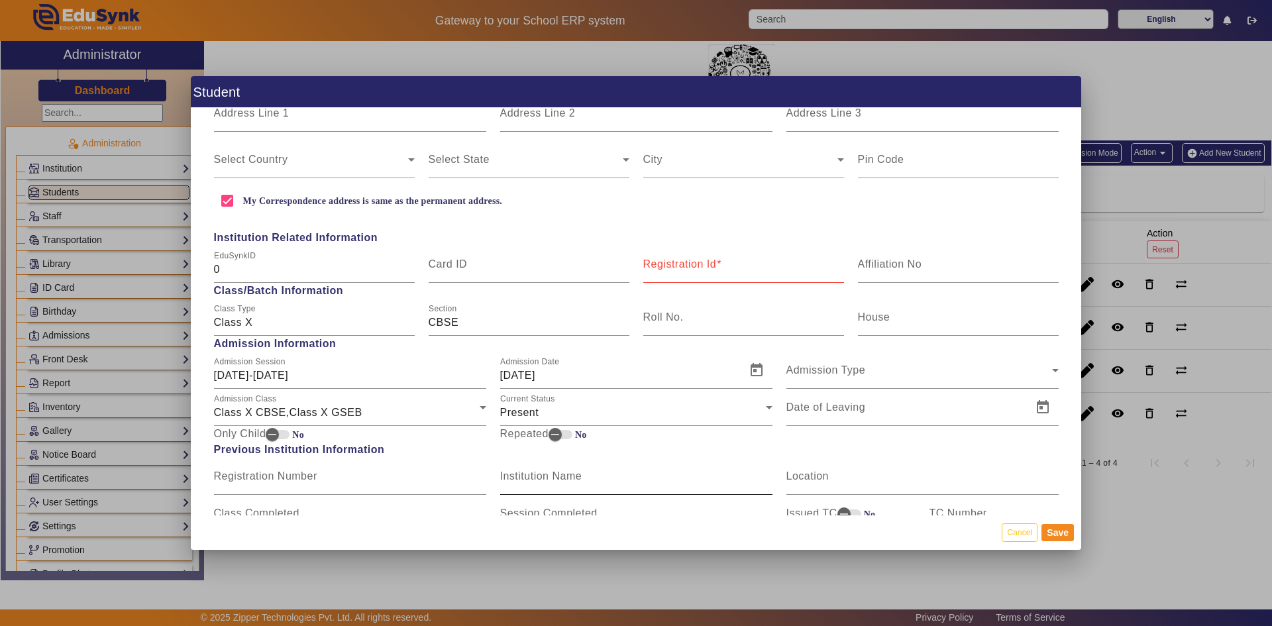
scroll to position [407, 0]
type input "R"
click at [686, 260] on mat-label "Registration Id" at bounding box center [680, 262] width 74 height 11
click at [686, 260] on input "Registration Id" at bounding box center [743, 268] width 201 height 16
click at [684, 266] on input "Registration Id" at bounding box center [743, 268] width 201 height 16
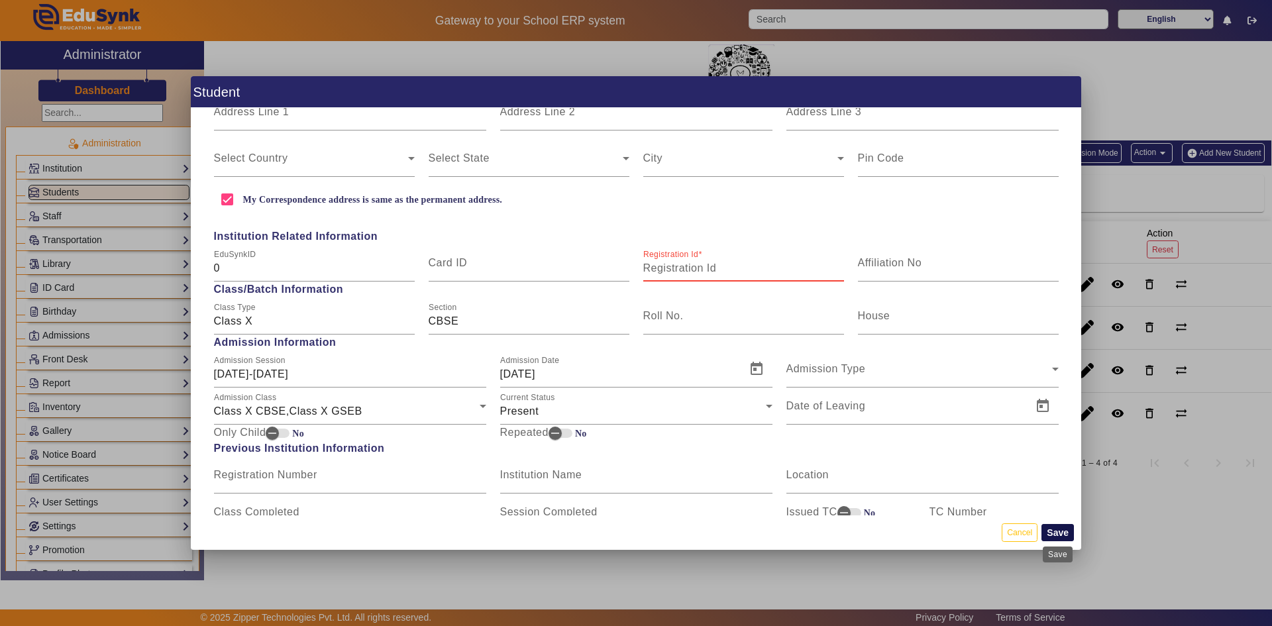
click at [1055, 532] on button "Save" at bounding box center [1058, 532] width 32 height 17
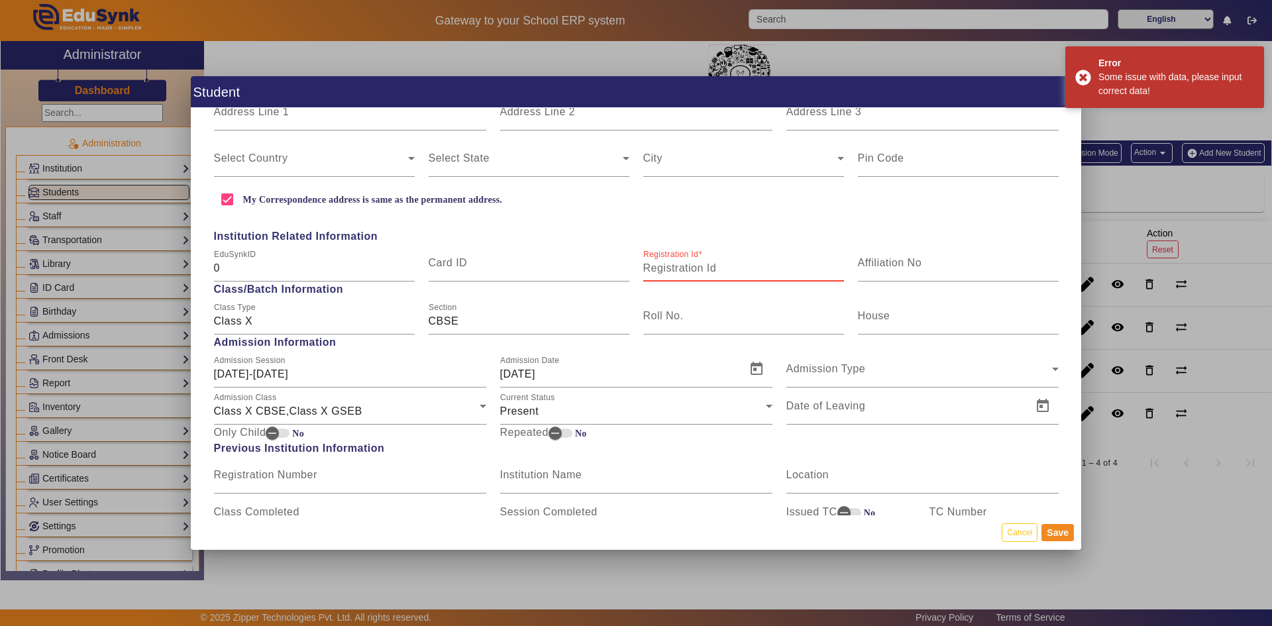
click at [714, 271] on input "Registration Id" at bounding box center [743, 268] width 201 height 16
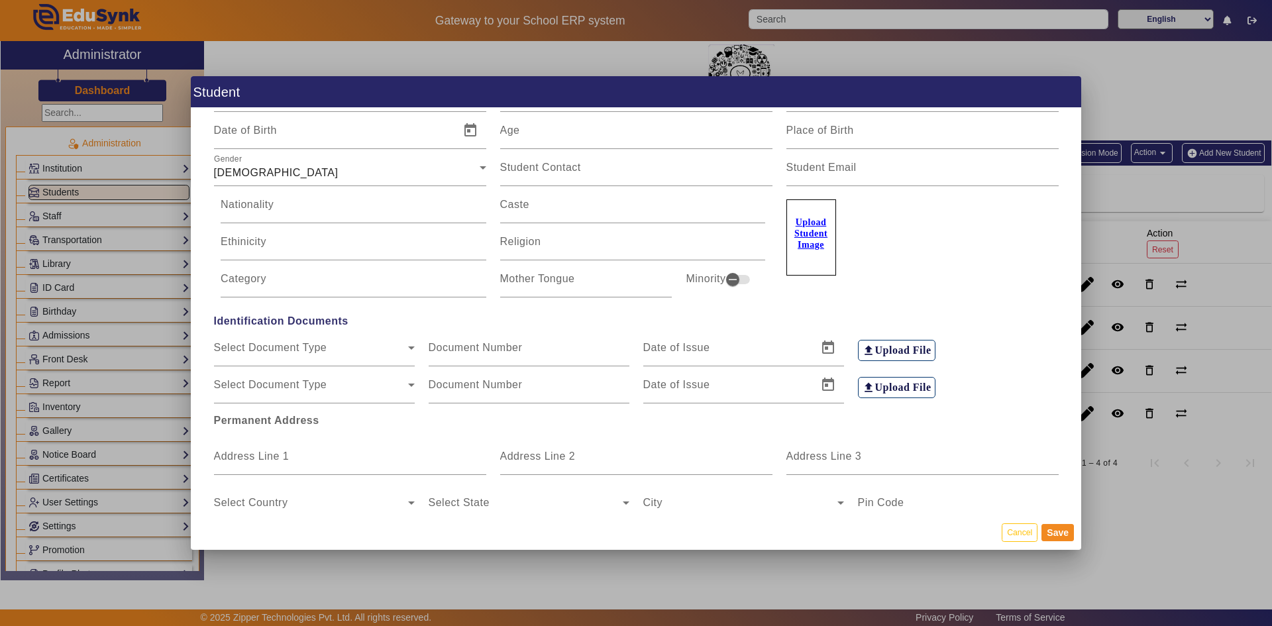
scroll to position [0, 0]
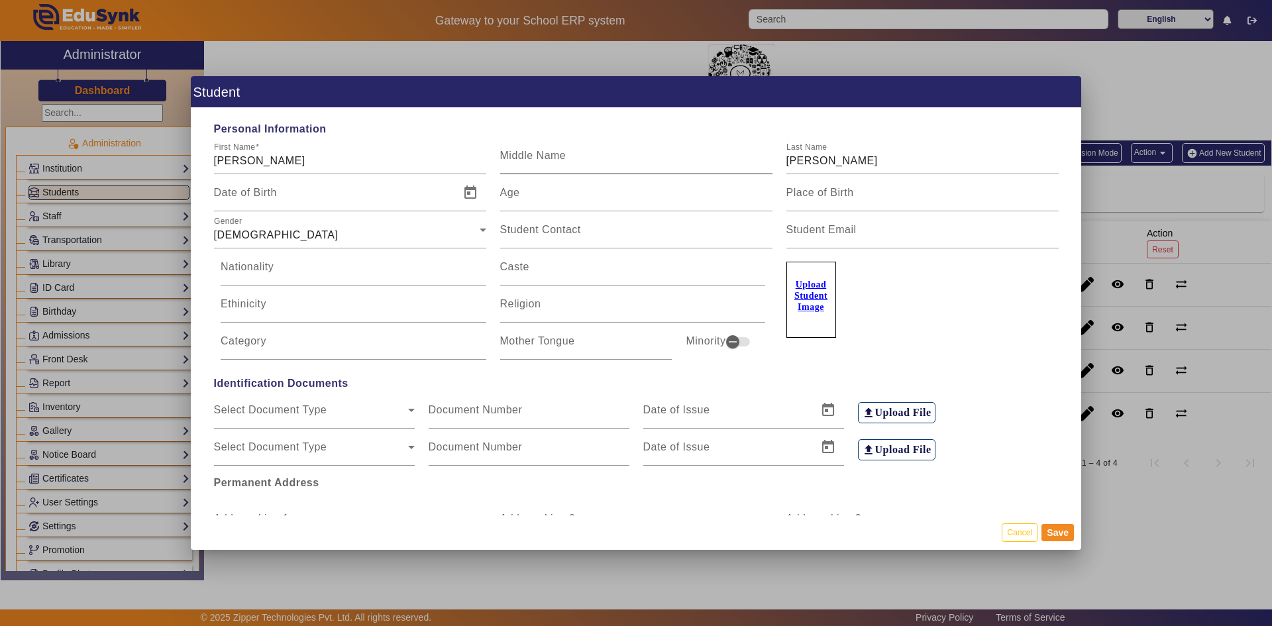
click at [549, 159] on mat-label "Middle Name" at bounding box center [533, 155] width 66 height 11
click at [549, 159] on input "Middle Name" at bounding box center [636, 161] width 272 height 16
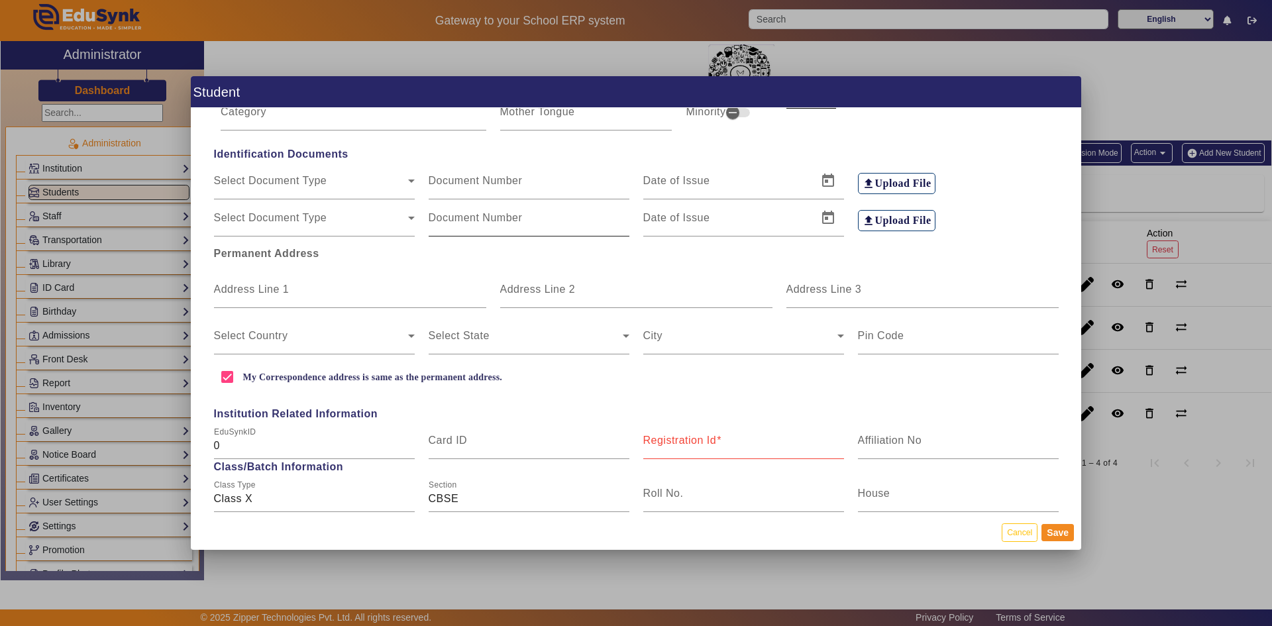
scroll to position [265, 0]
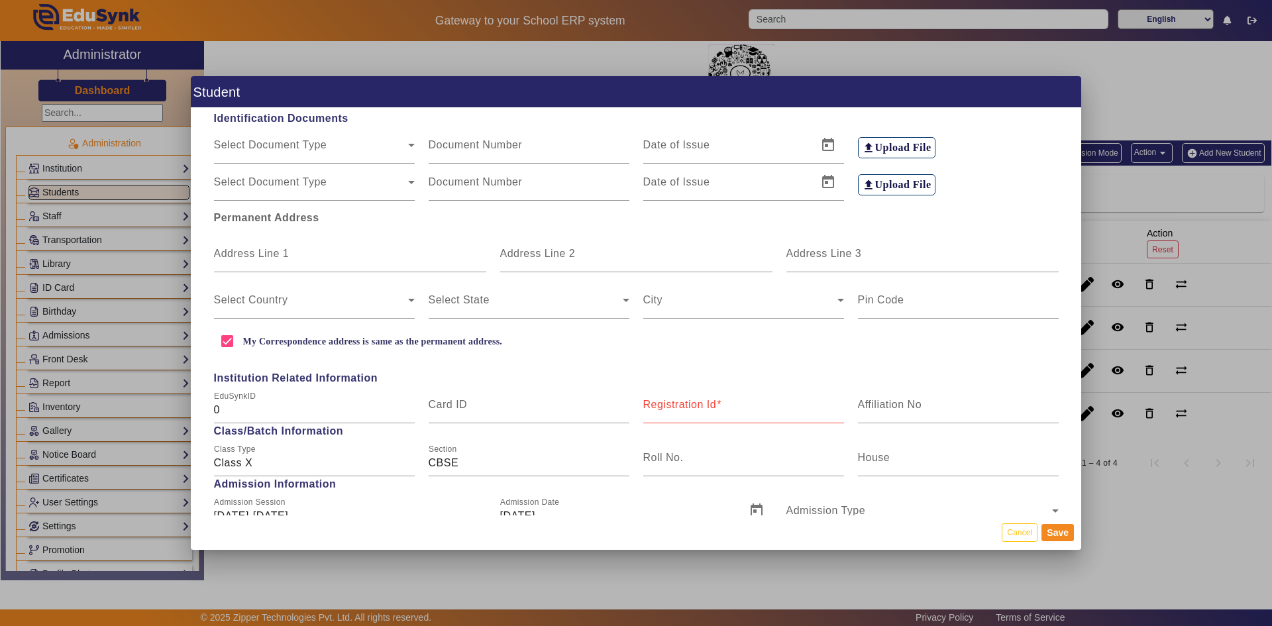
type input "R"
click at [691, 408] on mat-label "Registration Id" at bounding box center [680, 404] width 74 height 11
click at [691, 408] on input "Registration Id" at bounding box center [743, 410] width 201 height 16
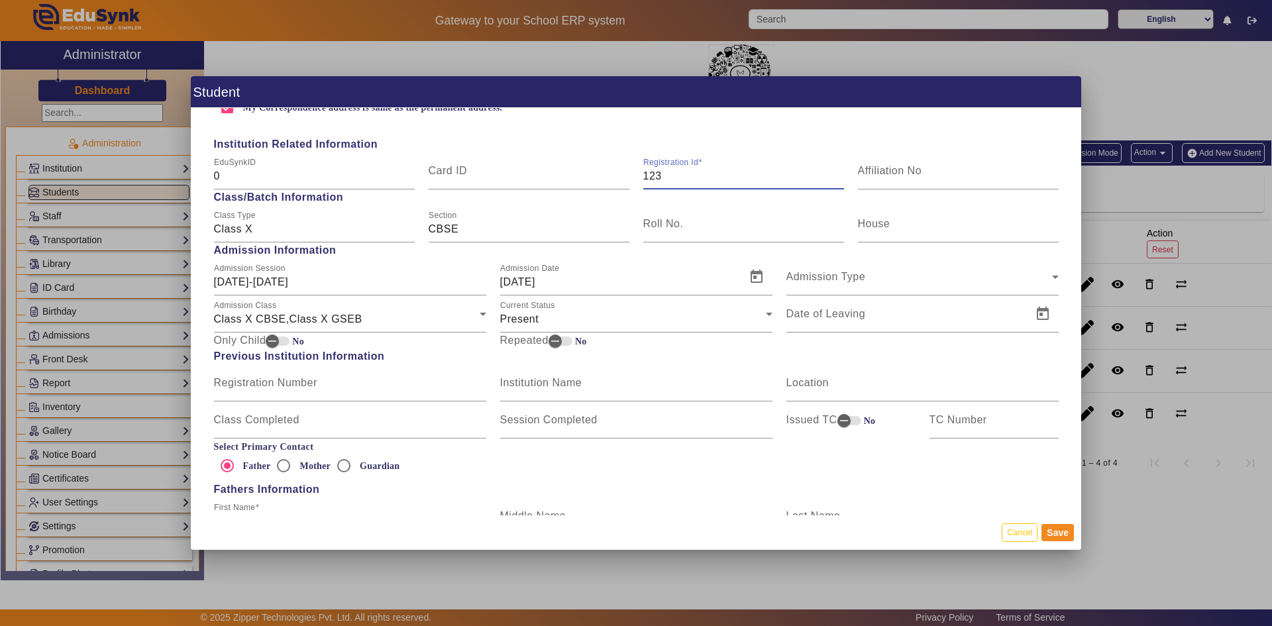
scroll to position [530, 0]
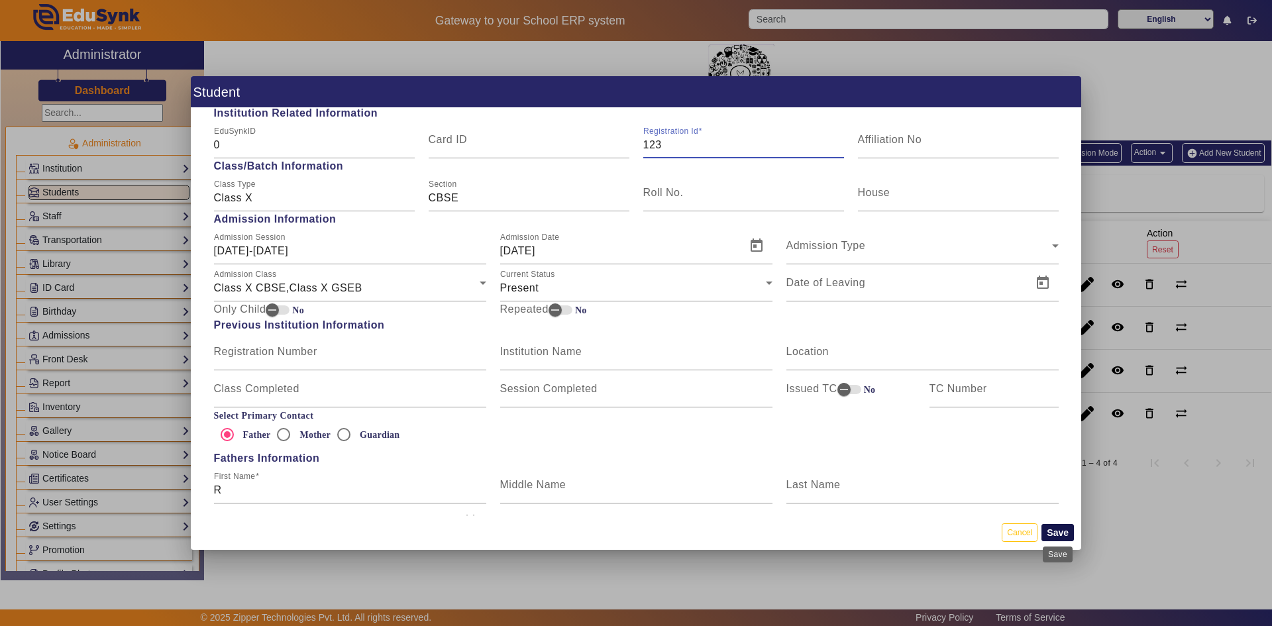
type input "123"
click at [1055, 535] on button "Save" at bounding box center [1058, 532] width 32 height 17
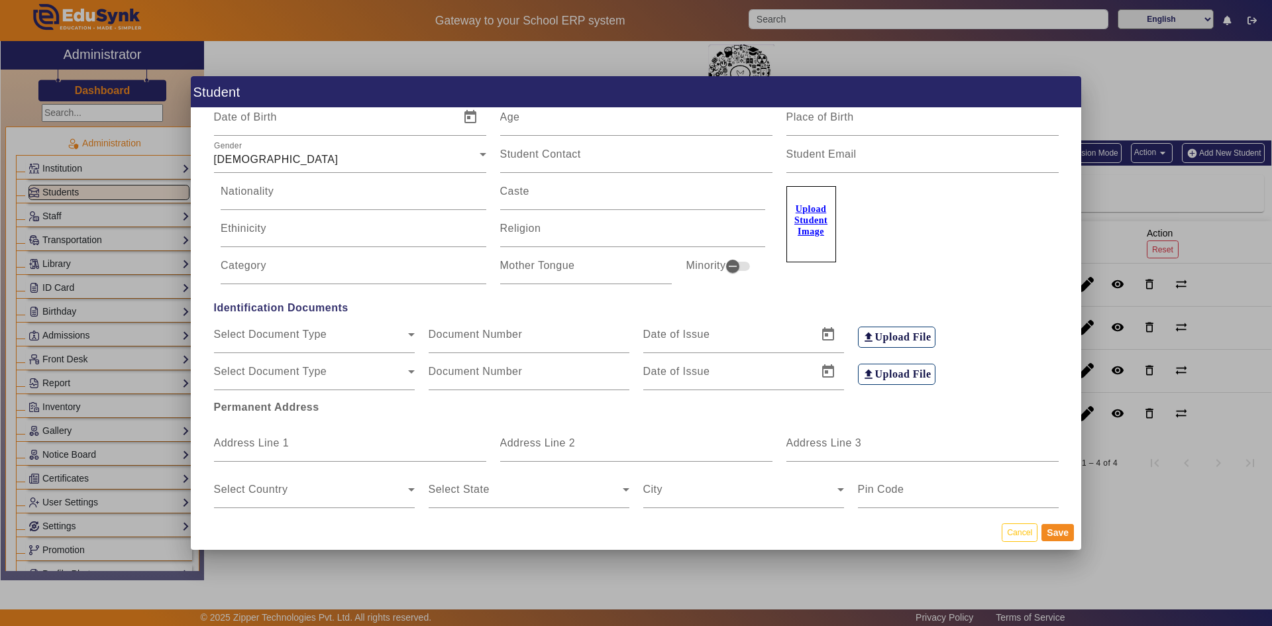
scroll to position [0, 0]
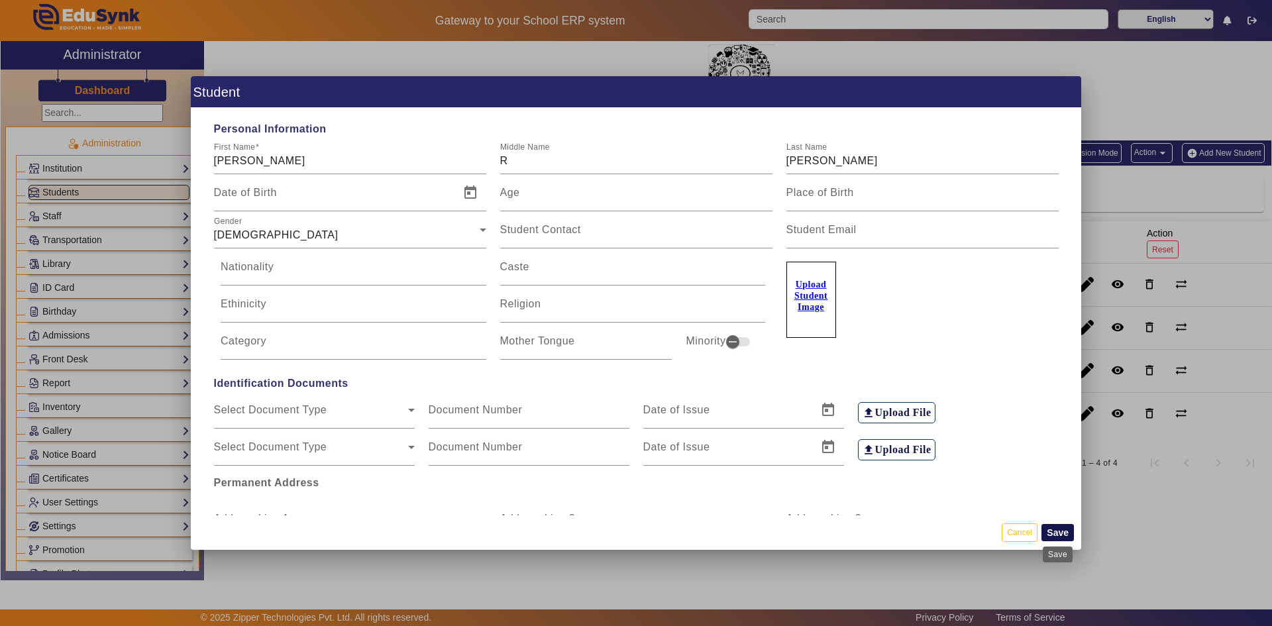
click at [1058, 538] on button "Save" at bounding box center [1058, 532] width 32 height 17
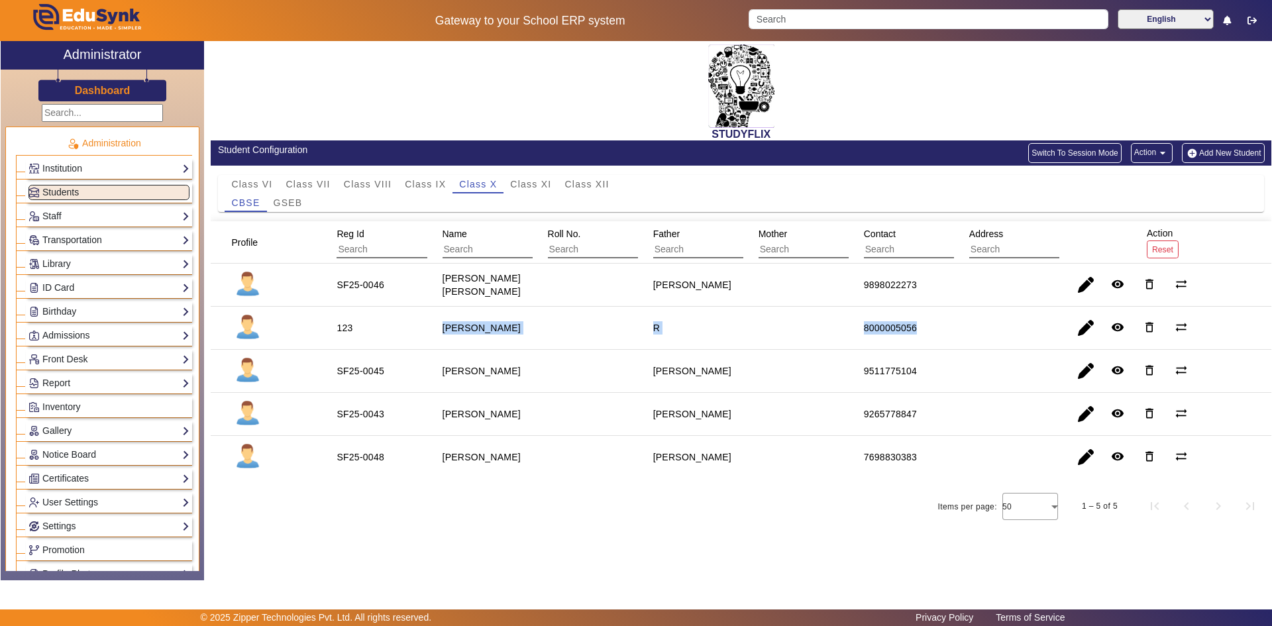
drag, startPoint x: 438, startPoint y: 329, endPoint x: 928, endPoint y: 327, distance: 490.3
click at [928, 327] on mat-row "123 Hetavi R Suthar R 8000005056 remove_red_eye delete_outline sync_alt" at bounding box center [741, 328] width 1061 height 43
click at [936, 339] on mat-cell "8000005056" at bounding box center [901, 328] width 105 height 43
drag, startPoint x: 337, startPoint y: 465, endPoint x: 386, endPoint y: 470, distance: 50.0
click at [386, 468] on div "SF25-0048" at bounding box center [360, 457] width 57 height 23
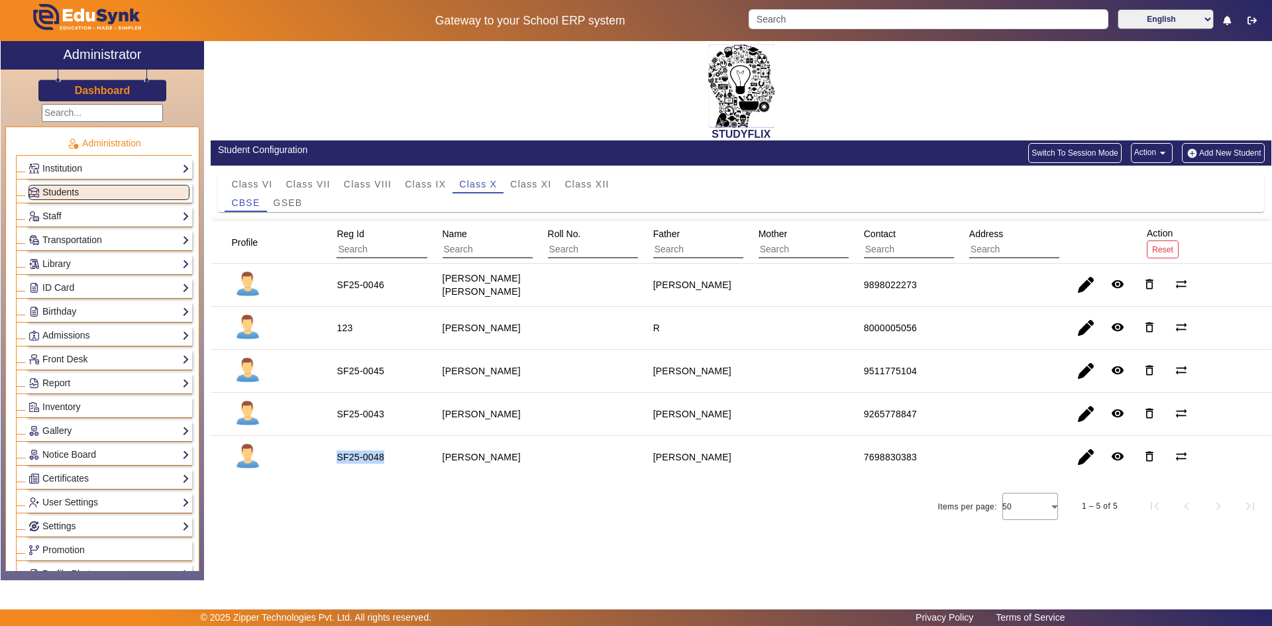
copy div "SF25-0048"
click at [1089, 327] on span "button" at bounding box center [1086, 328] width 32 height 32
click at [1083, 329] on span "button" at bounding box center [1086, 328] width 32 height 32
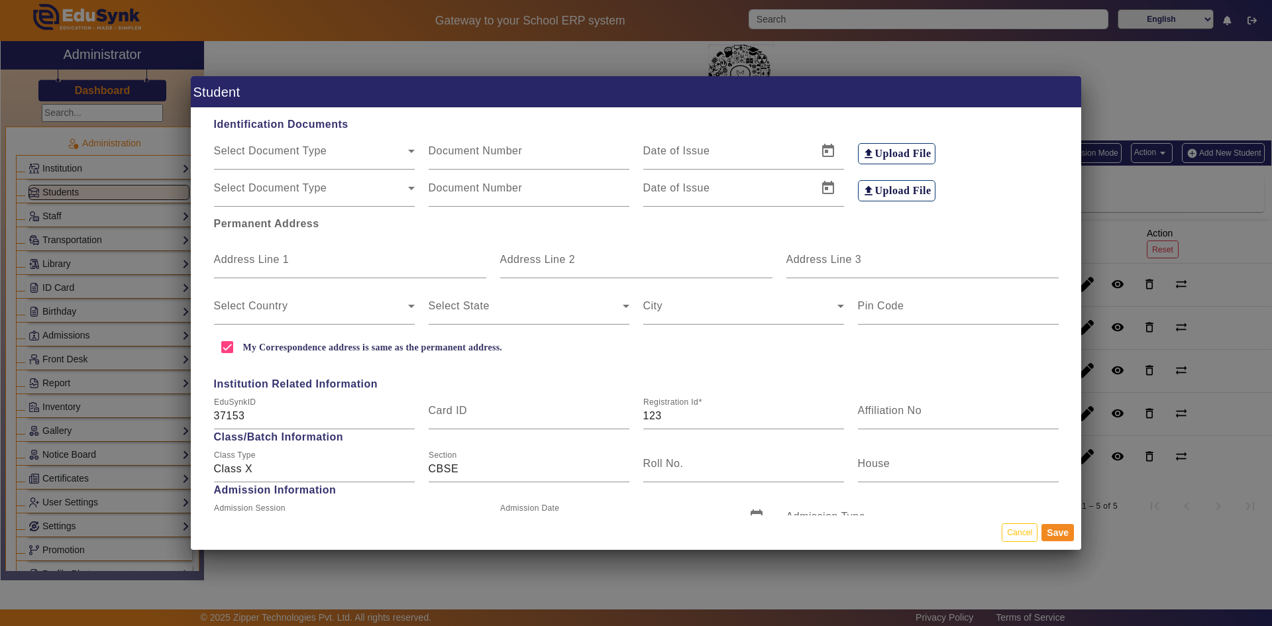
scroll to position [265, 0]
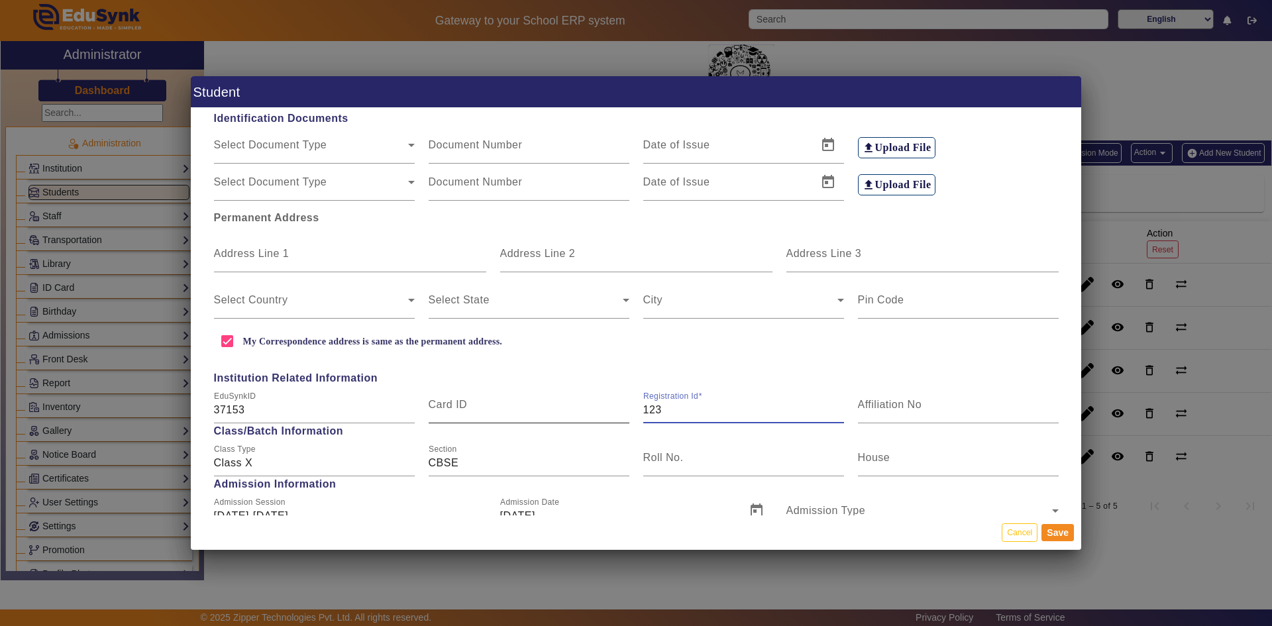
drag, startPoint x: 661, startPoint y: 408, endPoint x: 623, endPoint y: 414, distance: 38.2
click at [623, 414] on div "EduSynkID 37153 Card ID Registration Id 123 Affiliation No" at bounding box center [636, 404] width 859 height 37
click at [661, 411] on input "123" at bounding box center [743, 410] width 201 height 16
click at [663, 408] on input "123" at bounding box center [743, 410] width 201 height 16
drag, startPoint x: 657, startPoint y: 410, endPoint x: 639, endPoint y: 410, distance: 18.6
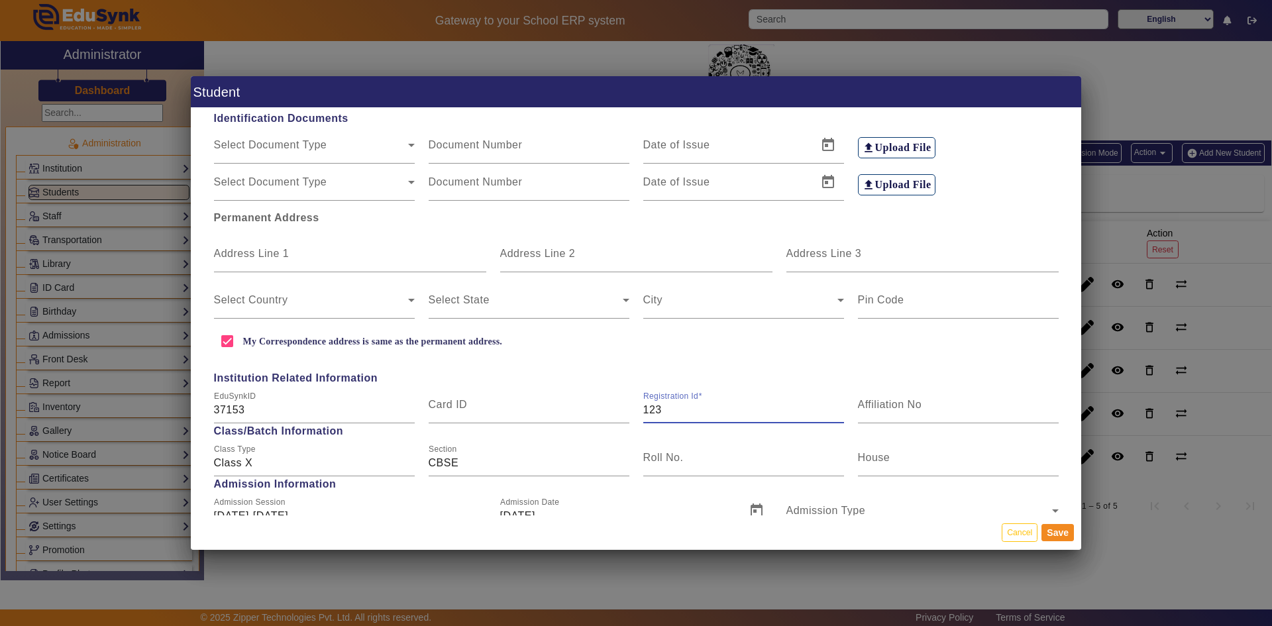
click at [639, 410] on div "Registration Id 123" at bounding box center [743, 404] width 215 height 37
click at [661, 414] on input "123" at bounding box center [743, 410] width 201 height 16
click at [330, 409] on input "37153" at bounding box center [314, 410] width 201 height 16
click at [227, 341] on input "My Correspondence address is same as the permanent address." at bounding box center [227, 341] width 27 height 27
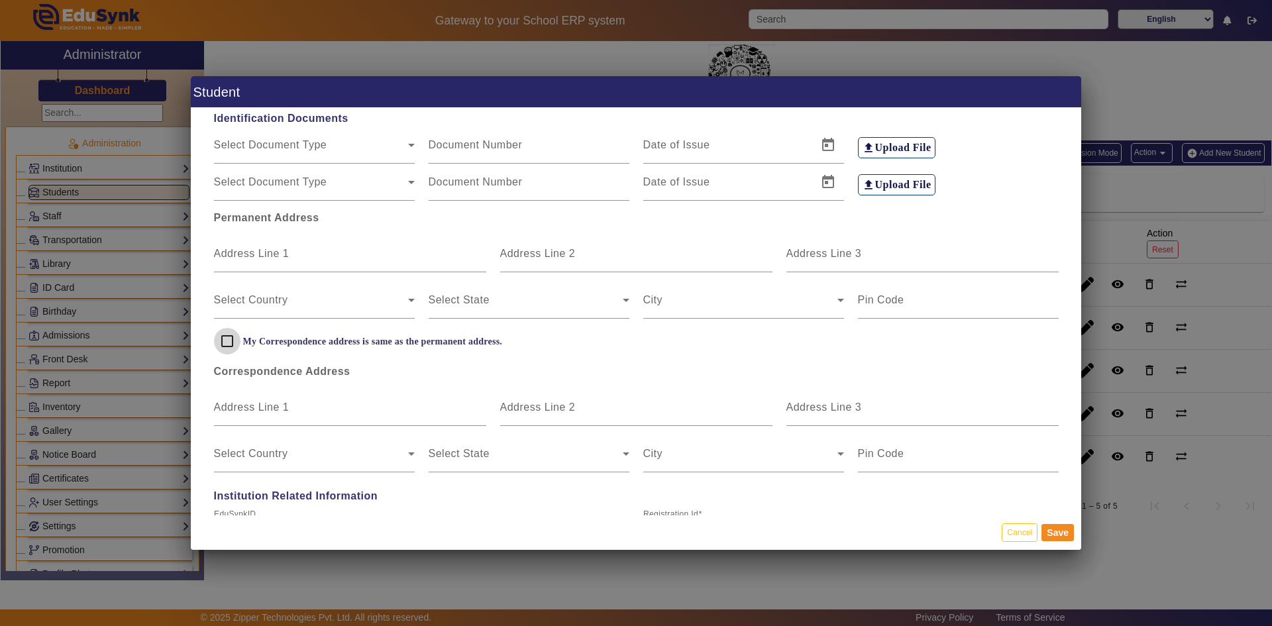
click at [230, 340] on input "My Correspondence address is same as the permanent address." at bounding box center [227, 341] width 27 height 27
checkbox input "true"
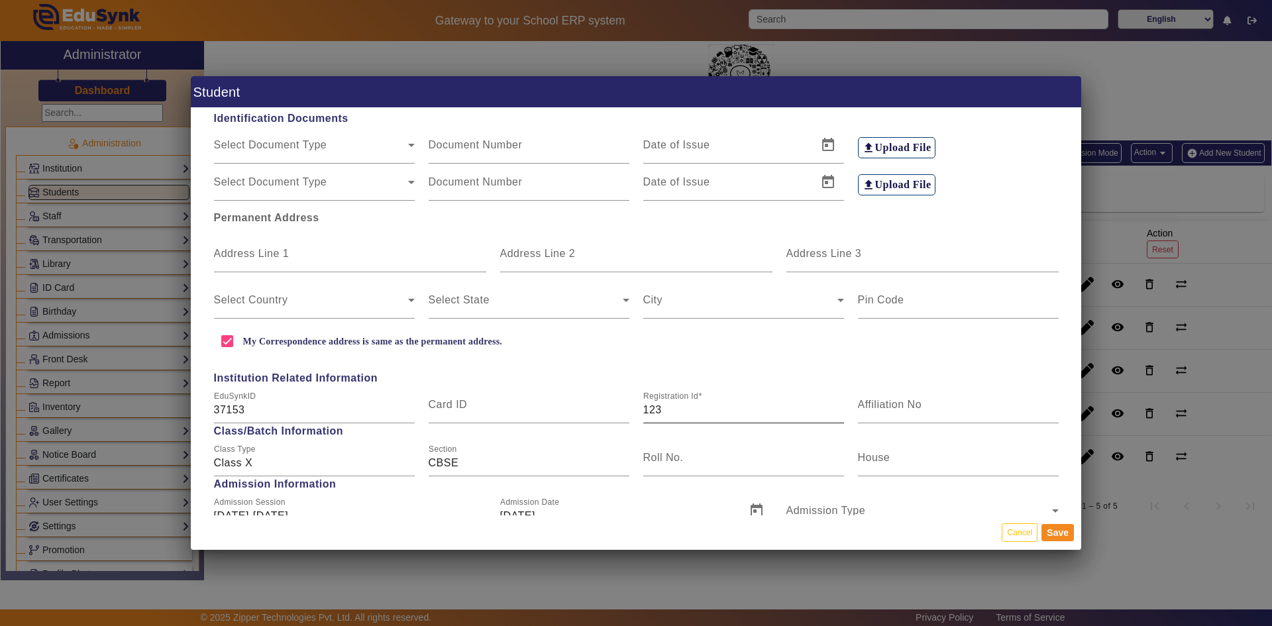
click at [669, 409] on input "123" at bounding box center [743, 410] width 201 height 16
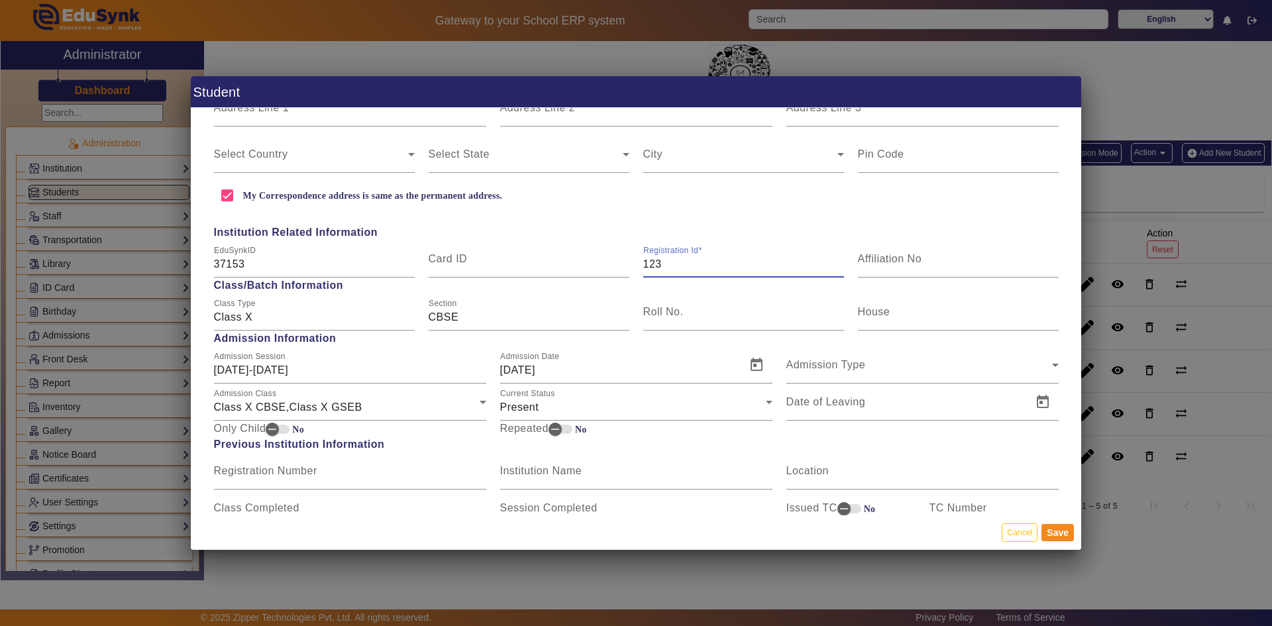
scroll to position [407, 0]
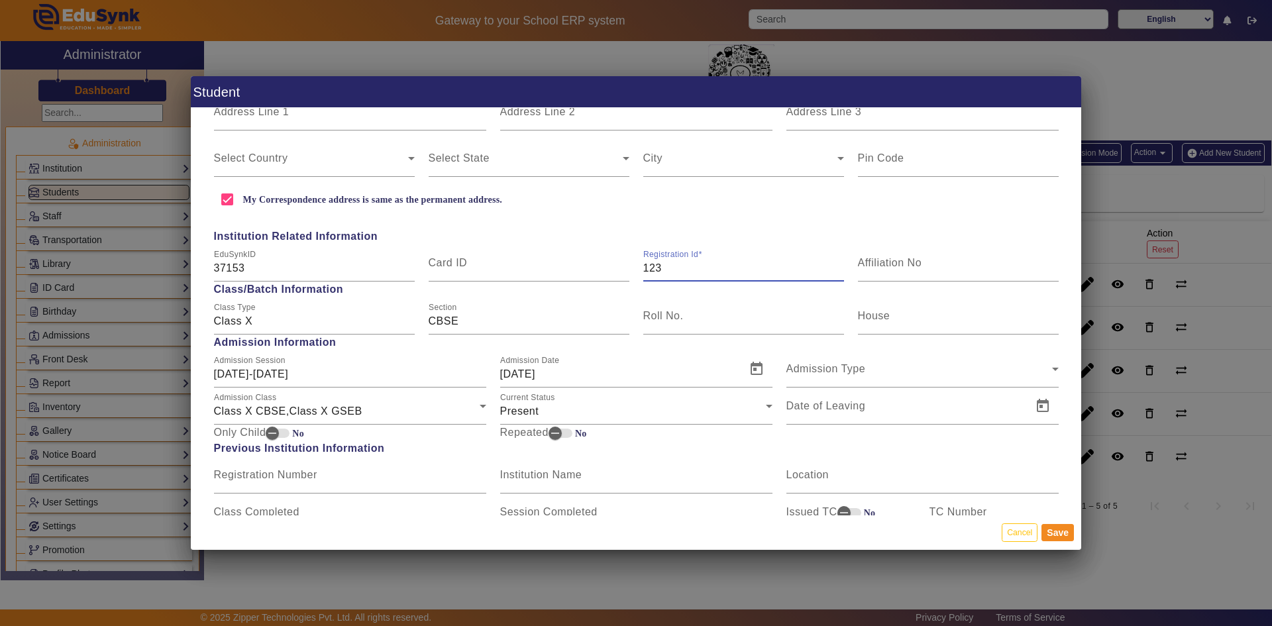
click at [663, 271] on input "123" at bounding box center [743, 268] width 201 height 16
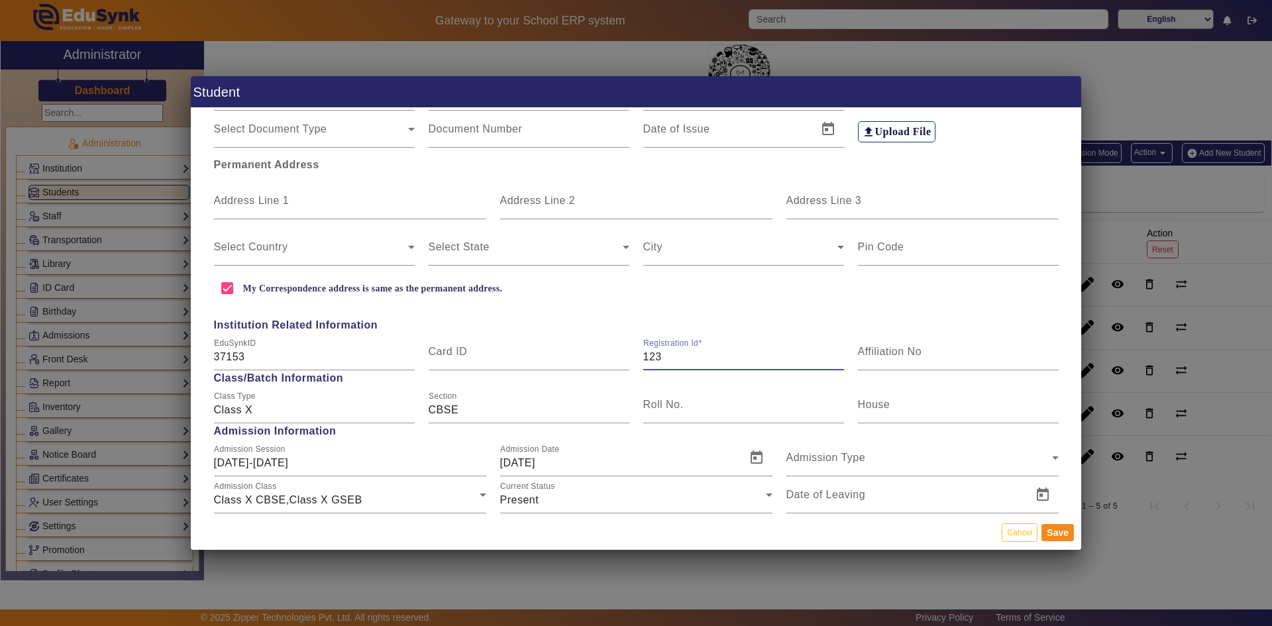
scroll to position [331, 0]
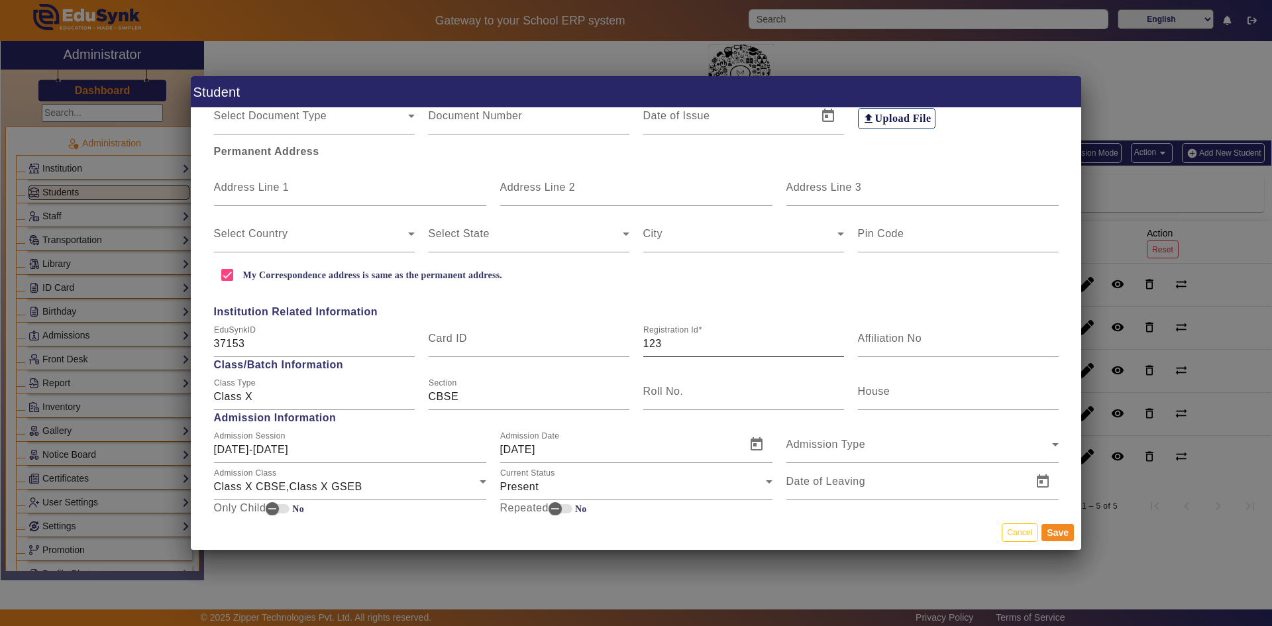
click at [844, 347] on div at bounding box center [844, 347] width 0 height 0
click at [869, 341] on mat-label "Affiliation No" at bounding box center [890, 338] width 64 height 11
click at [869, 341] on input "Affiliation No" at bounding box center [958, 344] width 201 height 16
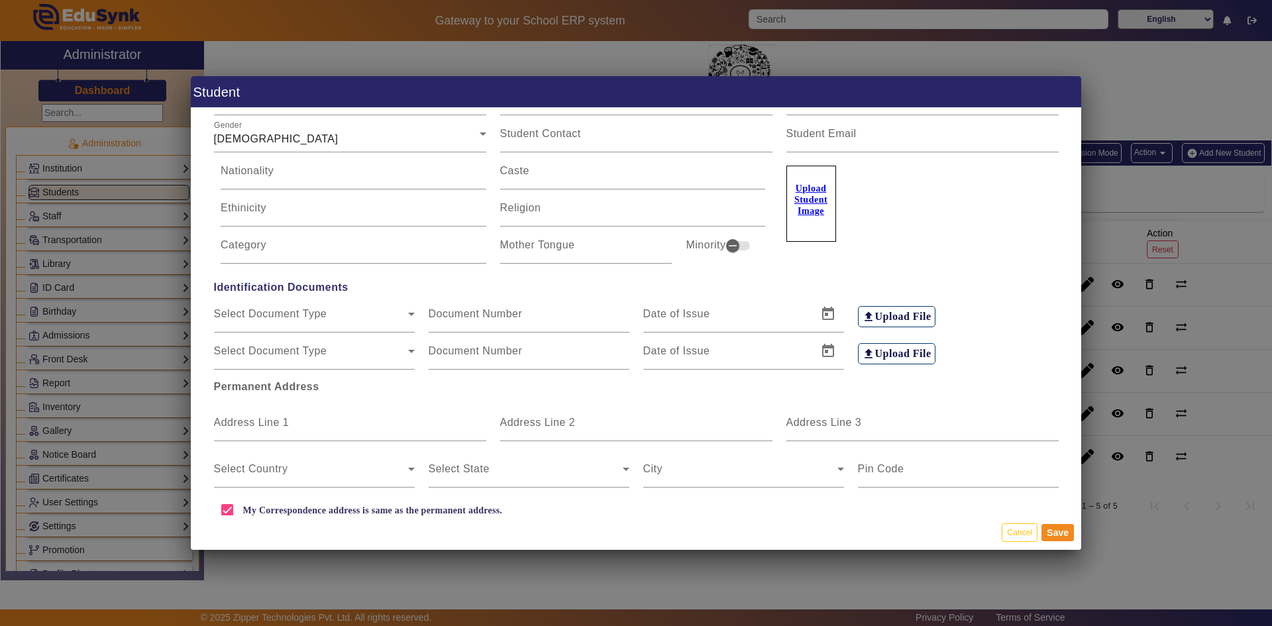
scroll to position [0, 0]
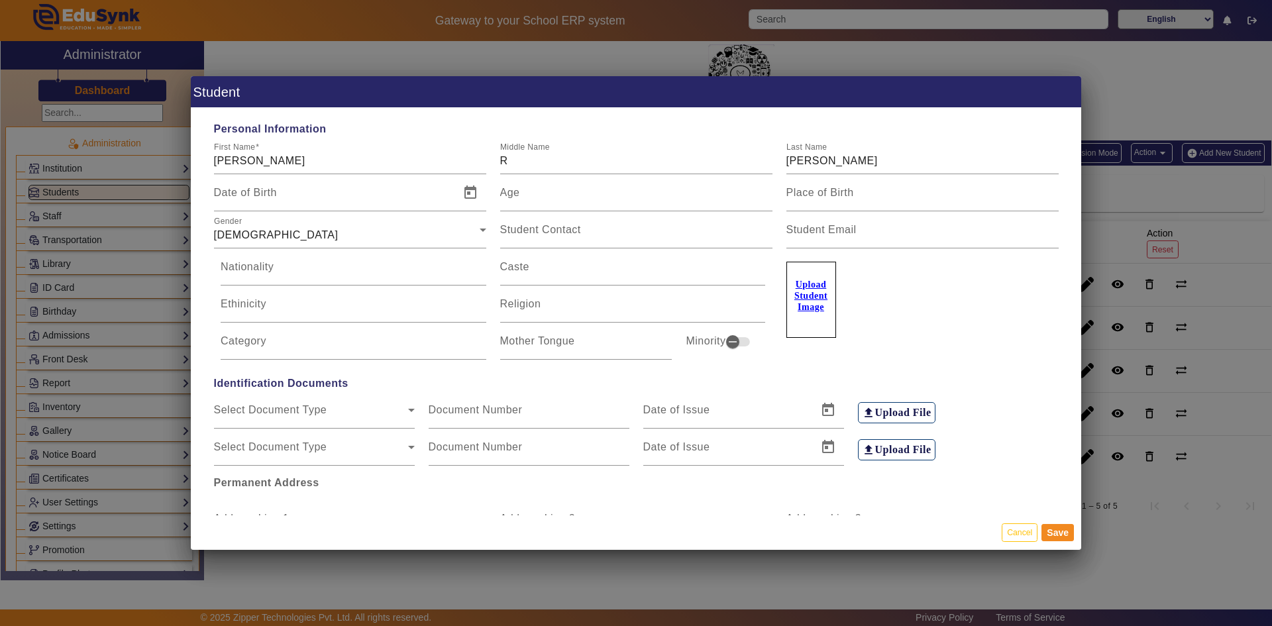
click at [989, 310] on div "Upload Student Image" at bounding box center [922, 292] width 272 height 89
click at [1016, 529] on button "Cancel" at bounding box center [1020, 532] width 36 height 18
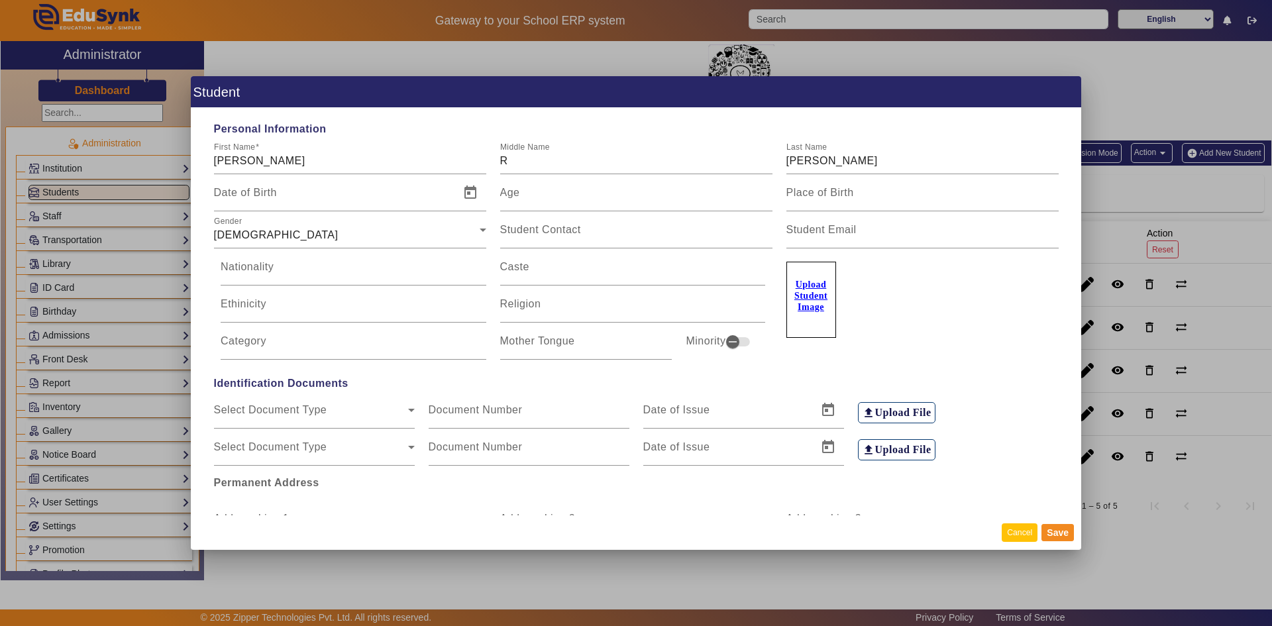
click at [1016, 527] on button "Cancel" at bounding box center [1020, 532] width 36 height 18
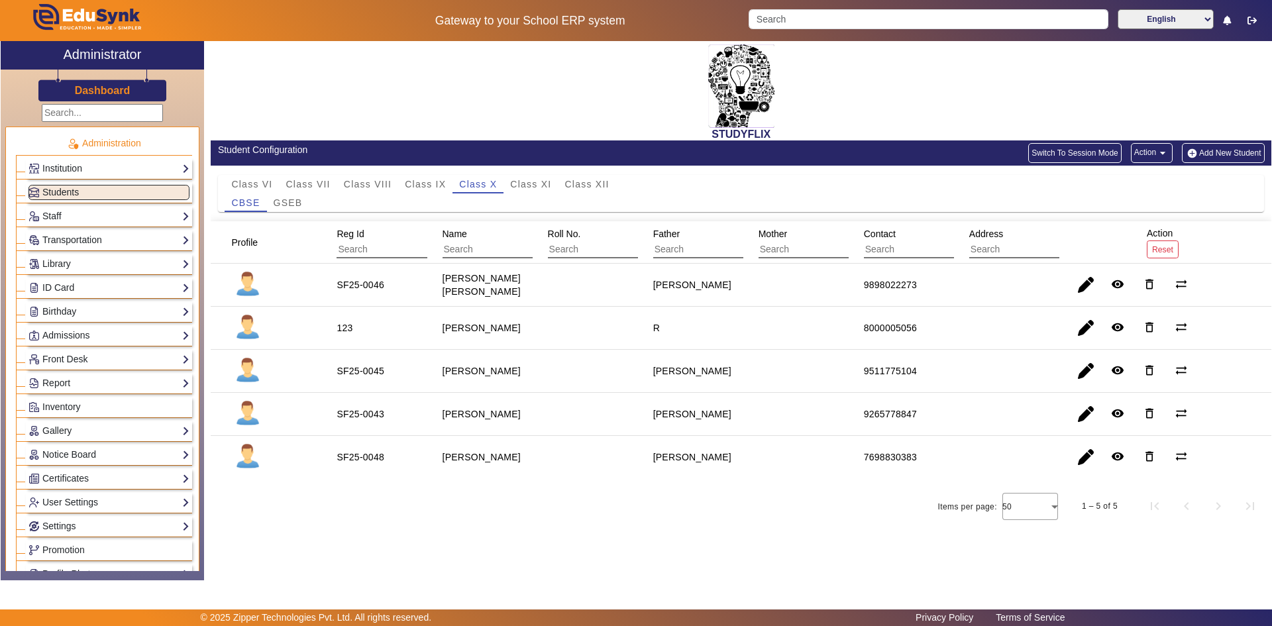
click at [392, 111] on div "STUDYFLIX" at bounding box center [741, 90] width 1061 height 99
click at [428, 178] on span "Class IX" at bounding box center [425, 184] width 41 height 19
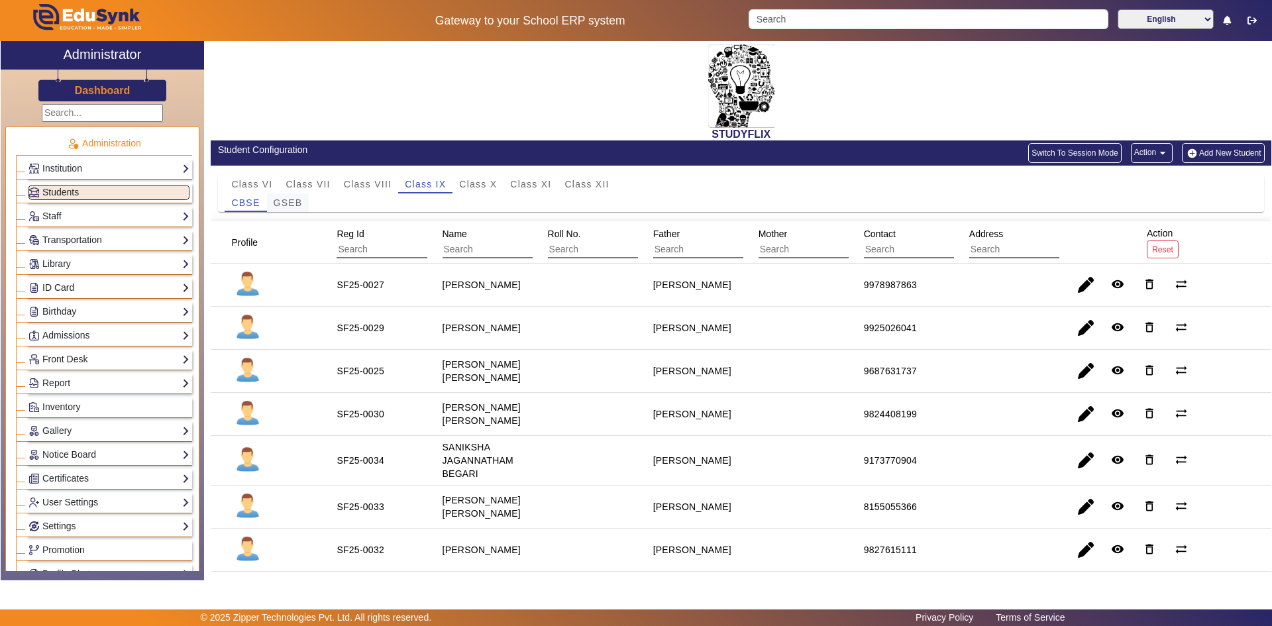
click at [294, 202] on span "GSEB" at bounding box center [288, 202] width 29 height 9
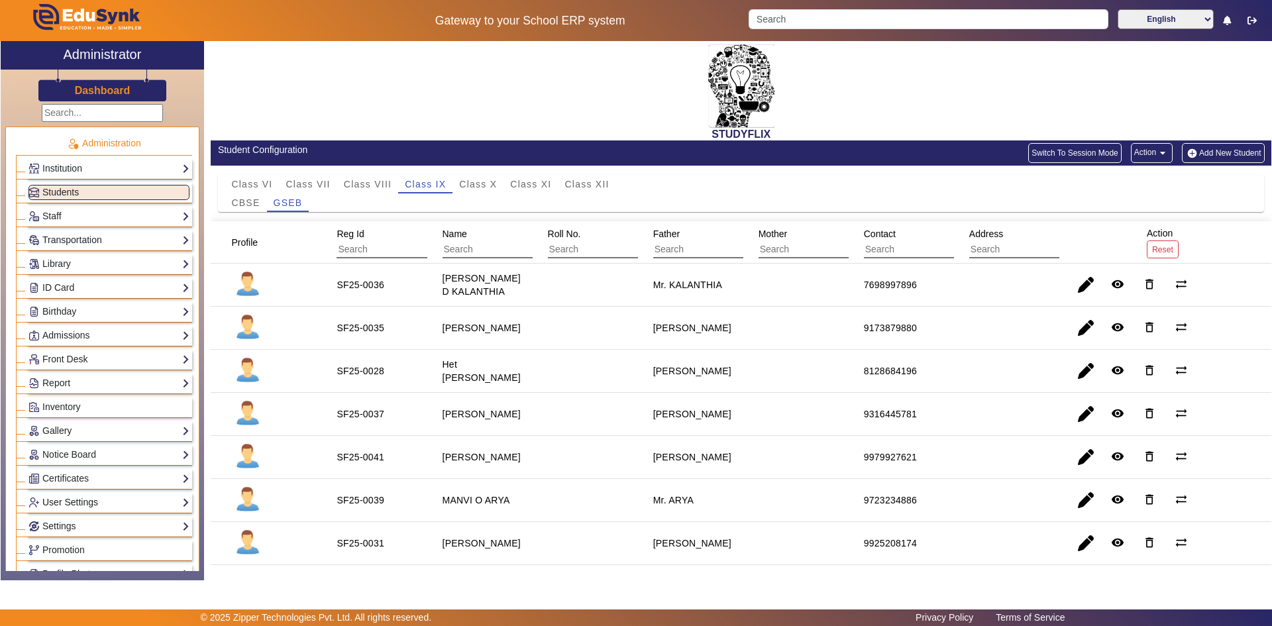
scroll to position [66, 0]
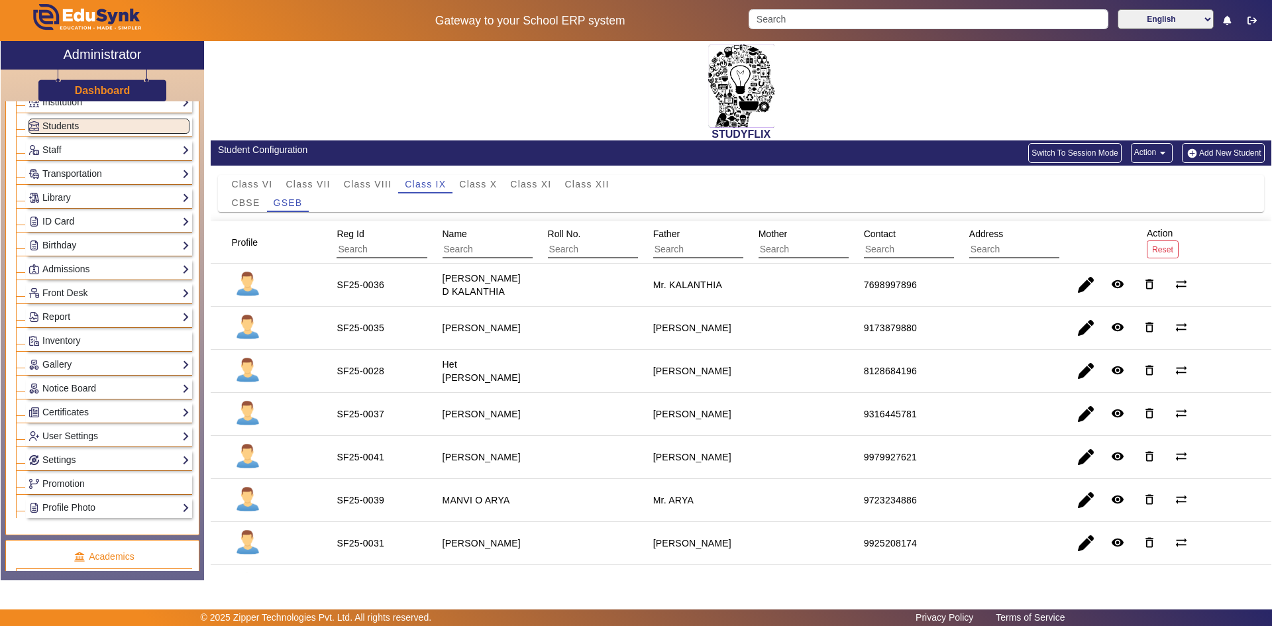
click at [69, 313] on link "Report" at bounding box center [108, 316] width 161 height 15
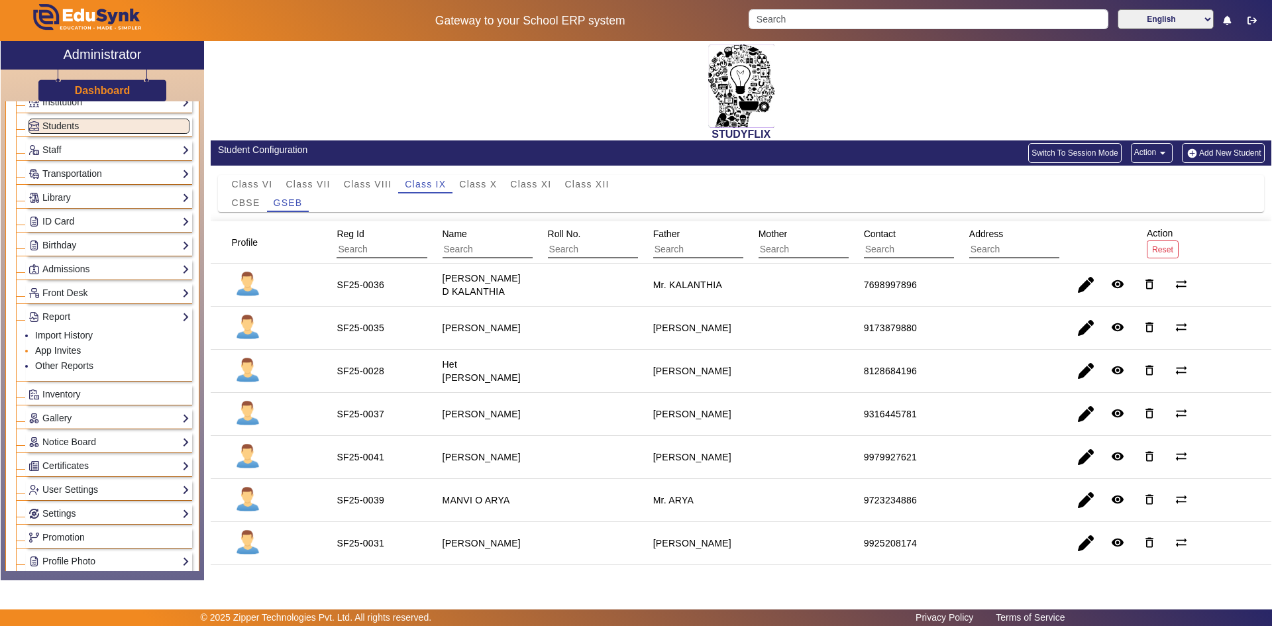
click at [55, 350] on link "App Invites" at bounding box center [58, 350] width 46 height 11
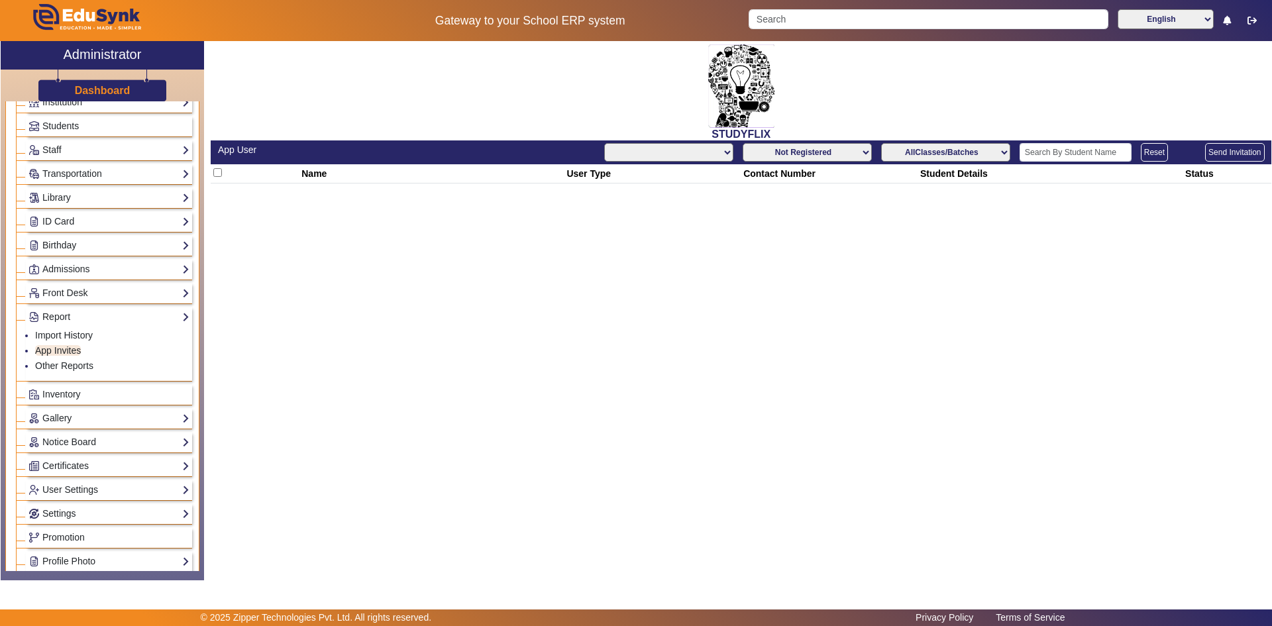
click at [867, 154] on select "Not Registered Registered" at bounding box center [807, 152] width 129 height 19
select select "All"
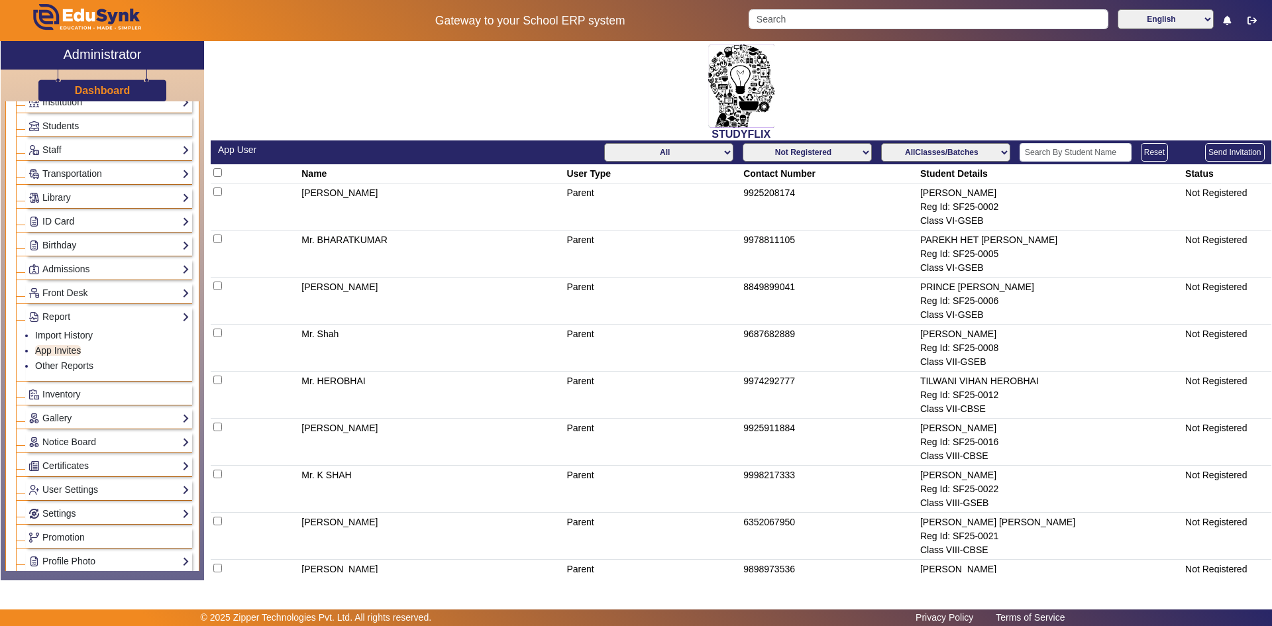
select select "registered"
click at [743, 143] on select "Not Registered Registered" at bounding box center [807, 152] width 129 height 19
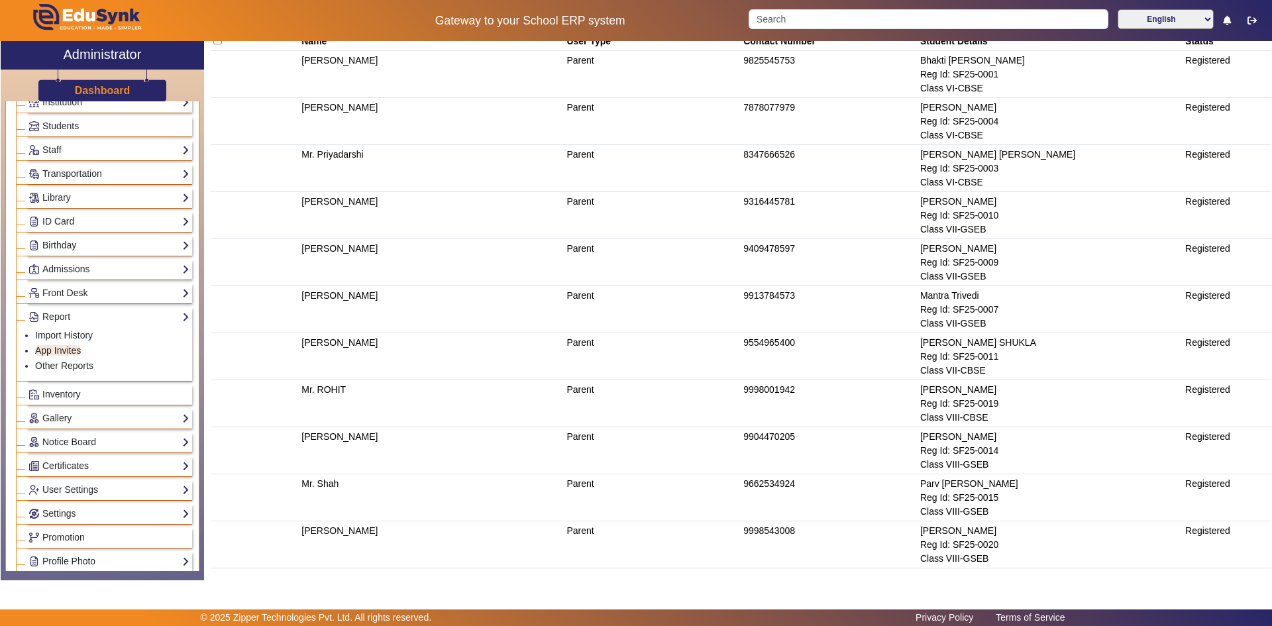
scroll to position [530, 0]
